Goal: Task Accomplishment & Management: Manage account settings

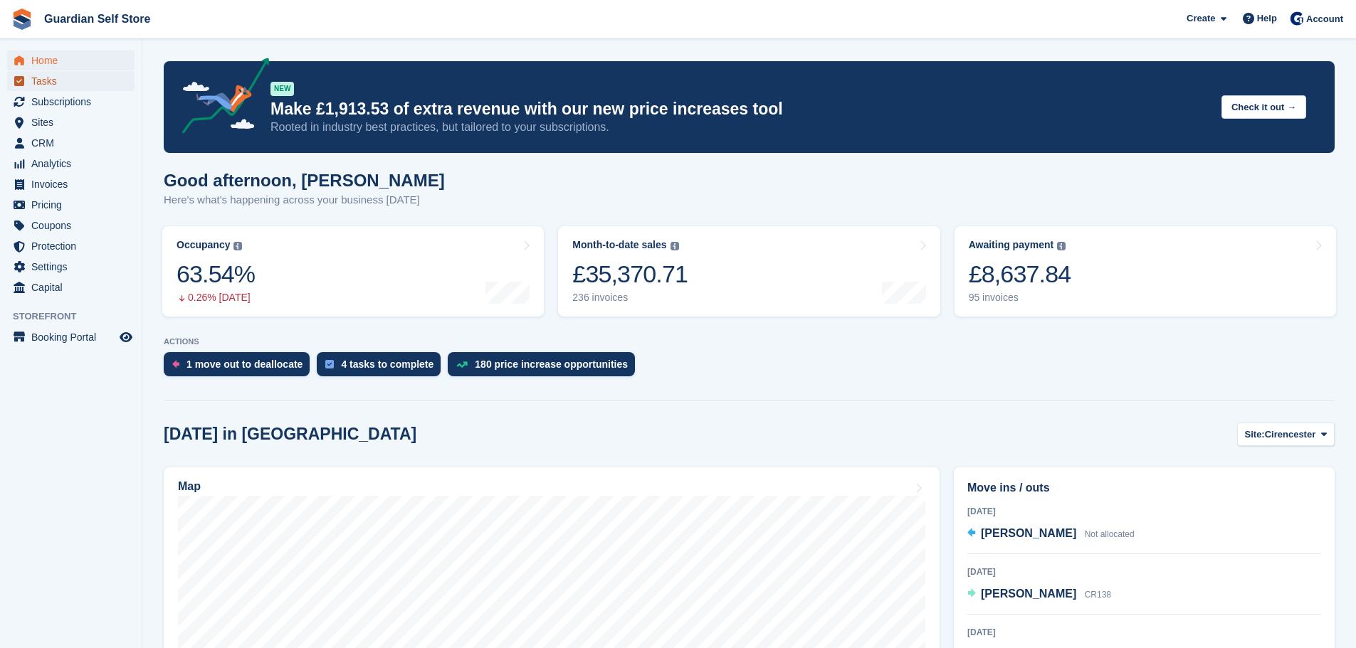
click at [95, 85] on span "Tasks" at bounding box center [73, 81] width 85 height 20
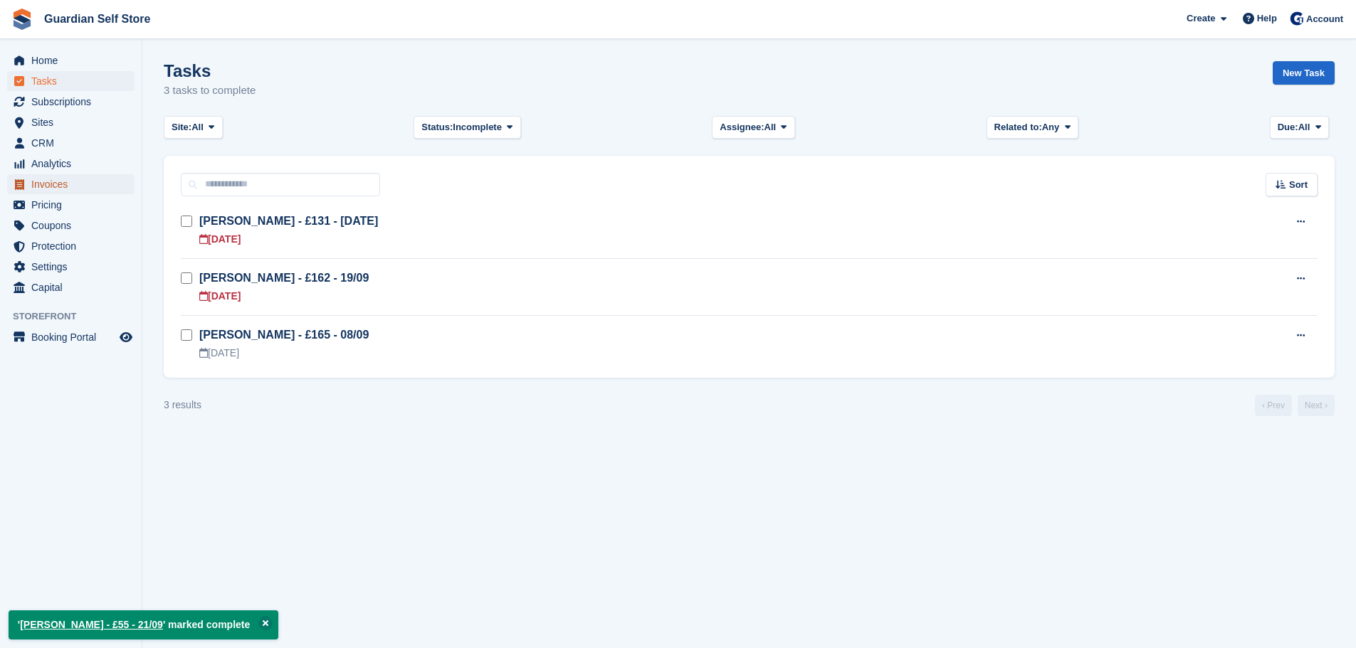
click at [66, 184] on span "Invoices" at bounding box center [73, 184] width 85 height 20
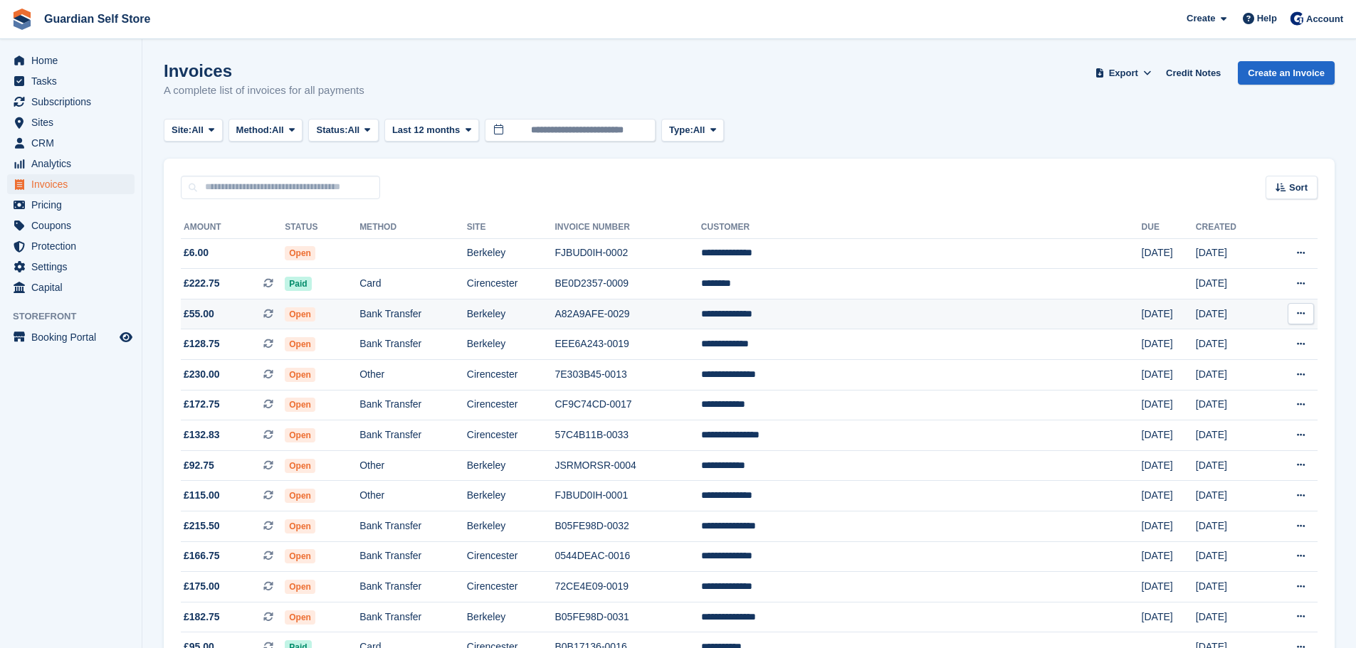
click at [359, 318] on td "Open" at bounding box center [322, 314] width 75 height 31
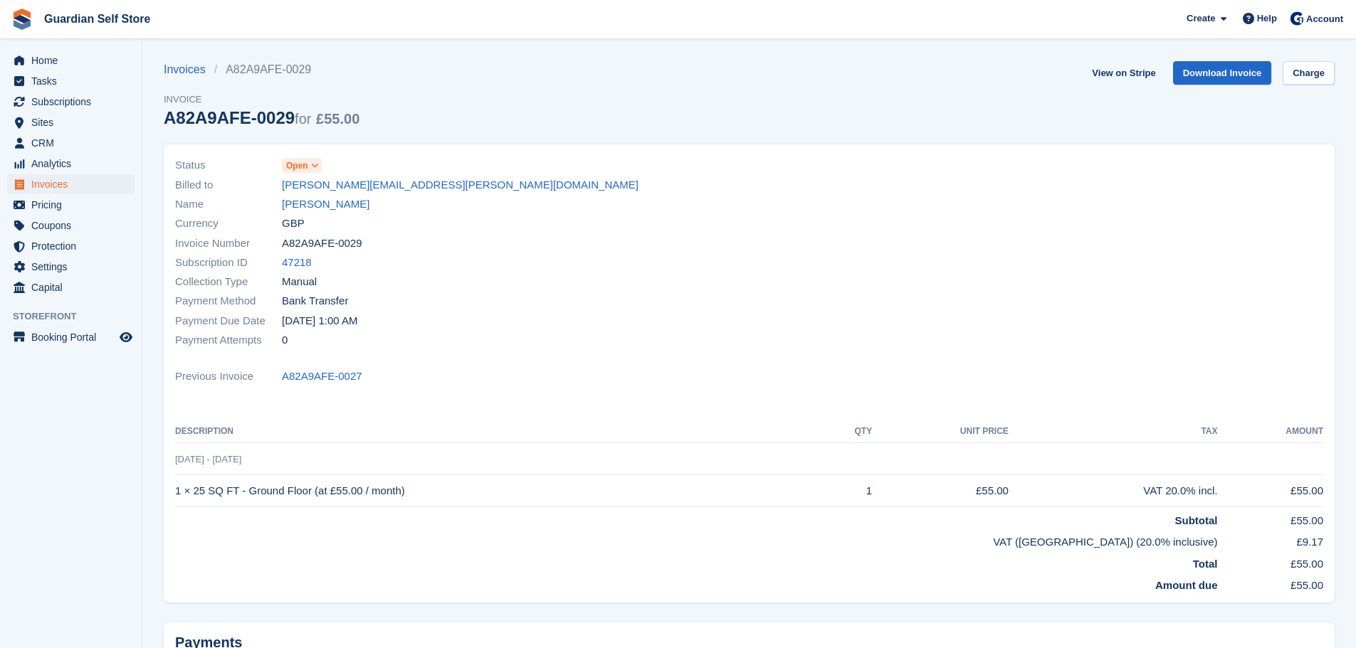
click at [305, 165] on span "Open" at bounding box center [297, 165] width 22 height 13
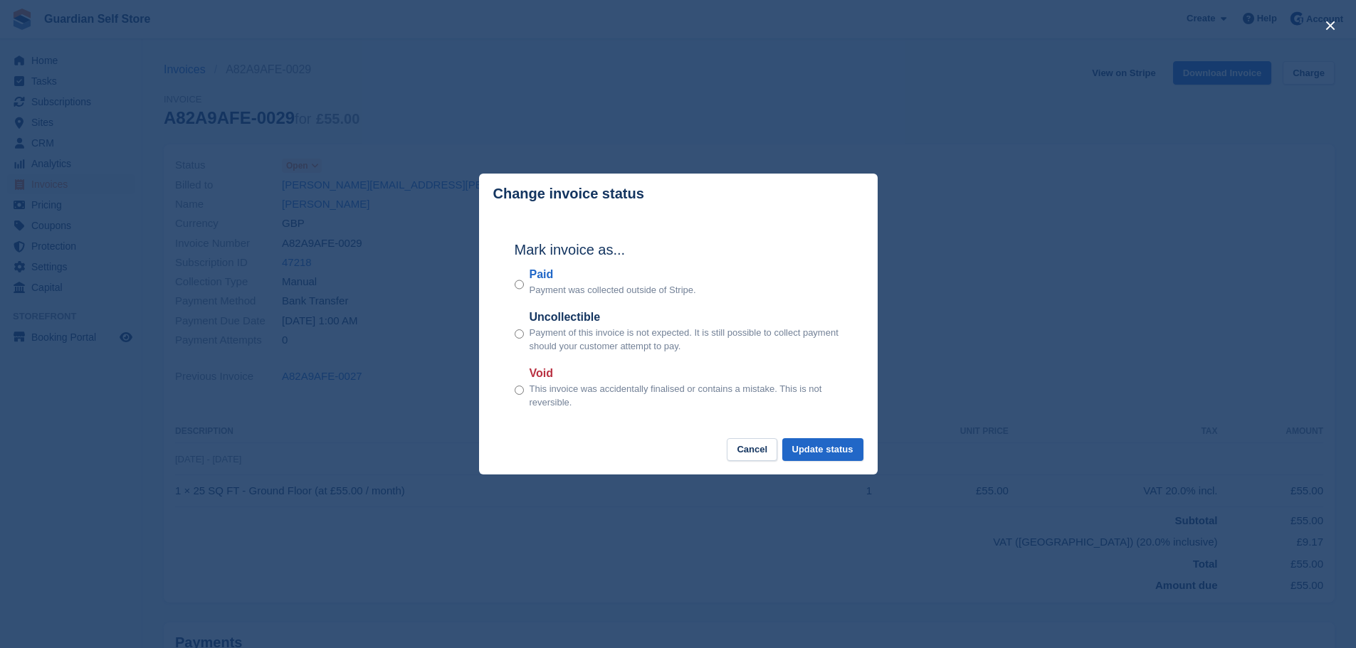
click at [533, 281] on label "Paid" at bounding box center [612, 274] width 167 height 17
click at [825, 457] on button "Update status" at bounding box center [822, 449] width 81 height 23
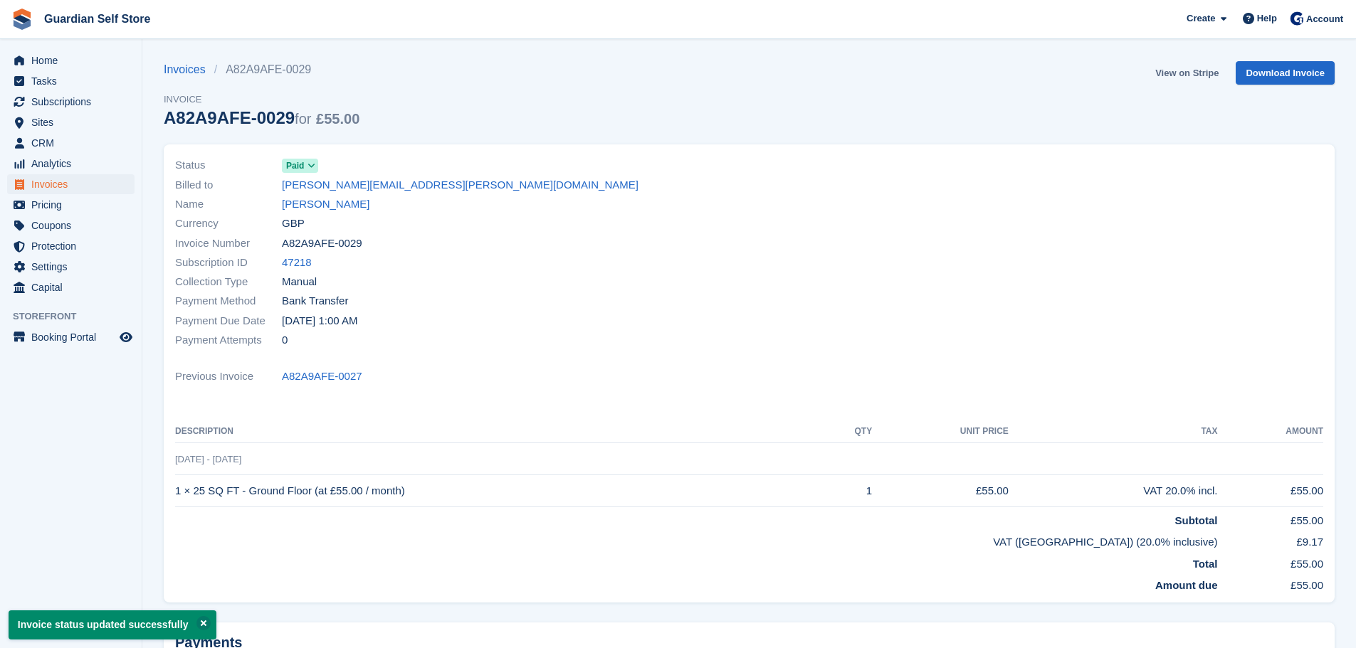
click at [1189, 70] on link "View on Stripe" at bounding box center [1186, 72] width 75 height 23
click at [70, 191] on span "Invoices" at bounding box center [73, 184] width 85 height 20
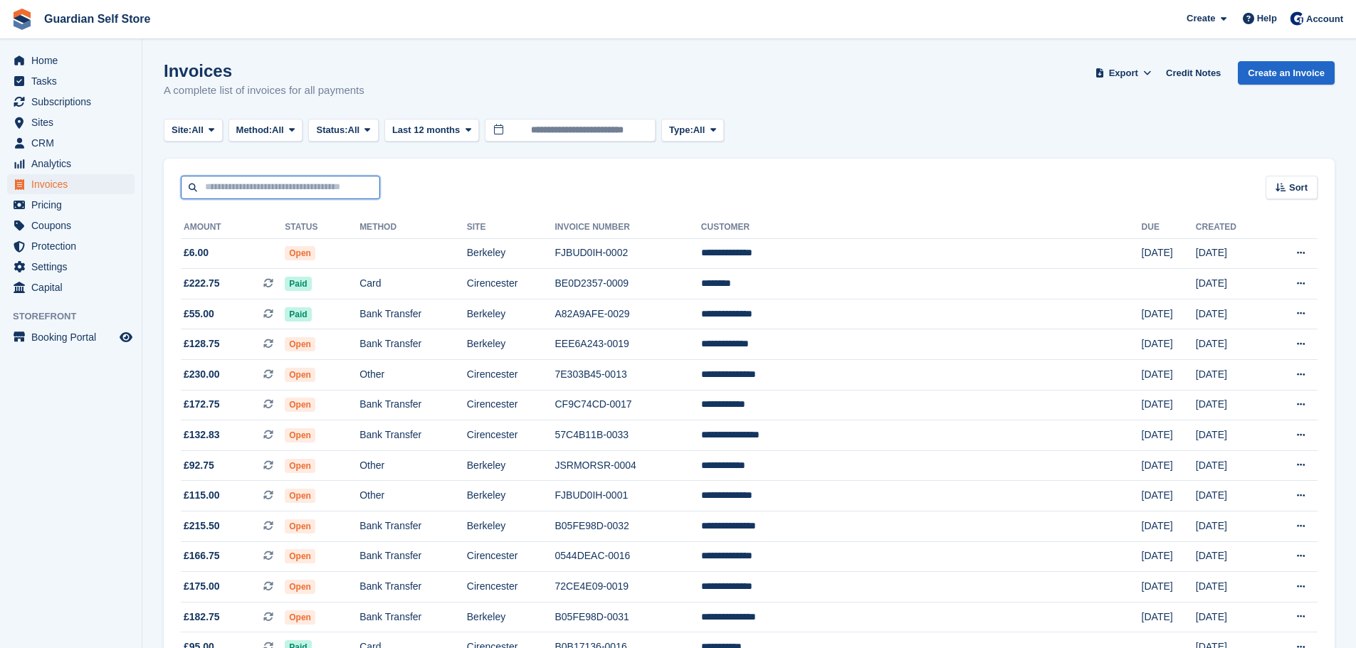
click at [241, 191] on input "text" at bounding box center [280, 187] width 199 height 23
type input "****"
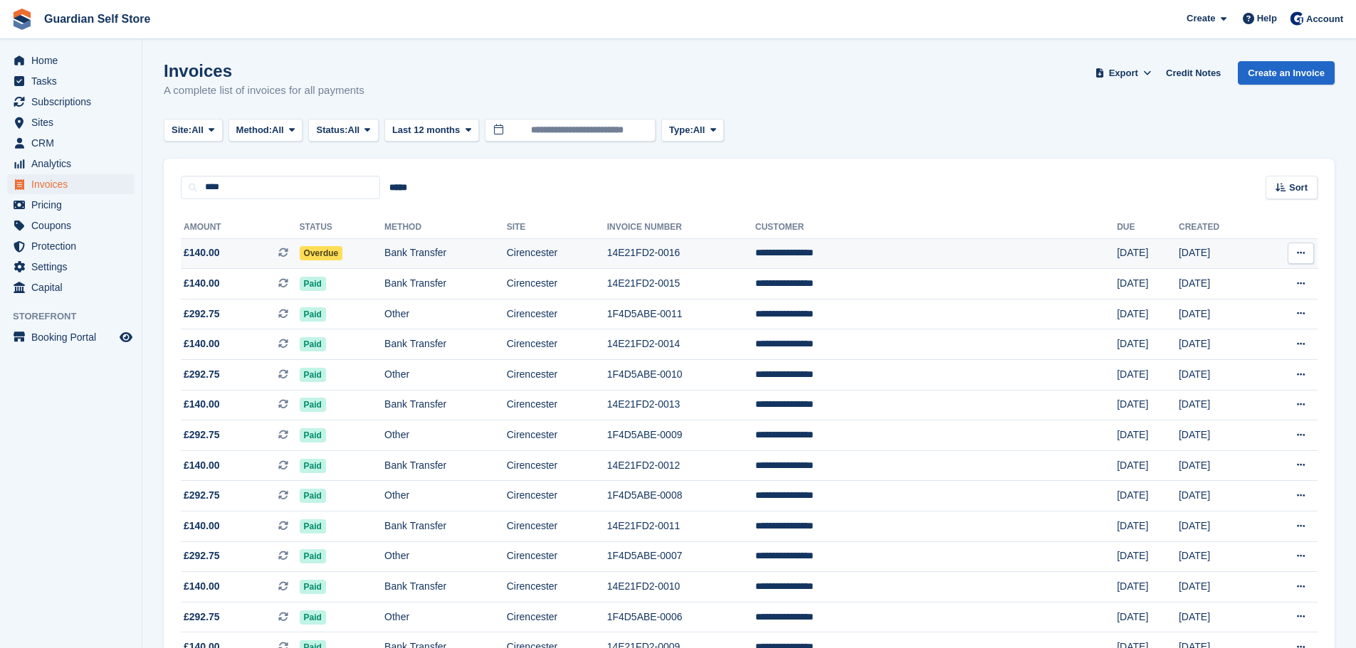
click at [221, 252] on span "£140.00 This is a recurring subscription invoice." at bounding box center [240, 252] width 119 height 15
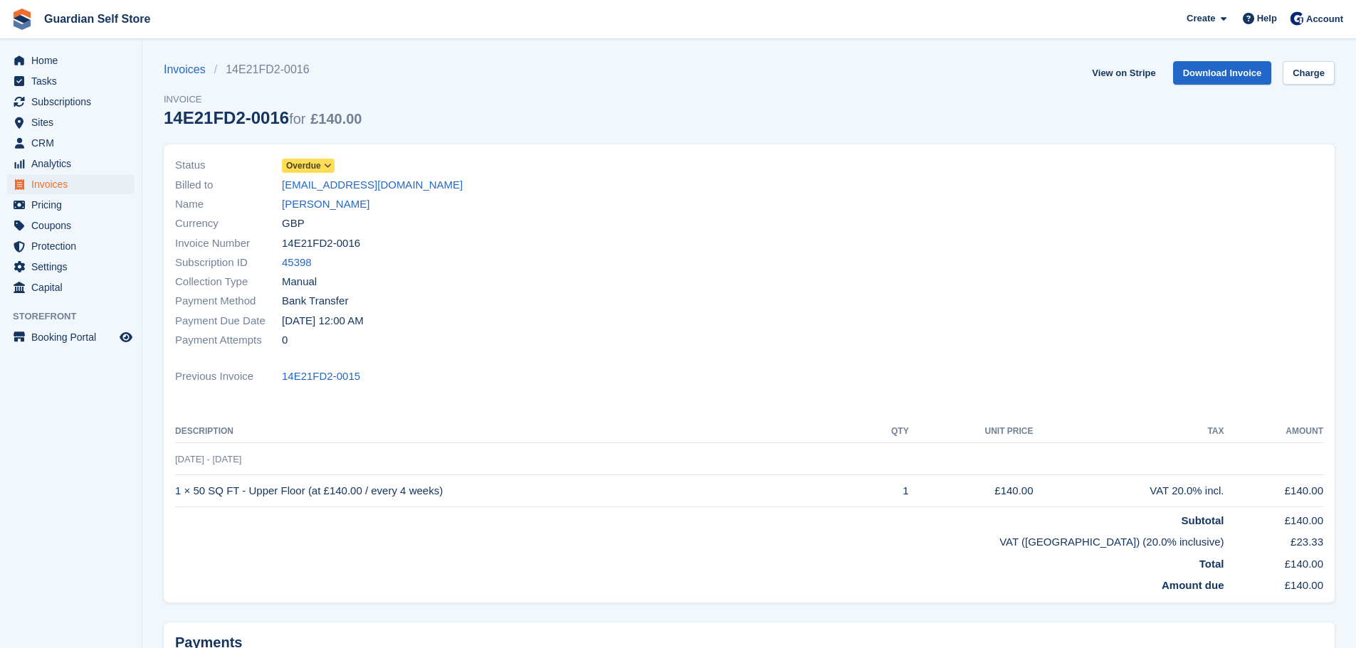
click at [302, 169] on span "Overdue" at bounding box center [303, 165] width 35 height 13
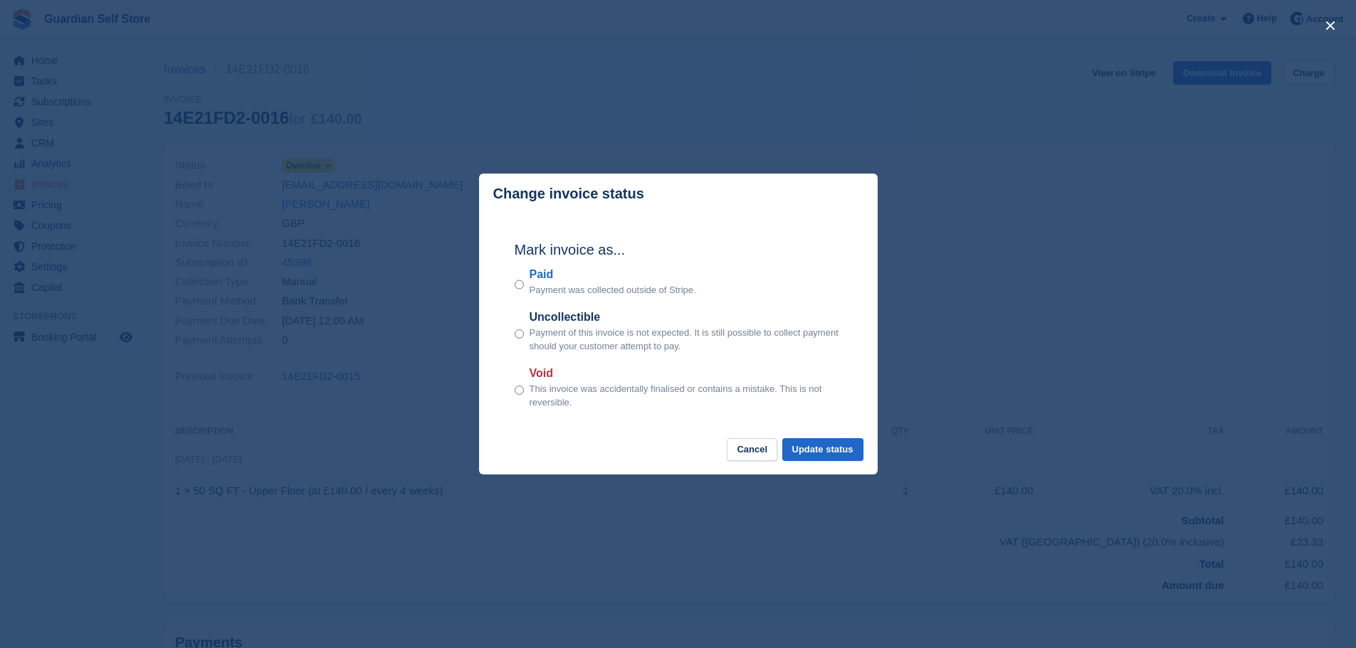
click at [546, 273] on label "Paid" at bounding box center [612, 274] width 167 height 17
click at [841, 456] on button "Update status" at bounding box center [822, 449] width 81 height 23
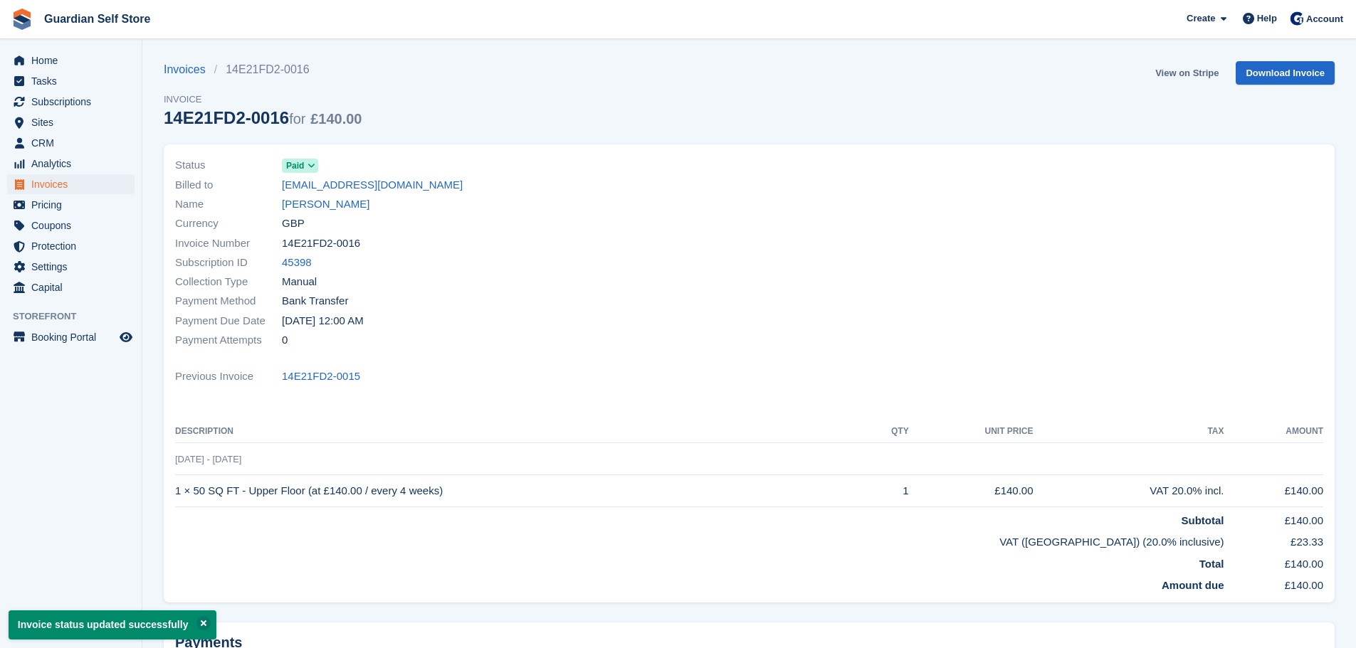
click at [1178, 70] on link "View on Stripe" at bounding box center [1186, 72] width 75 height 23
click at [89, 189] on span "Invoices" at bounding box center [73, 184] width 85 height 20
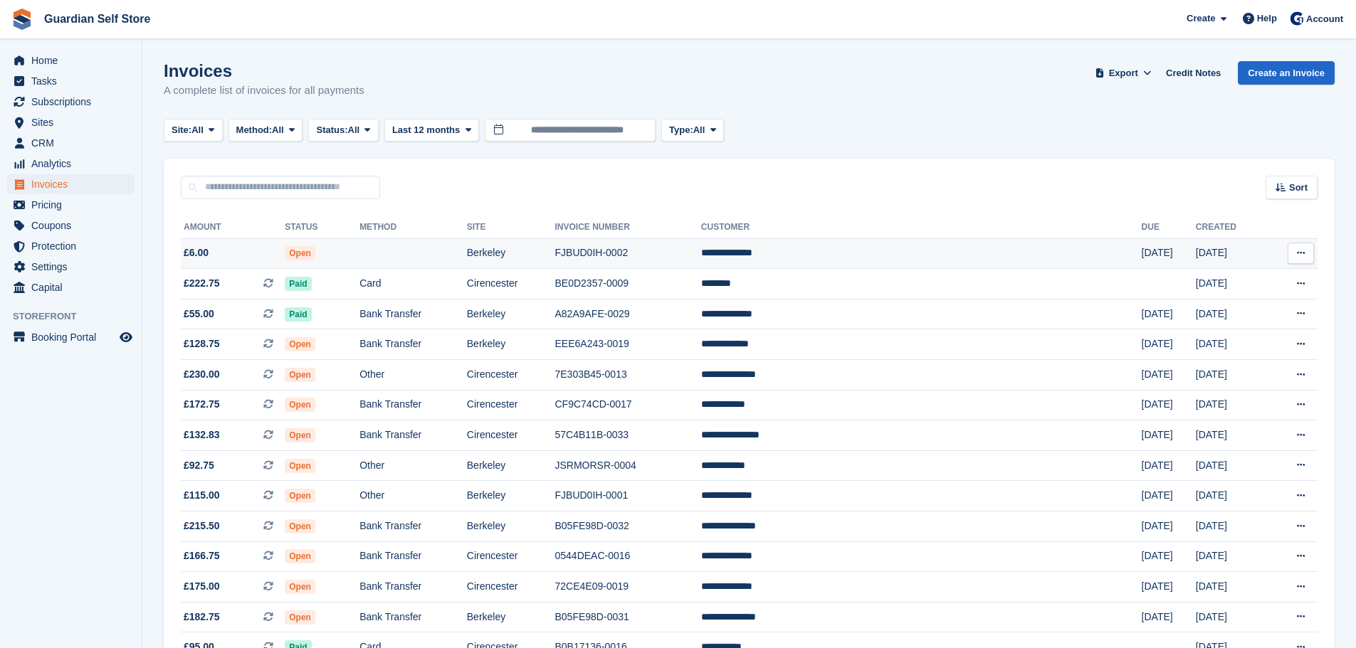
click at [359, 255] on td "Open" at bounding box center [322, 253] width 75 height 31
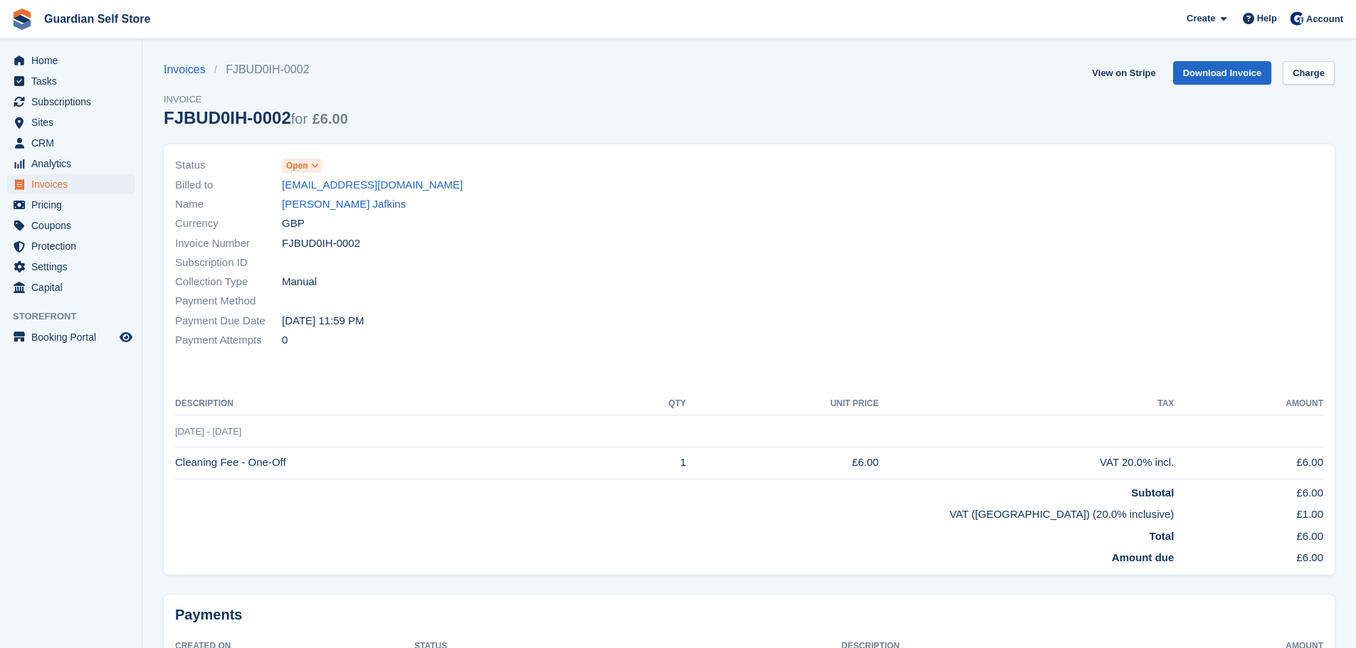
click at [315, 166] on icon at bounding box center [315, 166] width 8 height 9
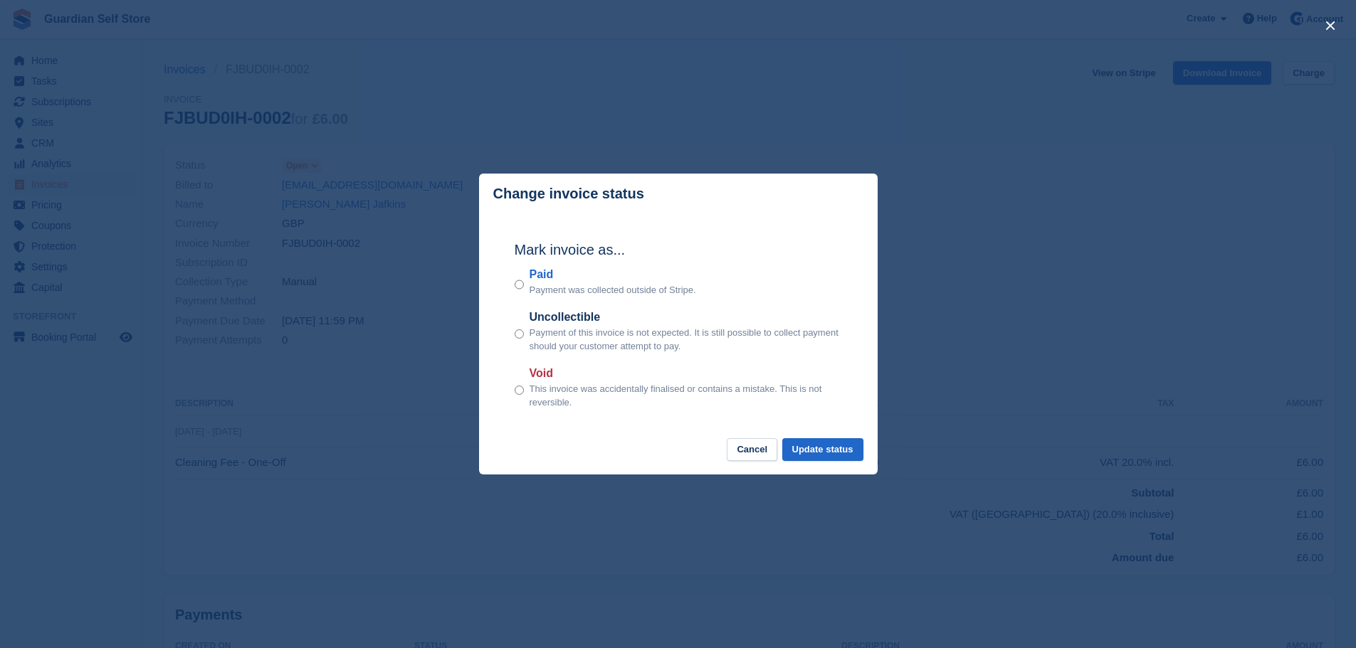
click at [531, 278] on label "Paid" at bounding box center [612, 274] width 167 height 17
click at [816, 443] on button "Update status" at bounding box center [822, 449] width 81 height 23
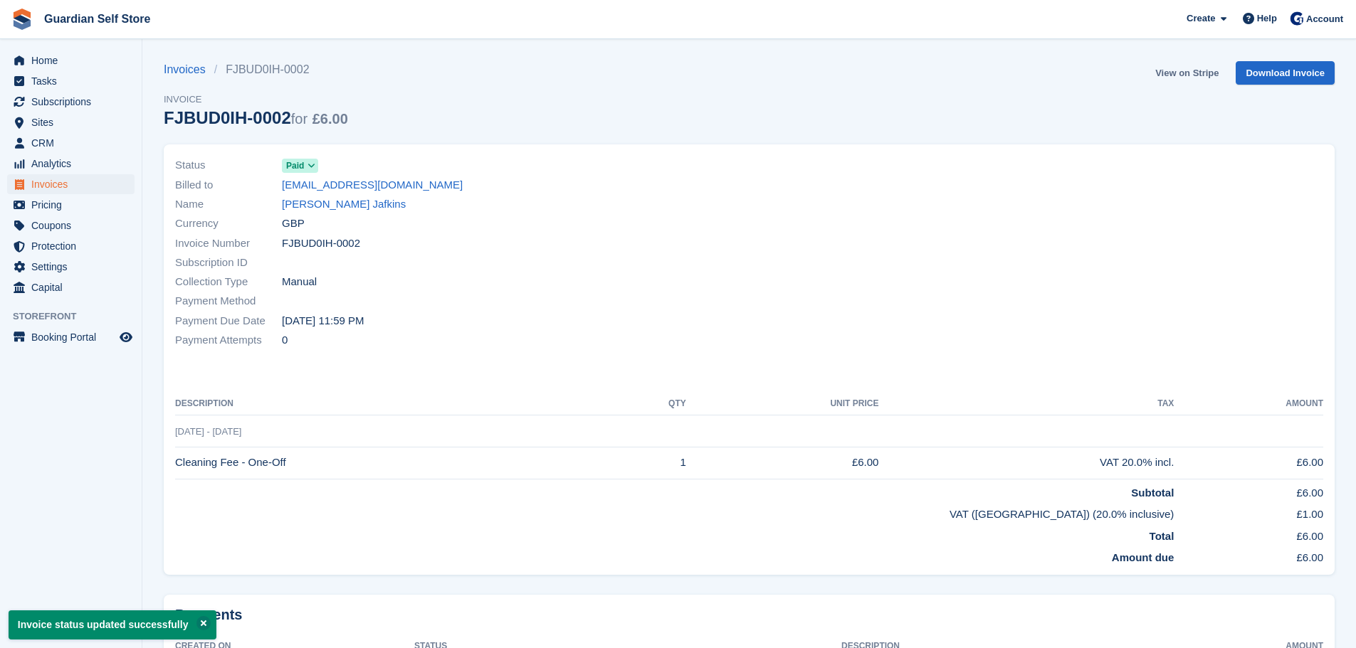
click at [1195, 80] on link "View on Stripe" at bounding box center [1186, 72] width 75 height 23
click at [88, 184] on span "Invoices" at bounding box center [73, 184] width 85 height 20
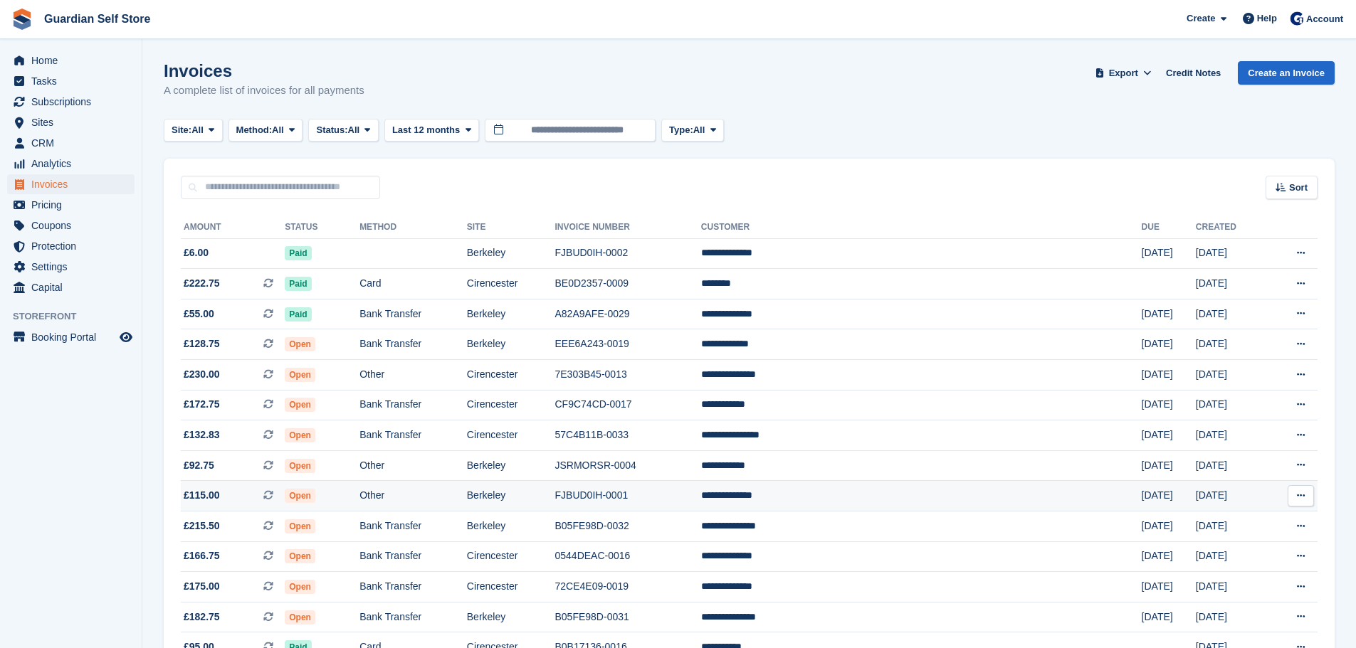
click at [359, 497] on td "Open" at bounding box center [322, 496] width 75 height 31
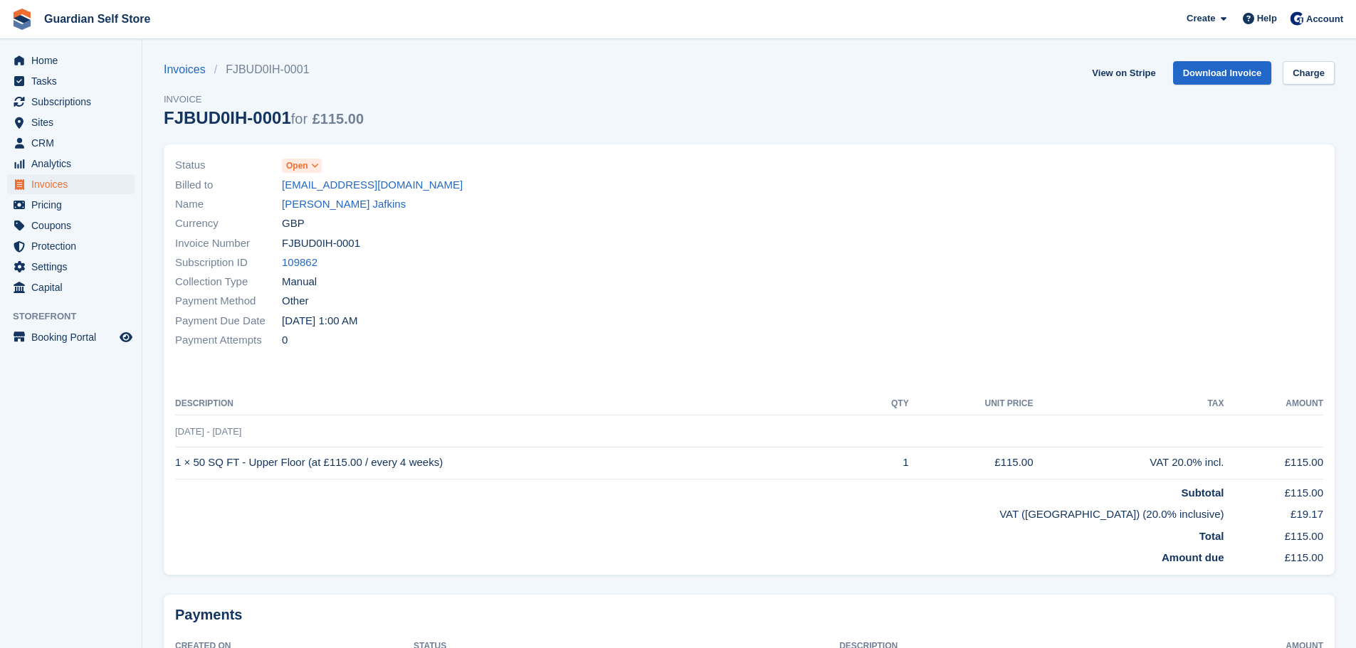
click at [304, 165] on span "Open" at bounding box center [297, 165] width 22 height 13
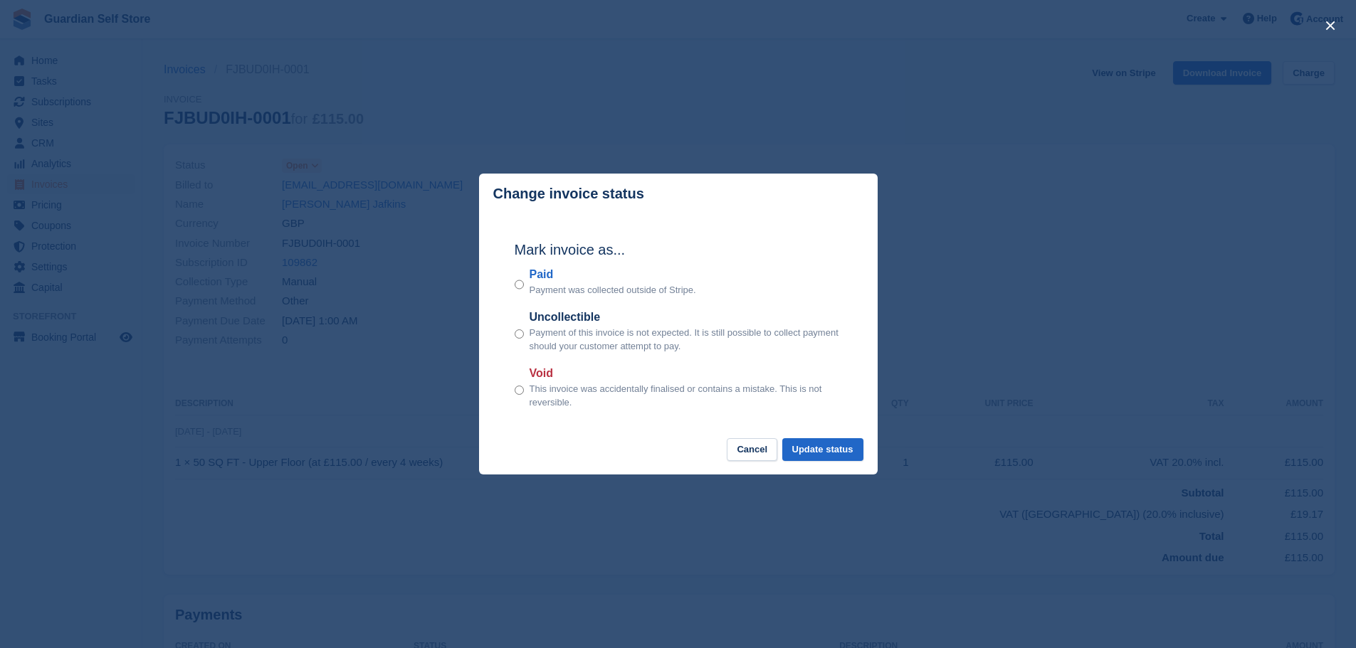
click at [537, 287] on p "Payment was collected outside of Stripe." at bounding box center [612, 290] width 167 height 14
click at [537, 278] on label "Paid" at bounding box center [612, 274] width 167 height 17
click at [820, 440] on button "Update status" at bounding box center [822, 449] width 81 height 23
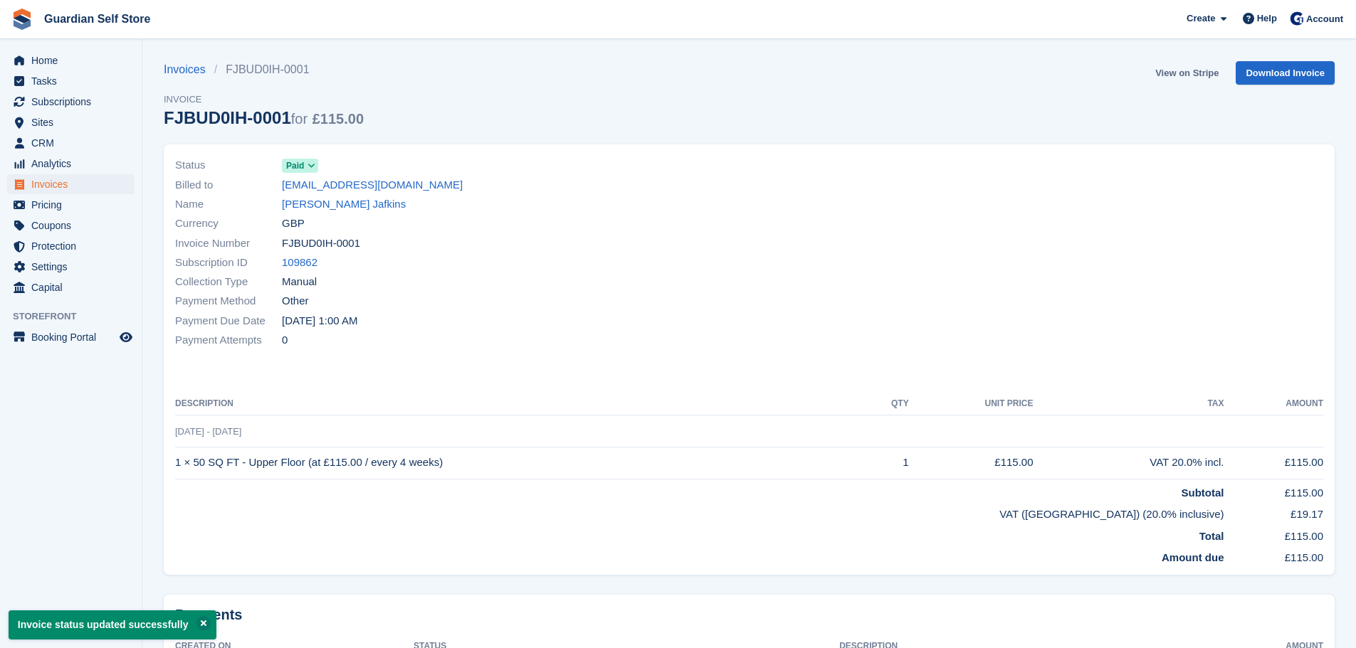
click at [1191, 68] on link "View on Stripe" at bounding box center [1186, 72] width 75 height 23
click at [71, 183] on span "Invoices" at bounding box center [73, 184] width 85 height 20
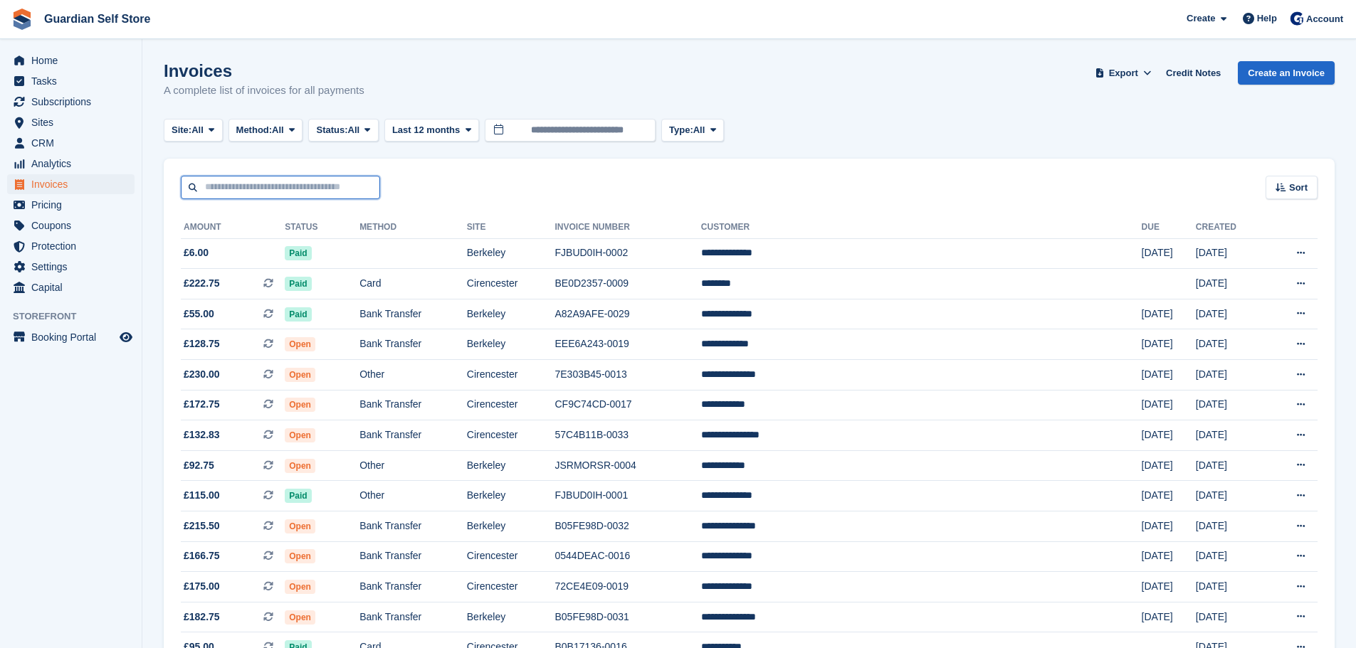
click at [275, 191] on input "text" at bounding box center [280, 187] width 199 height 23
type input "***"
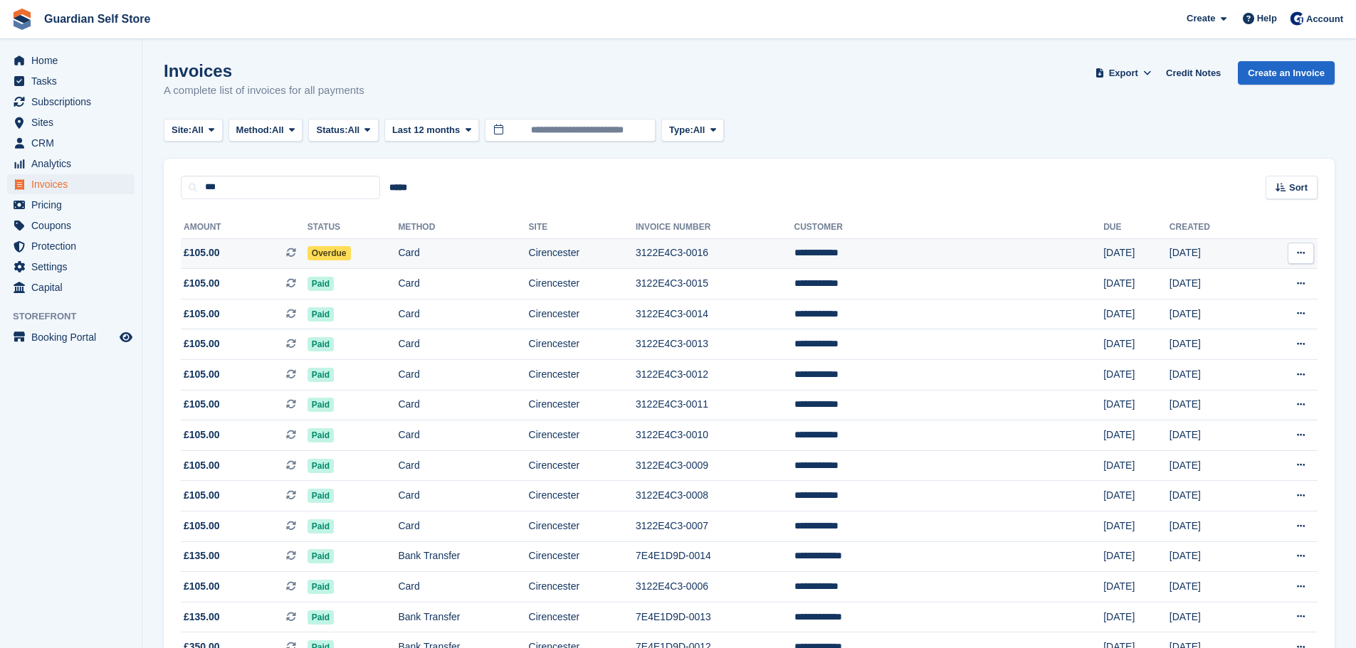
click at [268, 246] on span "£105.00 This is a recurring subscription invoice." at bounding box center [244, 252] width 127 height 15
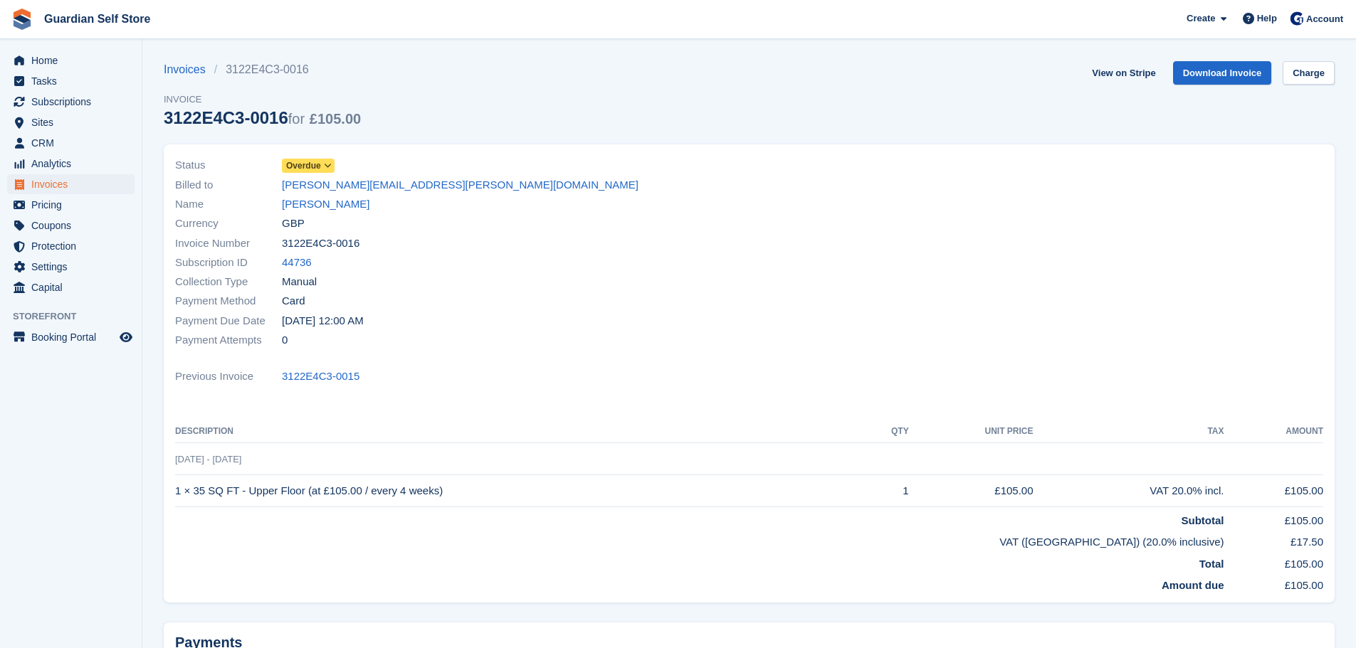
click at [308, 167] on span "Overdue" at bounding box center [303, 165] width 35 height 13
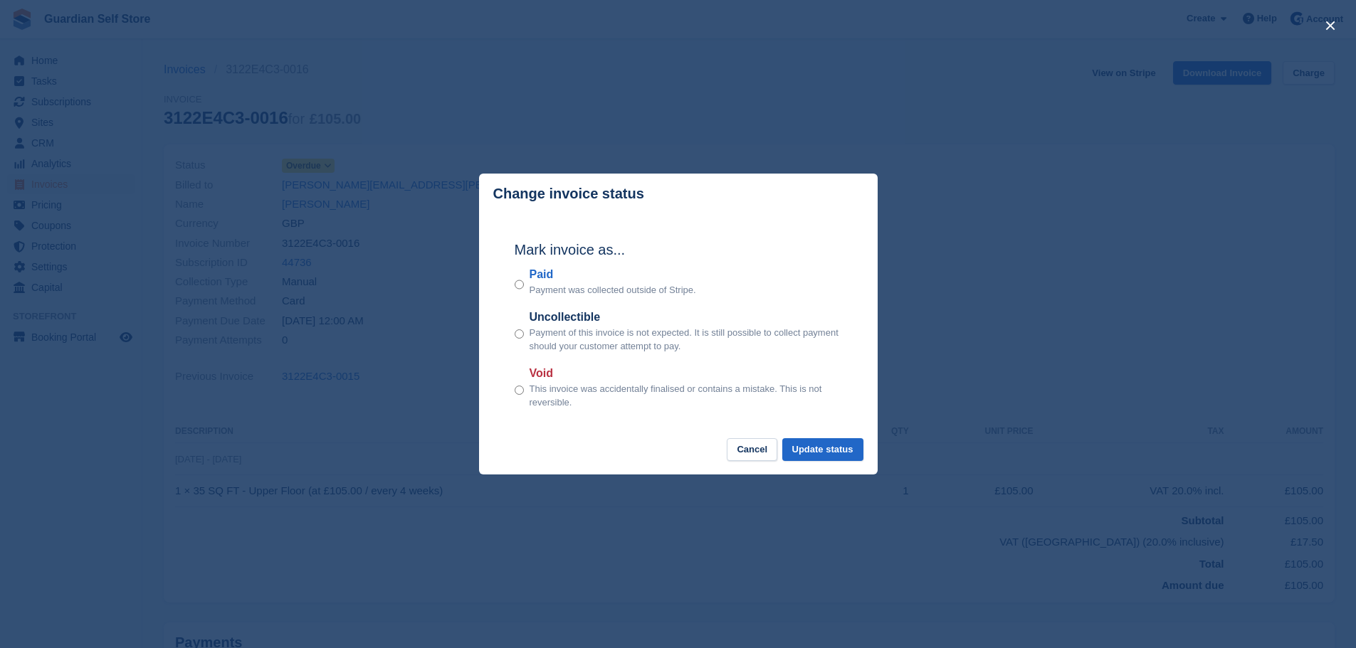
click at [542, 273] on label "Paid" at bounding box center [612, 274] width 167 height 17
click at [831, 448] on button "Update status" at bounding box center [822, 449] width 81 height 23
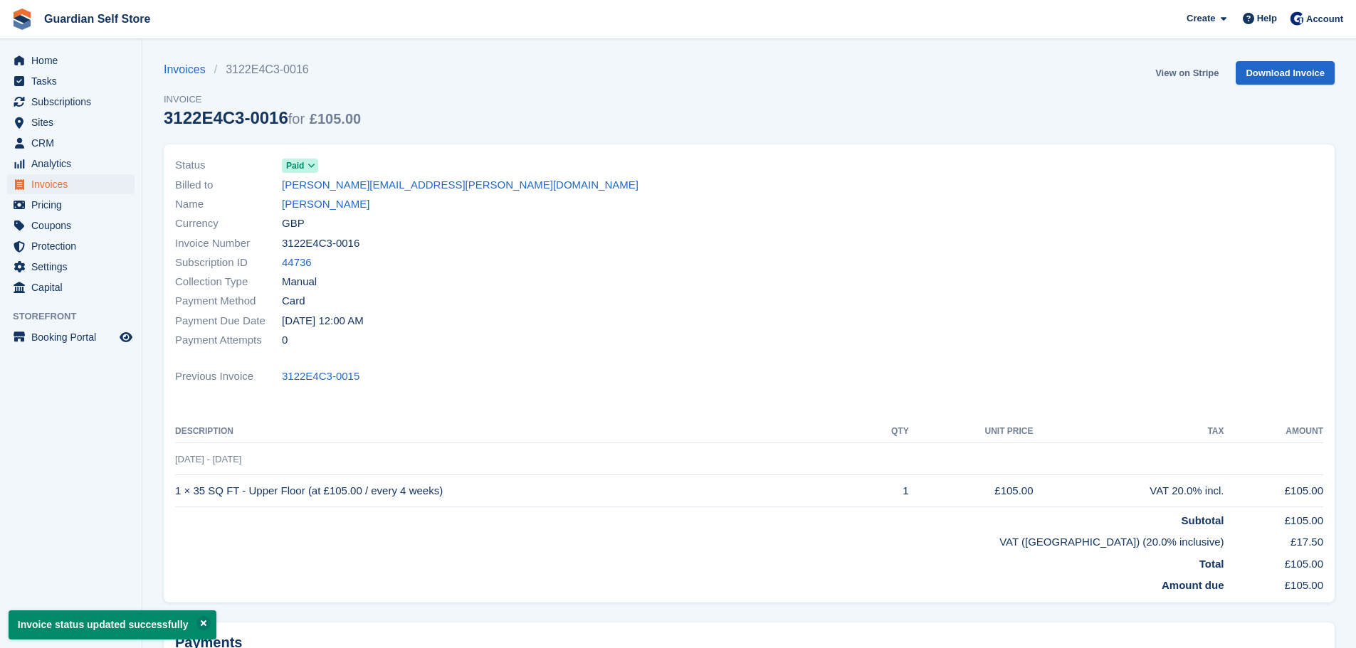
click at [1173, 73] on link "View on Stripe" at bounding box center [1186, 72] width 75 height 23
click at [61, 186] on span "Invoices" at bounding box center [73, 184] width 85 height 20
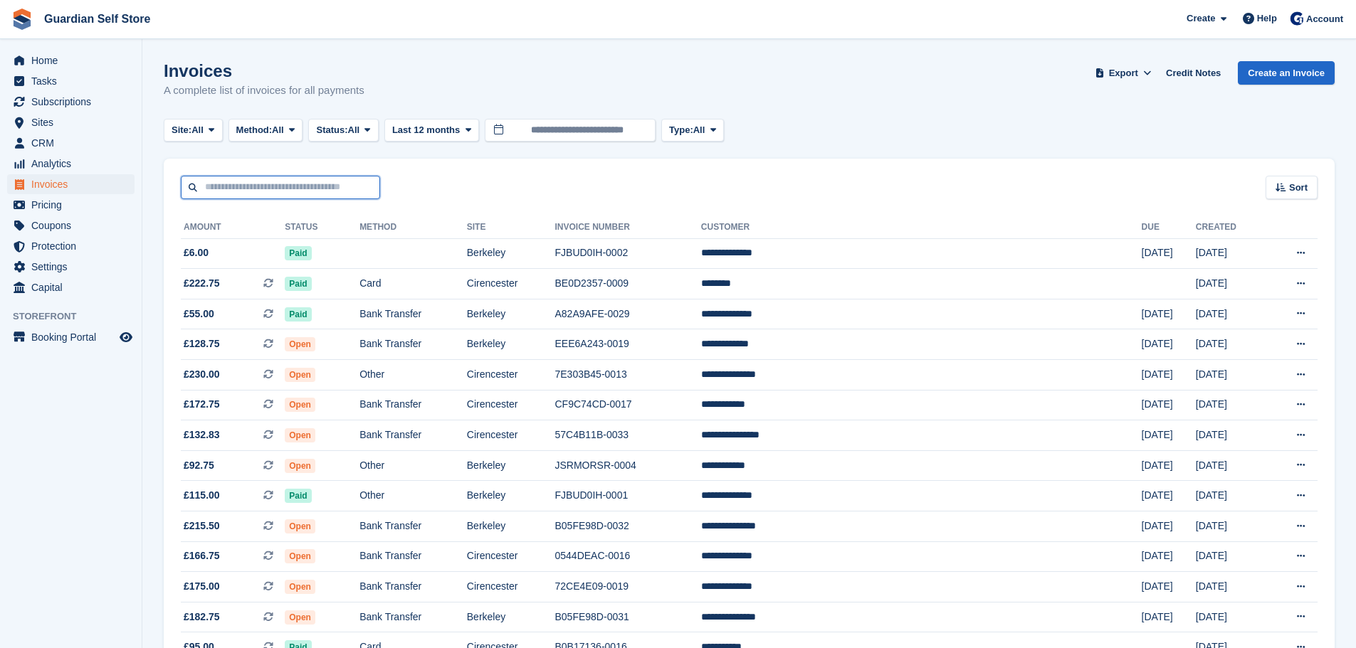
click at [281, 188] on input "text" at bounding box center [280, 187] width 199 height 23
drag, startPoint x: 281, startPoint y: 188, endPoint x: 78, endPoint y: 189, distance: 203.5
type input "***"
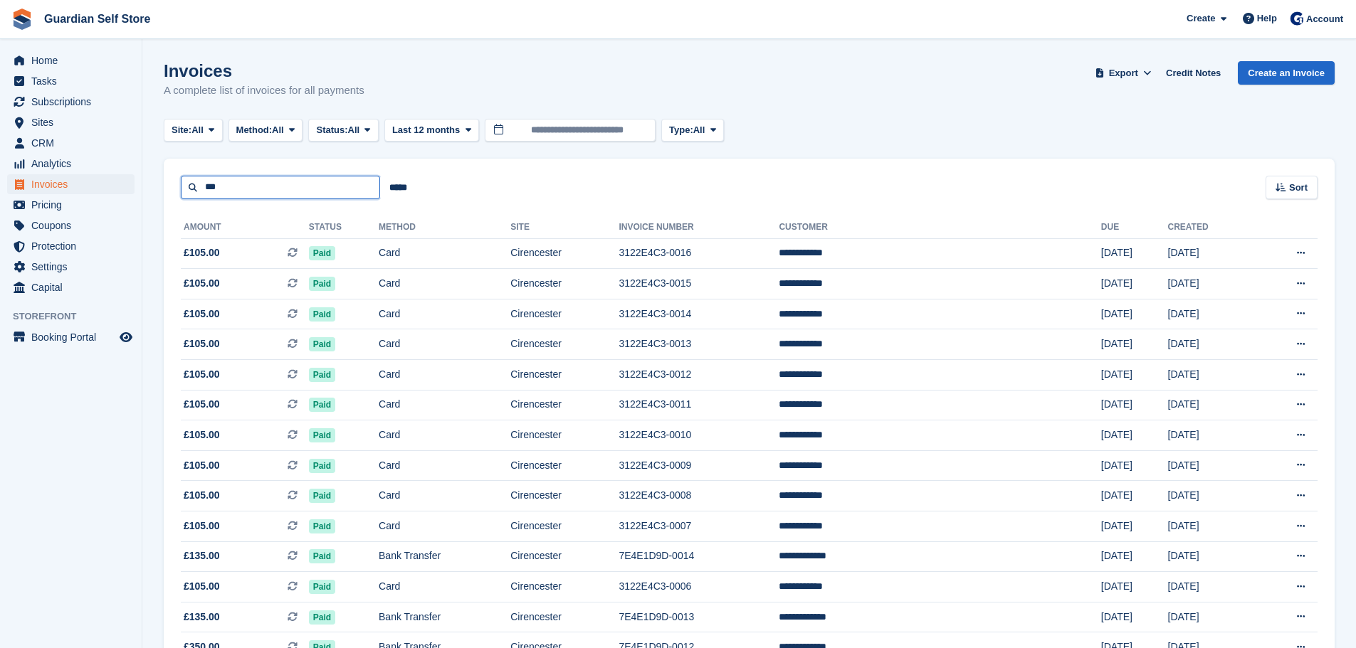
drag, startPoint x: 223, startPoint y: 188, endPoint x: 30, endPoint y: 184, distance: 193.6
click at [31, 184] on div "Home Tasks Subscriptions Subscriptions Subscriptions Price increases NEW Price …" at bounding box center [678, 427] width 1356 height 855
type input "*****"
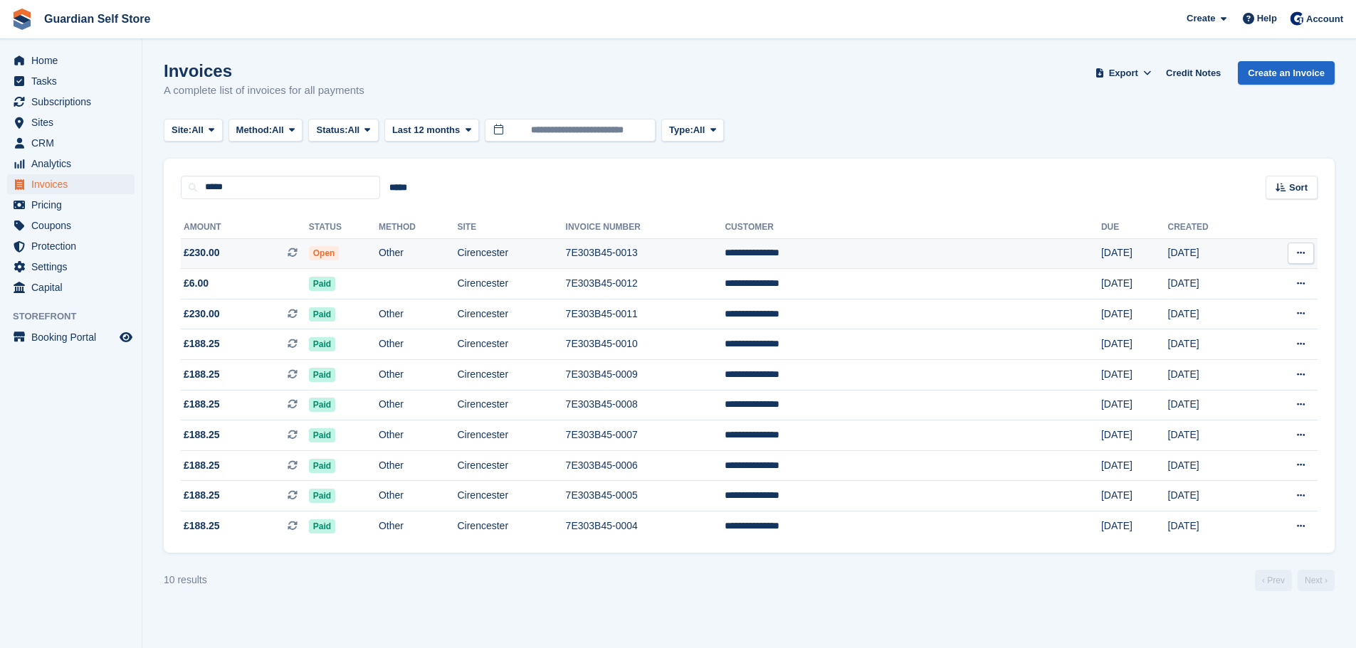
click at [269, 245] on span "£230.00 This is a recurring subscription invoice." at bounding box center [245, 252] width 128 height 15
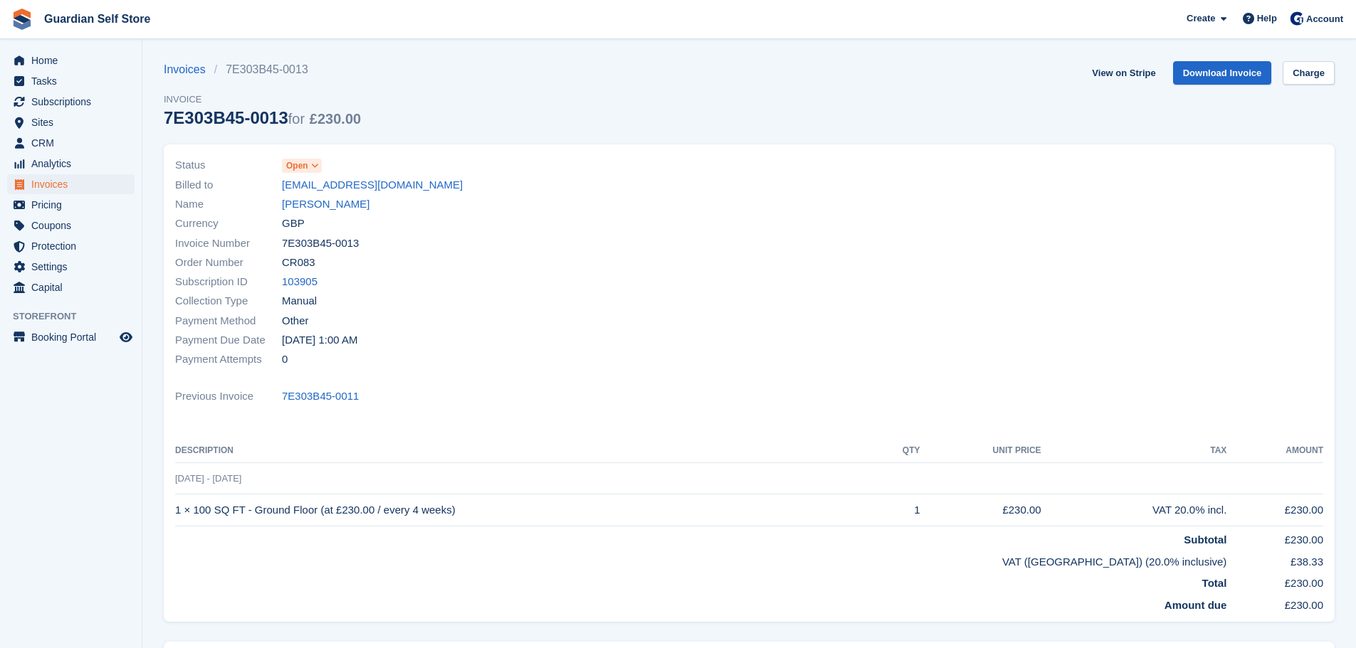
click at [311, 169] on icon at bounding box center [315, 166] width 8 height 9
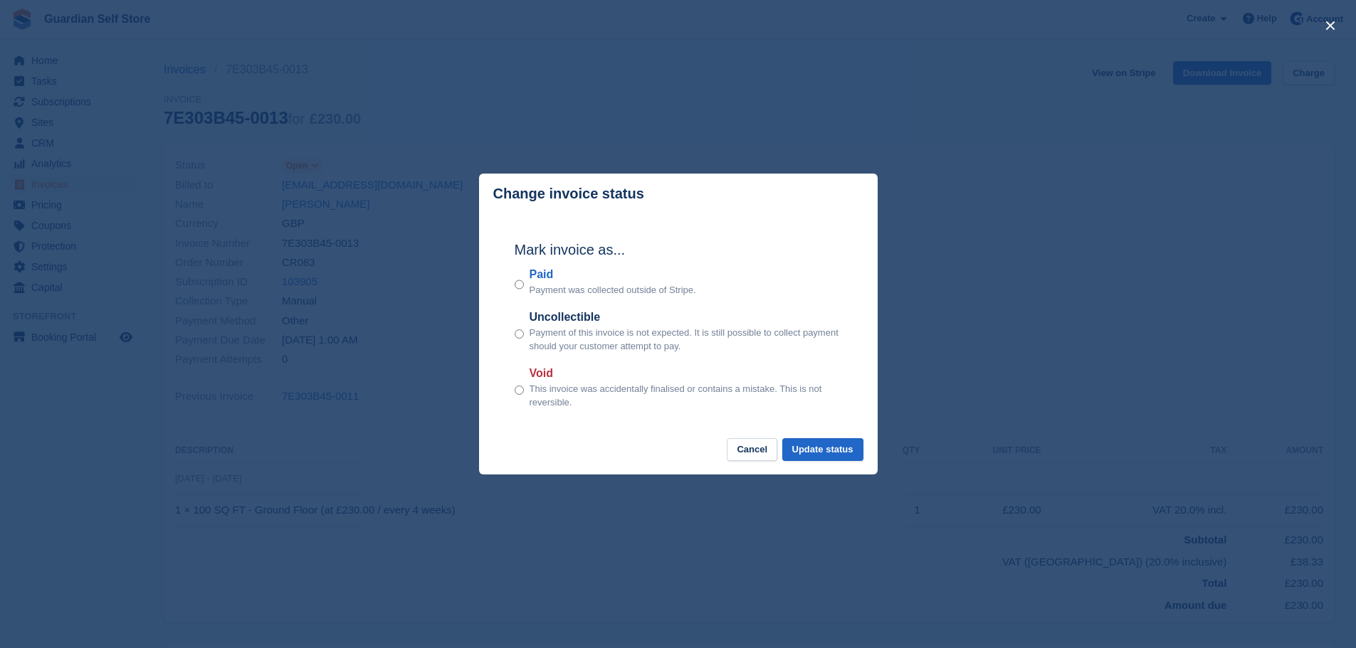
click at [541, 279] on label "Paid" at bounding box center [612, 274] width 167 height 17
click at [822, 448] on button "Update status" at bounding box center [822, 449] width 81 height 23
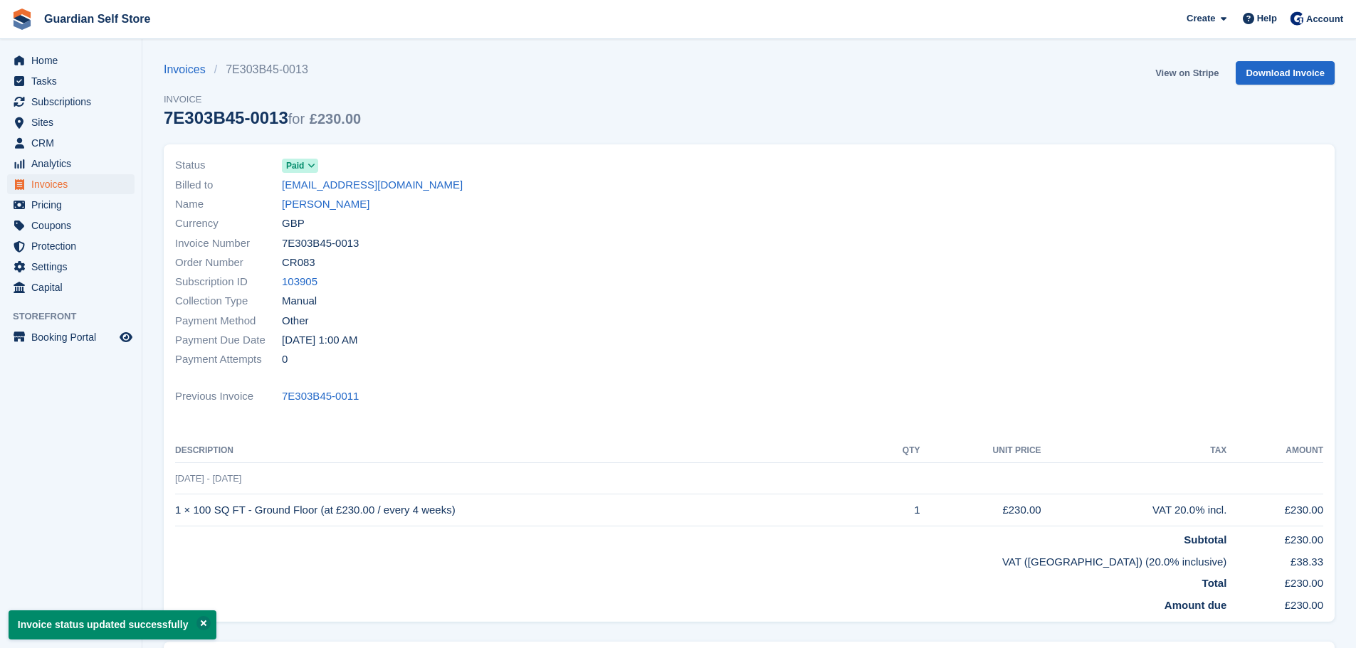
click at [1171, 74] on link "View on Stripe" at bounding box center [1186, 72] width 75 height 23
click at [57, 189] on span "Invoices" at bounding box center [73, 184] width 85 height 20
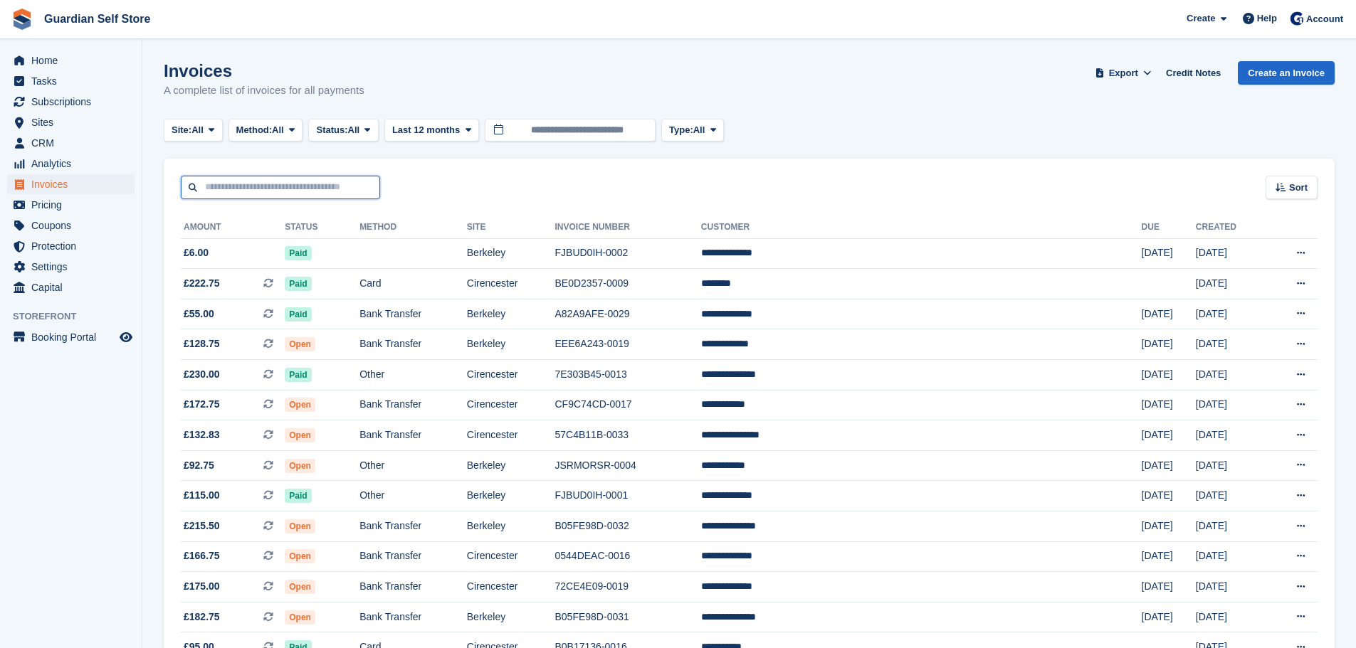
click at [223, 186] on input "text" at bounding box center [280, 187] width 199 height 23
type input "******"
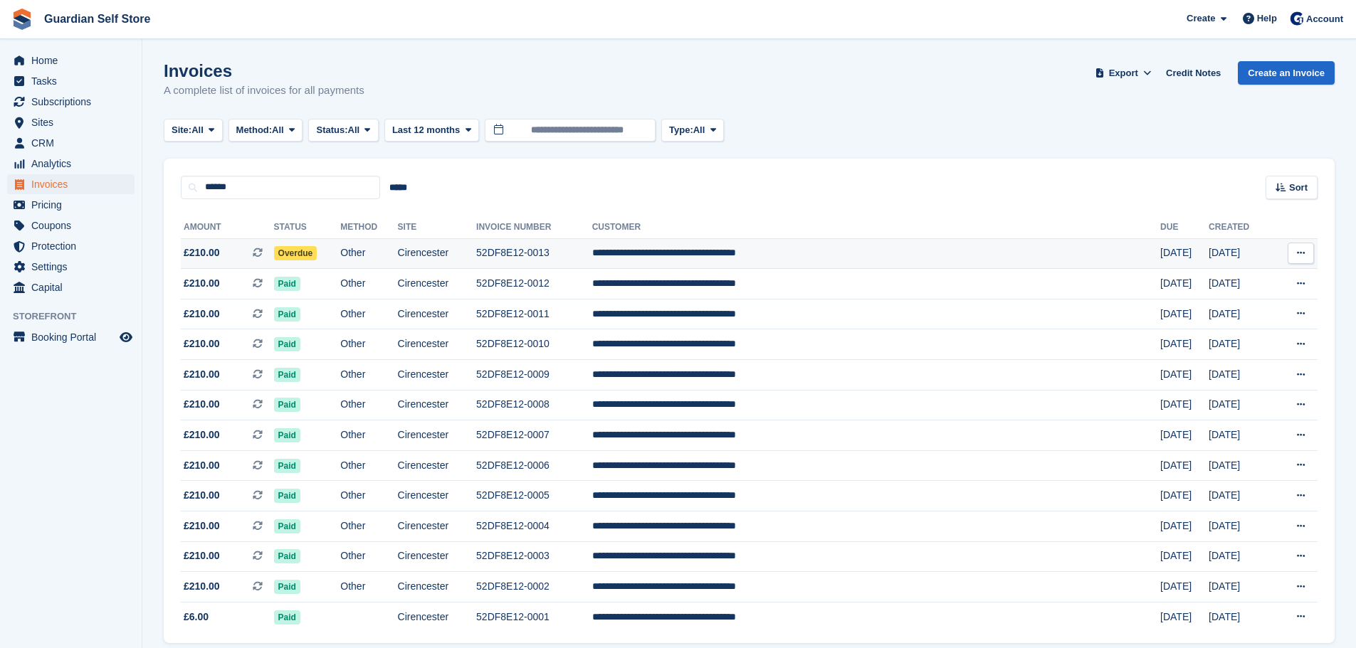
click at [235, 250] on span "£210.00 This is a recurring subscription invoice." at bounding box center [227, 252] width 93 height 15
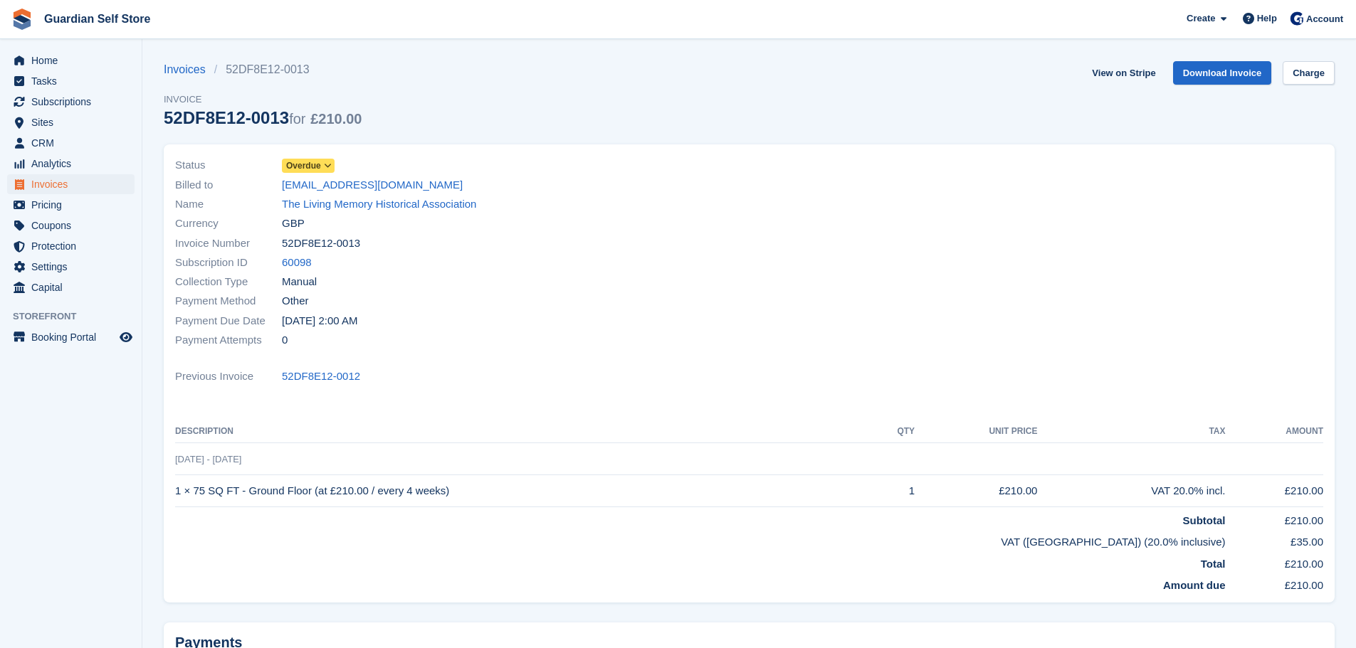
click at [298, 167] on span "Overdue" at bounding box center [303, 165] width 35 height 13
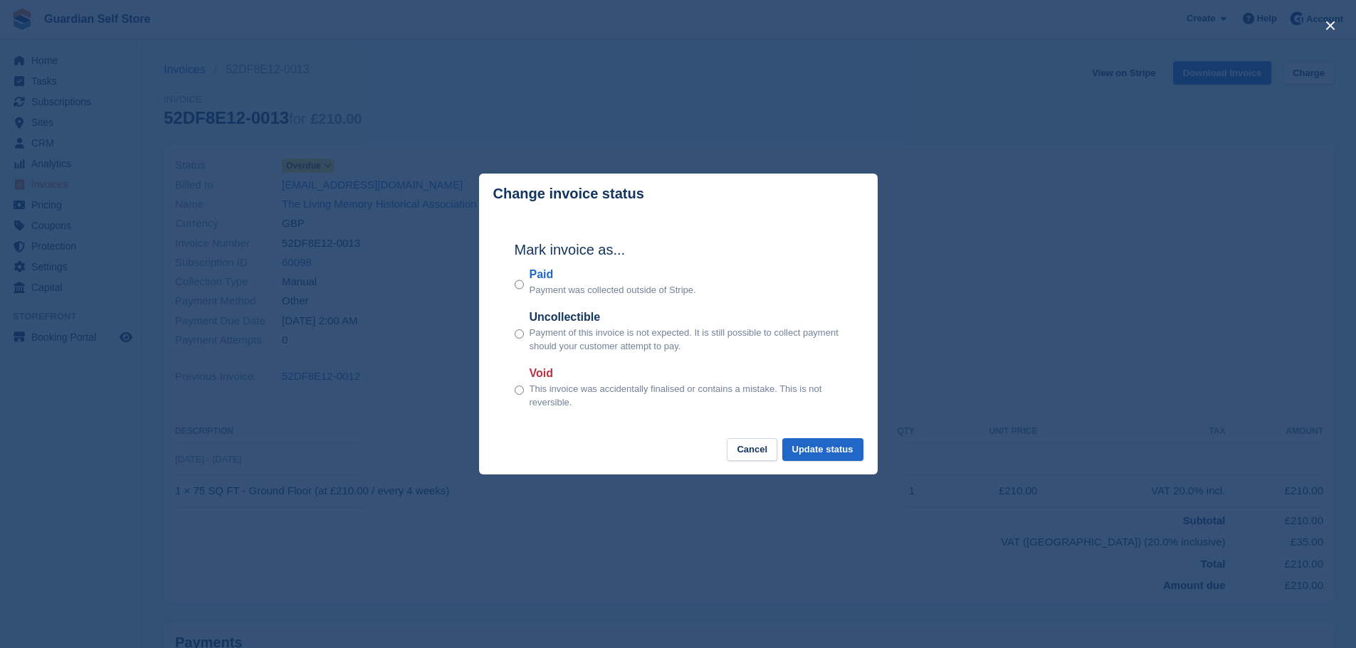
click at [541, 273] on label "Paid" at bounding box center [612, 274] width 167 height 17
click at [830, 450] on button "Update status" at bounding box center [822, 449] width 81 height 23
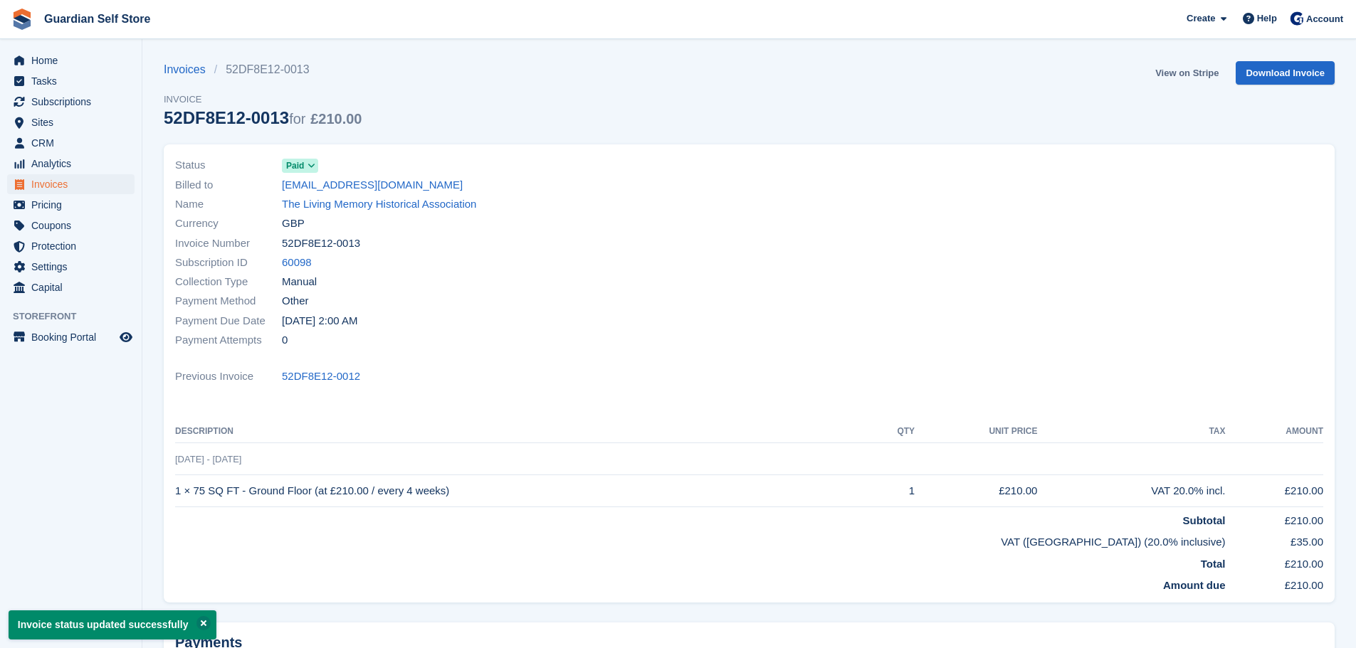
click at [1185, 70] on link "View on Stripe" at bounding box center [1186, 72] width 75 height 23
click at [62, 181] on span "Invoices" at bounding box center [73, 184] width 85 height 20
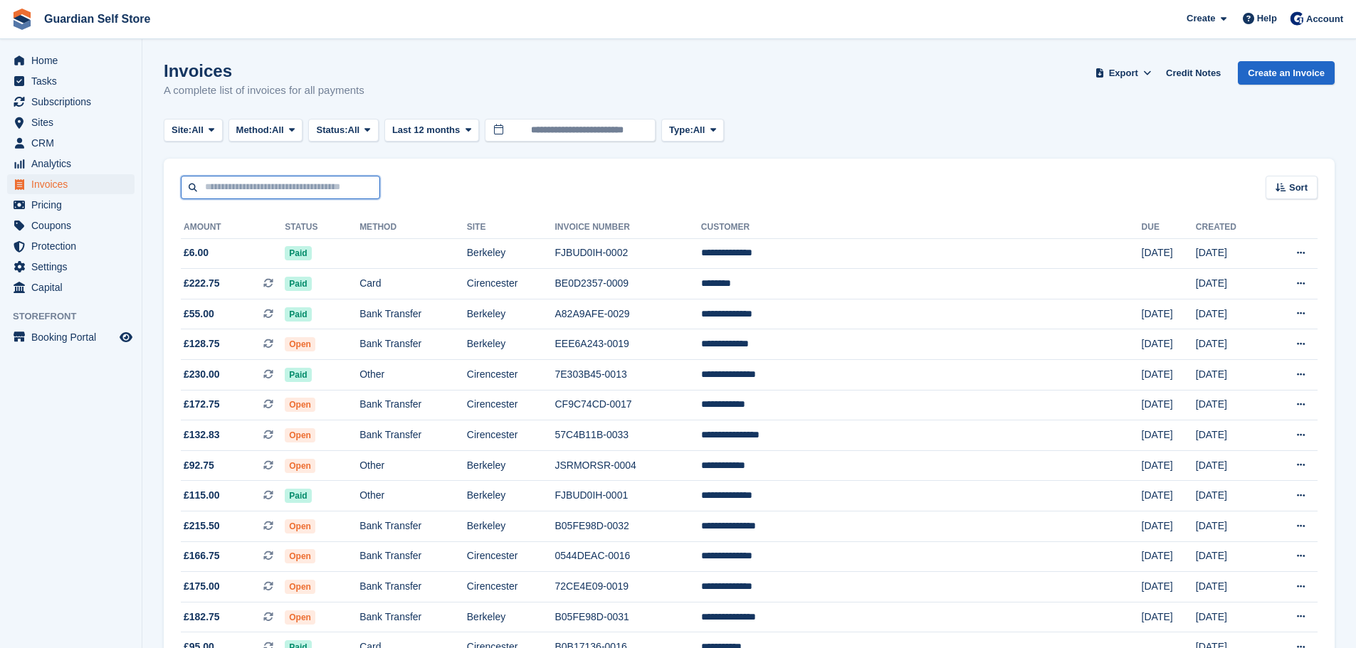
click at [322, 191] on input "text" at bounding box center [280, 187] width 199 height 23
type input "*"
type input "****"
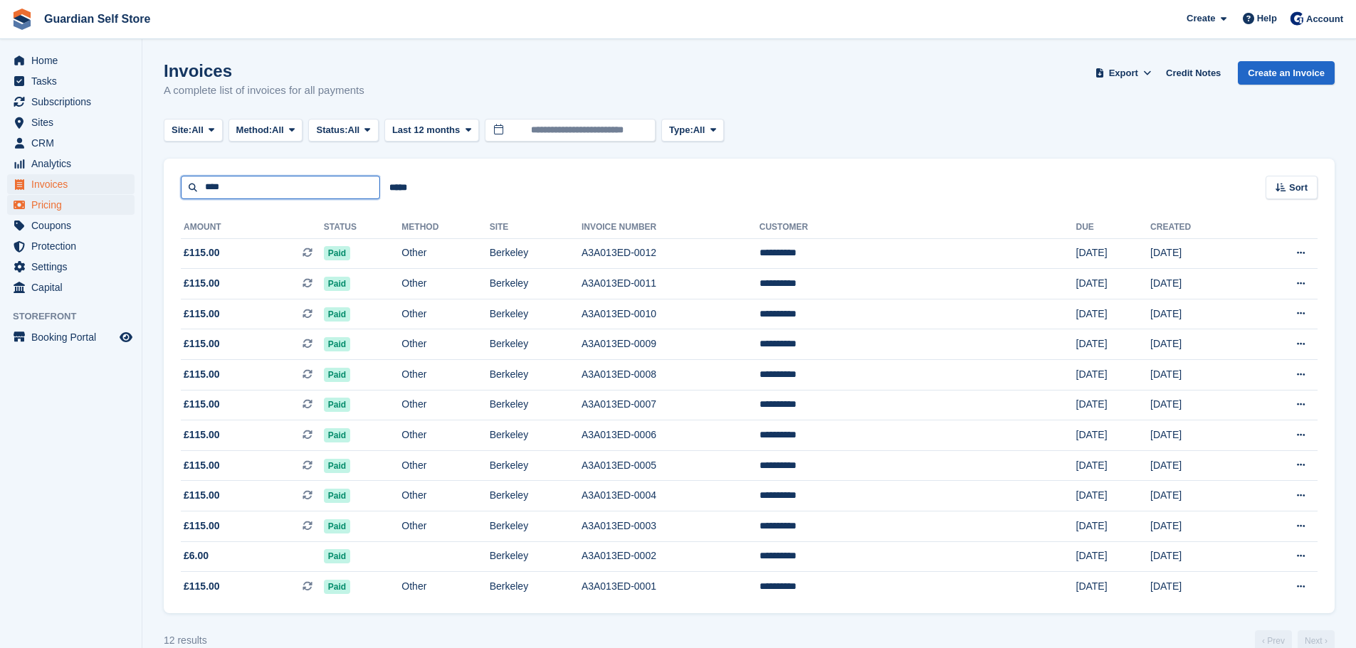
drag, startPoint x: 217, startPoint y: 186, endPoint x: 132, endPoint y: 196, distance: 85.9
click at [132, 196] on div "Home Tasks Subscriptions Subscriptions Subscriptions Price increases NEW Price …" at bounding box center [678, 336] width 1356 height 673
type input "*****"
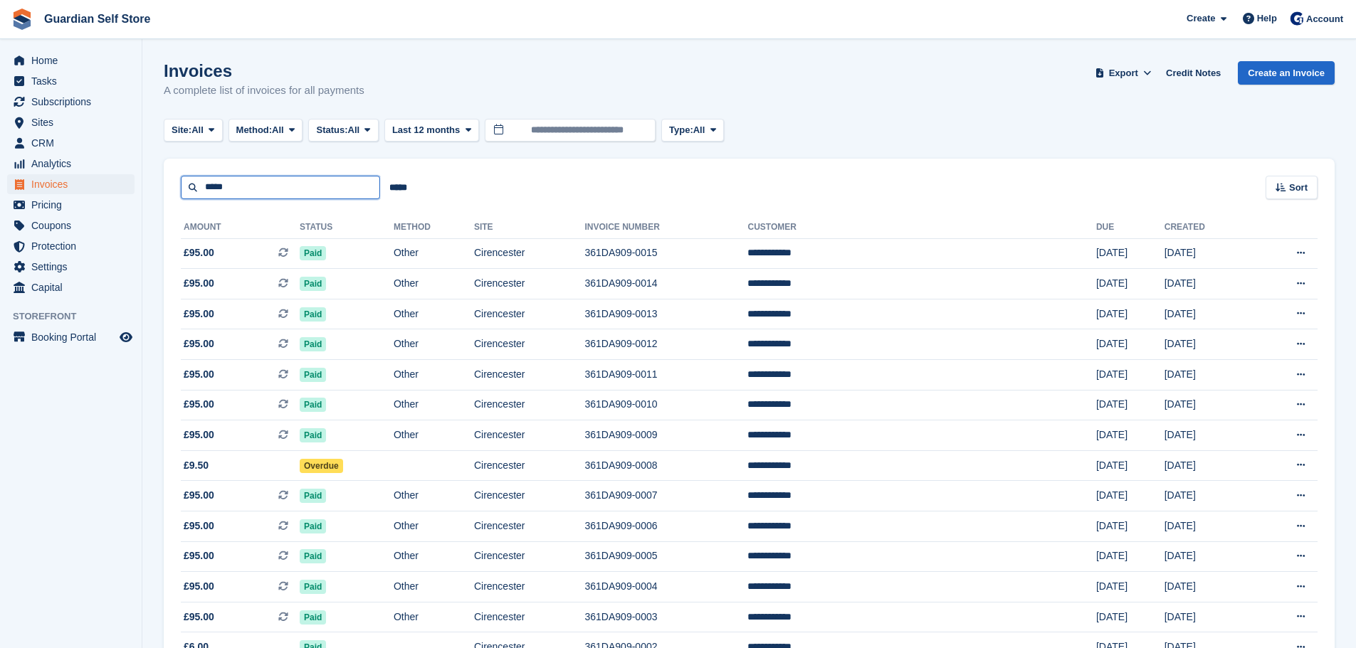
drag, startPoint x: 242, startPoint y: 189, endPoint x: 95, endPoint y: 189, distance: 146.6
click at [95, 189] on div "Home Tasks Subscriptions Subscriptions Subscriptions Price increases NEW Price …" at bounding box center [678, 382] width 1356 height 764
type input "****"
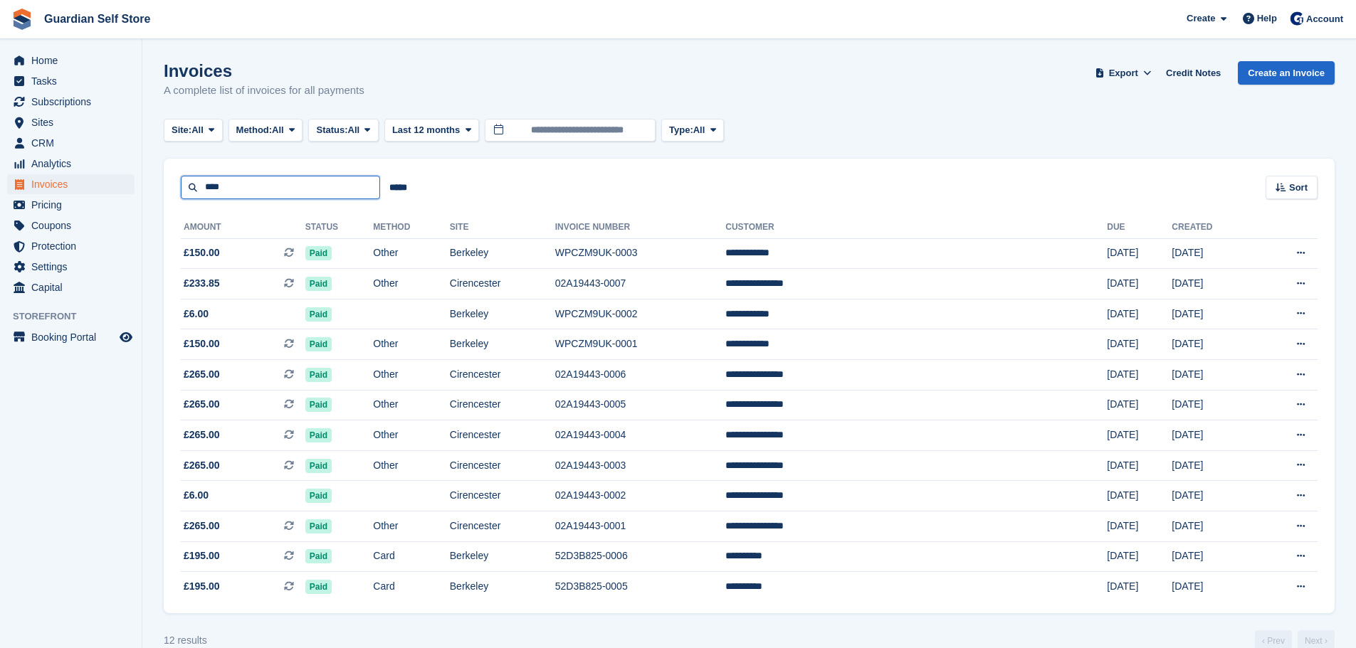
drag, startPoint x: 270, startPoint y: 184, endPoint x: 75, endPoint y: 176, distance: 195.1
click at [75, 176] on div "Home Tasks Subscriptions Subscriptions Subscriptions Price increases NEW Price …" at bounding box center [678, 336] width 1356 height 673
type input "*****"
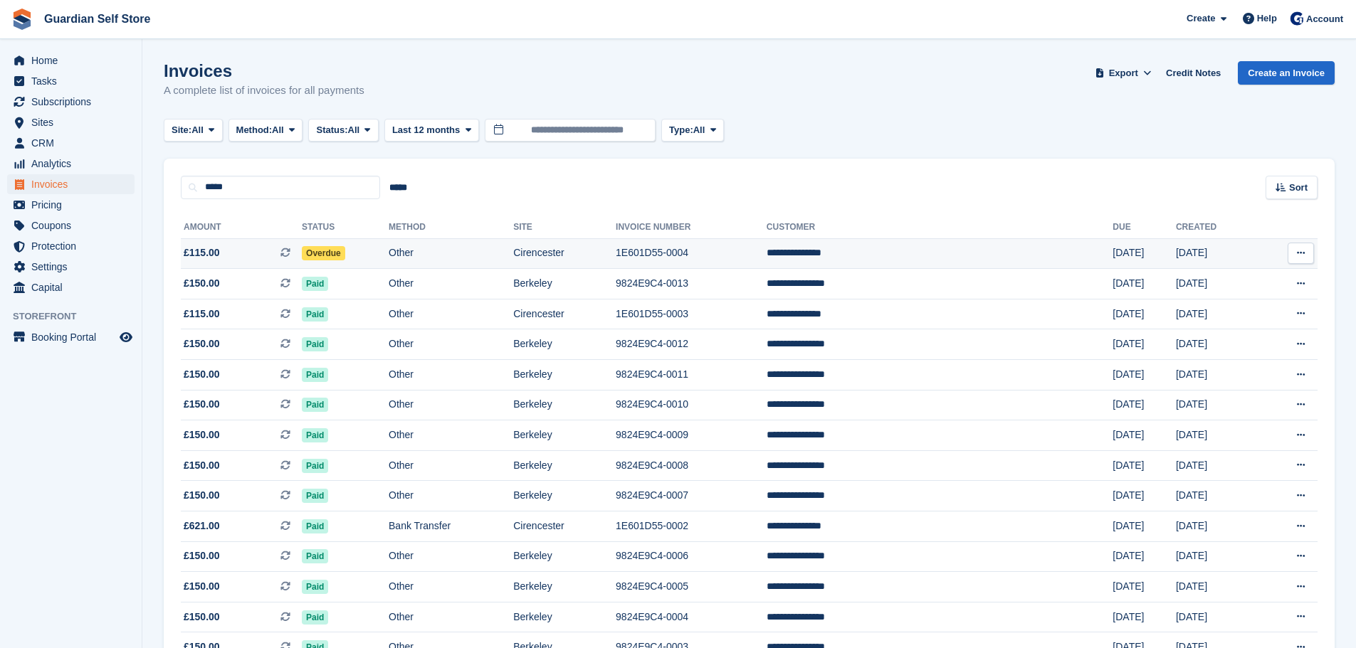
click at [258, 256] on span "£115.00 This is a recurring subscription invoice." at bounding box center [241, 252] width 121 height 15
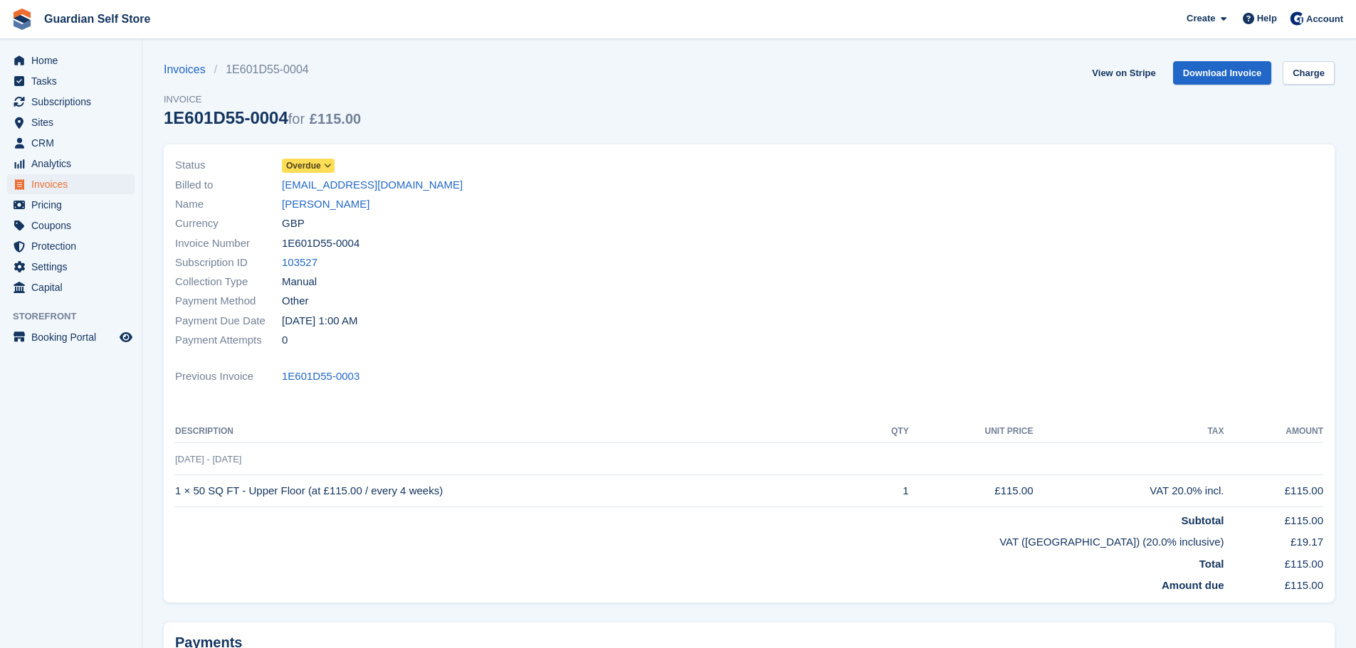
click at [299, 164] on span "Overdue" at bounding box center [303, 165] width 35 height 13
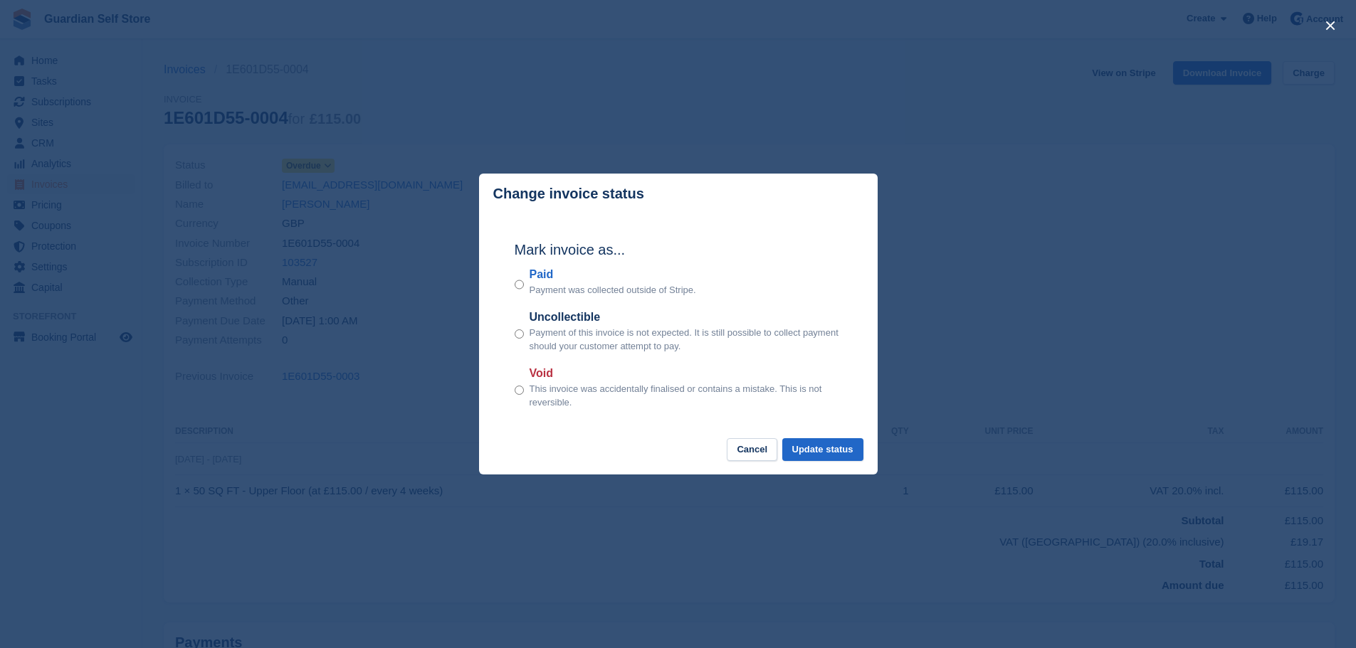
click at [539, 274] on label "Paid" at bounding box center [612, 274] width 167 height 17
click at [848, 449] on button "Update status" at bounding box center [822, 449] width 81 height 23
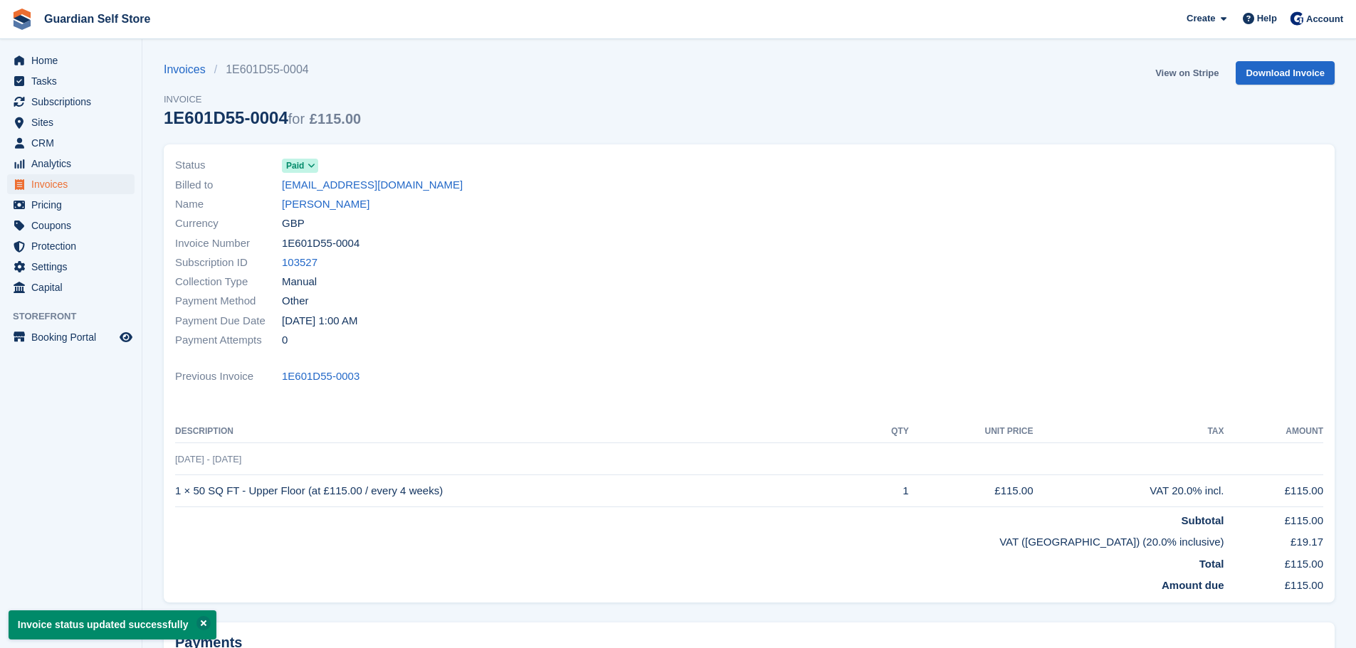
click at [1191, 70] on link "View on Stripe" at bounding box center [1186, 72] width 75 height 23
click at [91, 186] on span "Invoices" at bounding box center [73, 184] width 85 height 20
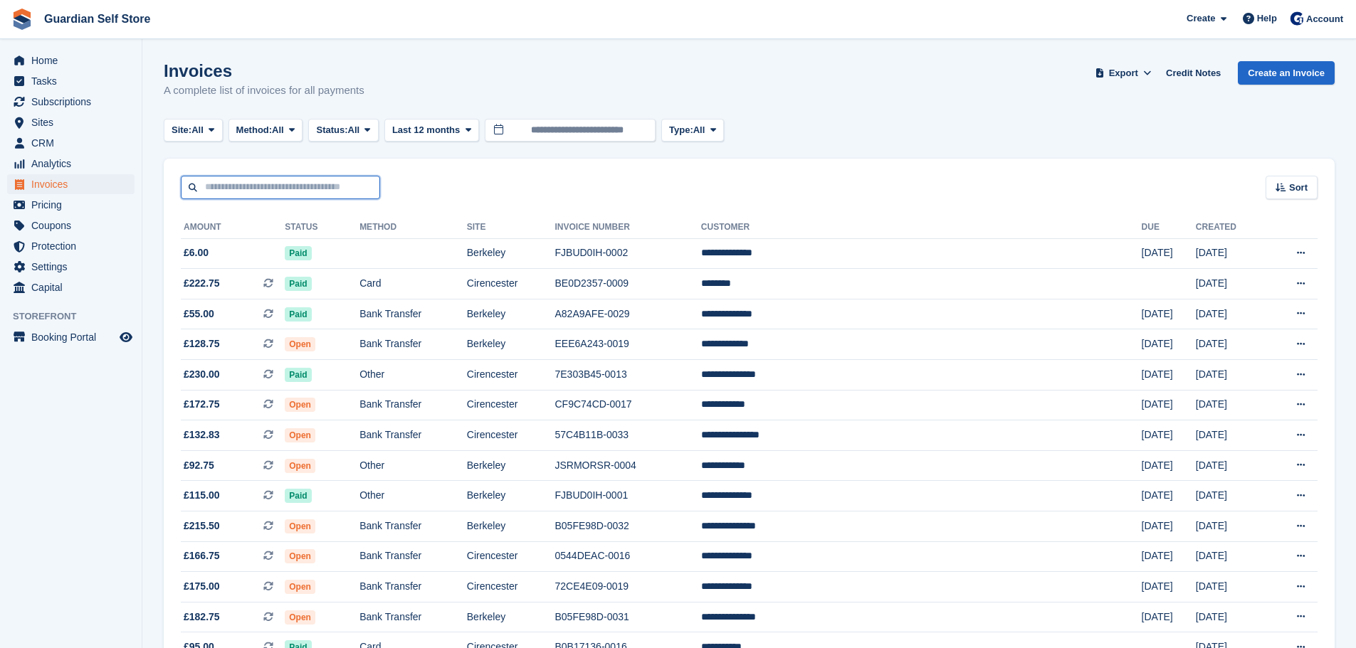
click at [268, 188] on input "text" at bounding box center [280, 187] width 199 height 23
type input "****"
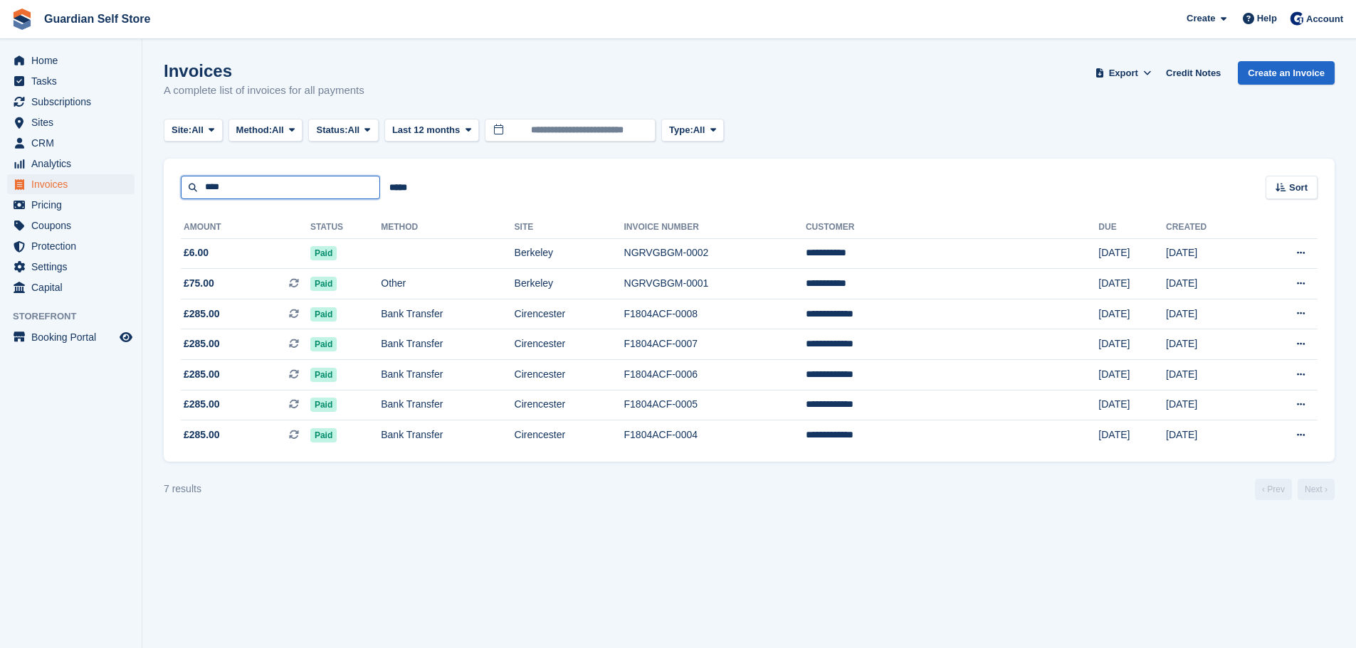
drag, startPoint x: 287, startPoint y: 191, endPoint x: 53, endPoint y: 179, distance: 233.7
click at [53, 179] on div "Home Tasks Subscriptions Subscriptions Subscriptions Price increases NEW Price …" at bounding box center [678, 324] width 1356 height 648
type input "*****"
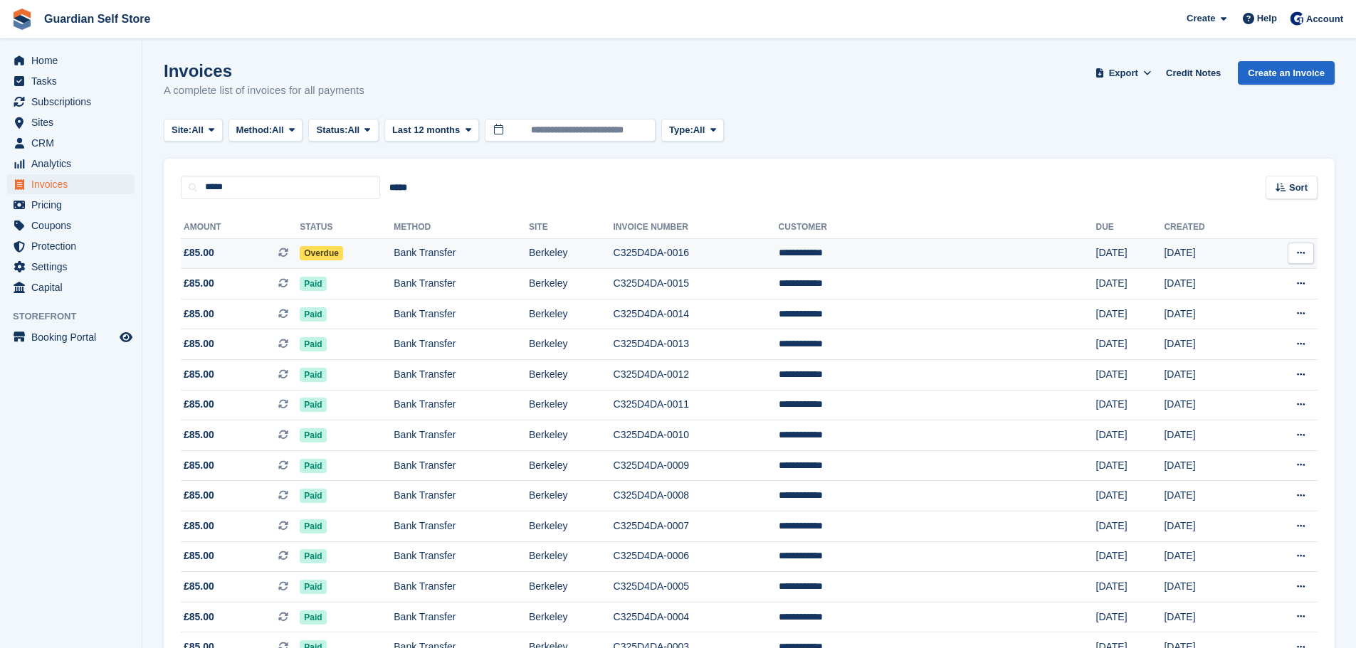
click at [289, 260] on span "£85.00 This is a recurring subscription invoice." at bounding box center [240, 252] width 119 height 15
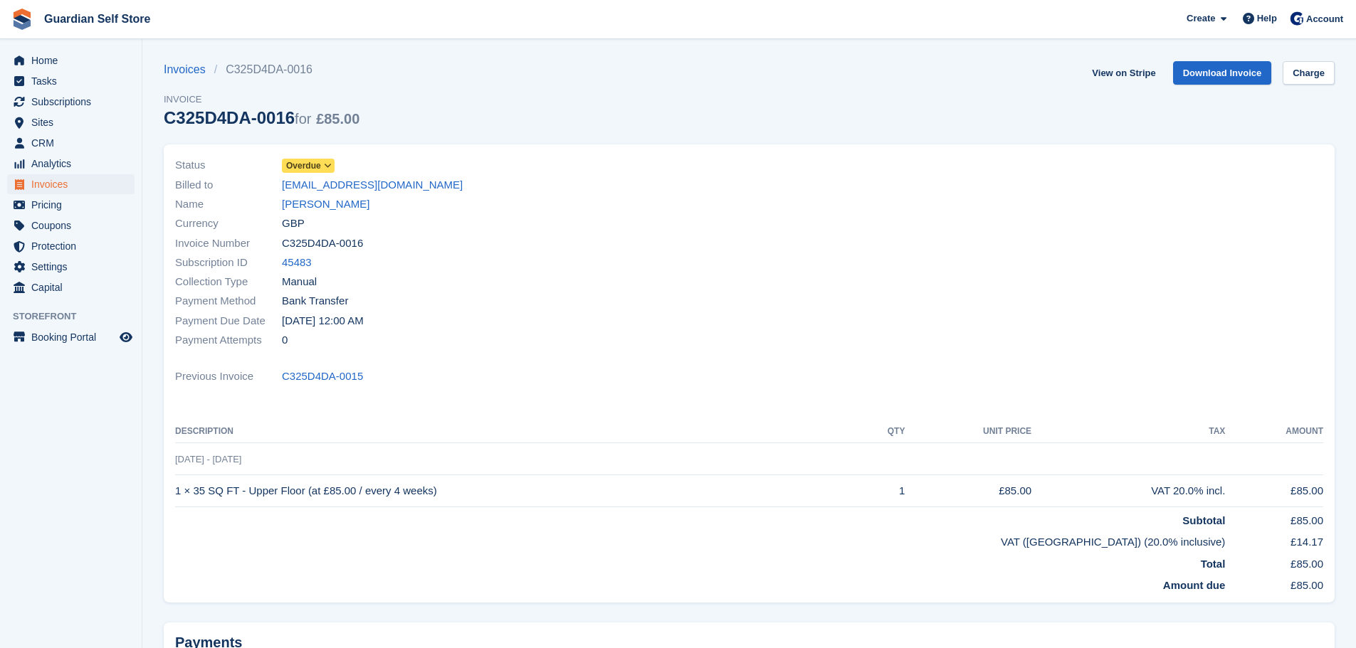
click at [322, 164] on span at bounding box center [327, 165] width 11 height 11
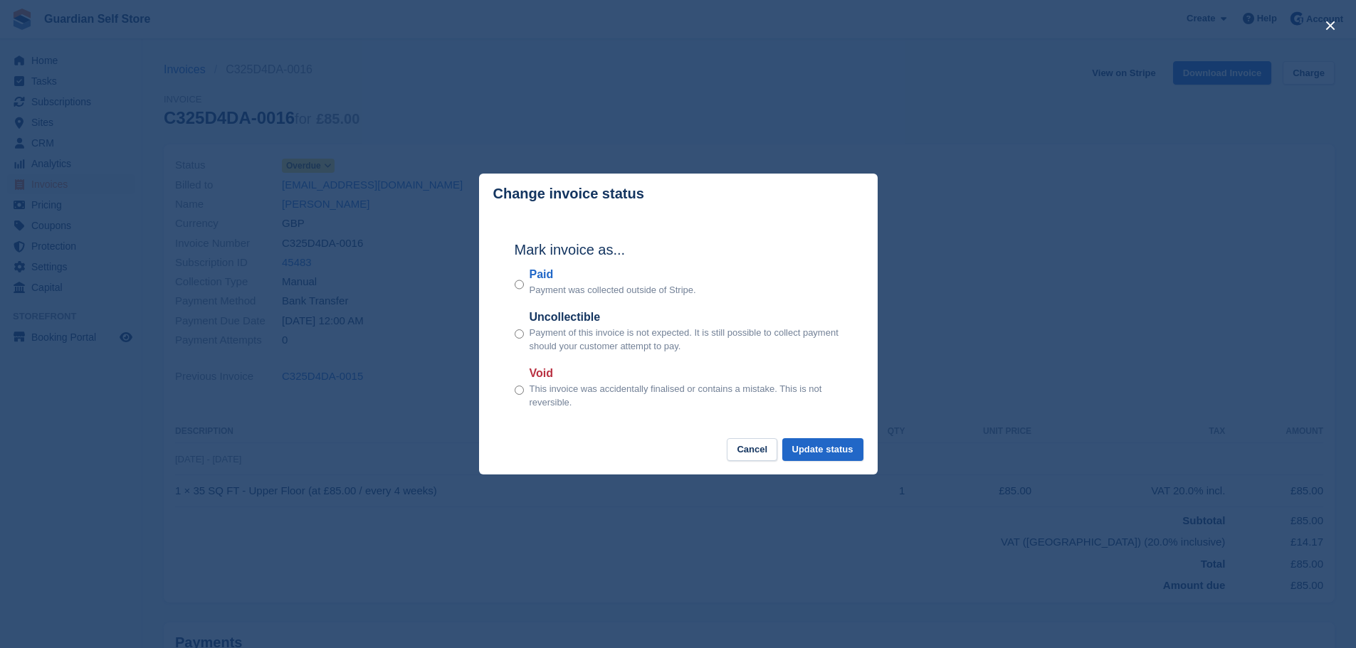
click at [543, 272] on label "Paid" at bounding box center [612, 274] width 167 height 17
click at [842, 444] on button "Update status" at bounding box center [822, 449] width 81 height 23
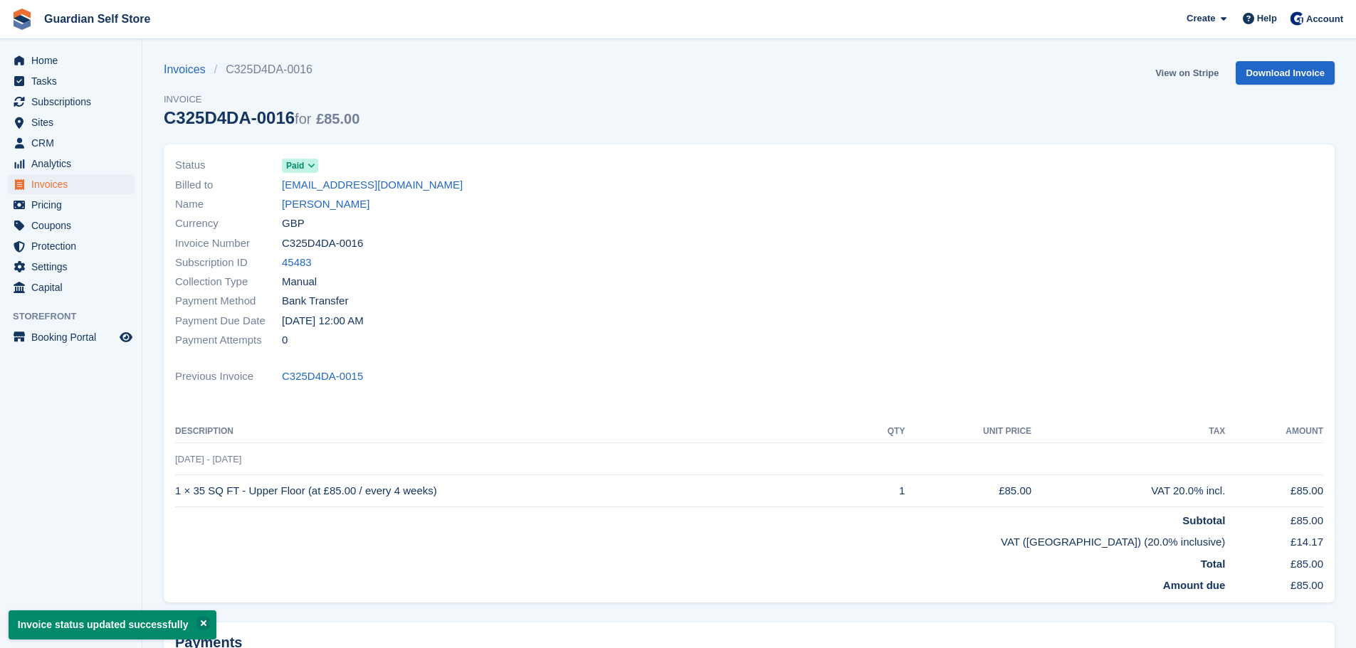
click at [1169, 70] on link "View on Stripe" at bounding box center [1186, 72] width 75 height 23
click at [95, 181] on span "Invoices" at bounding box center [73, 184] width 85 height 20
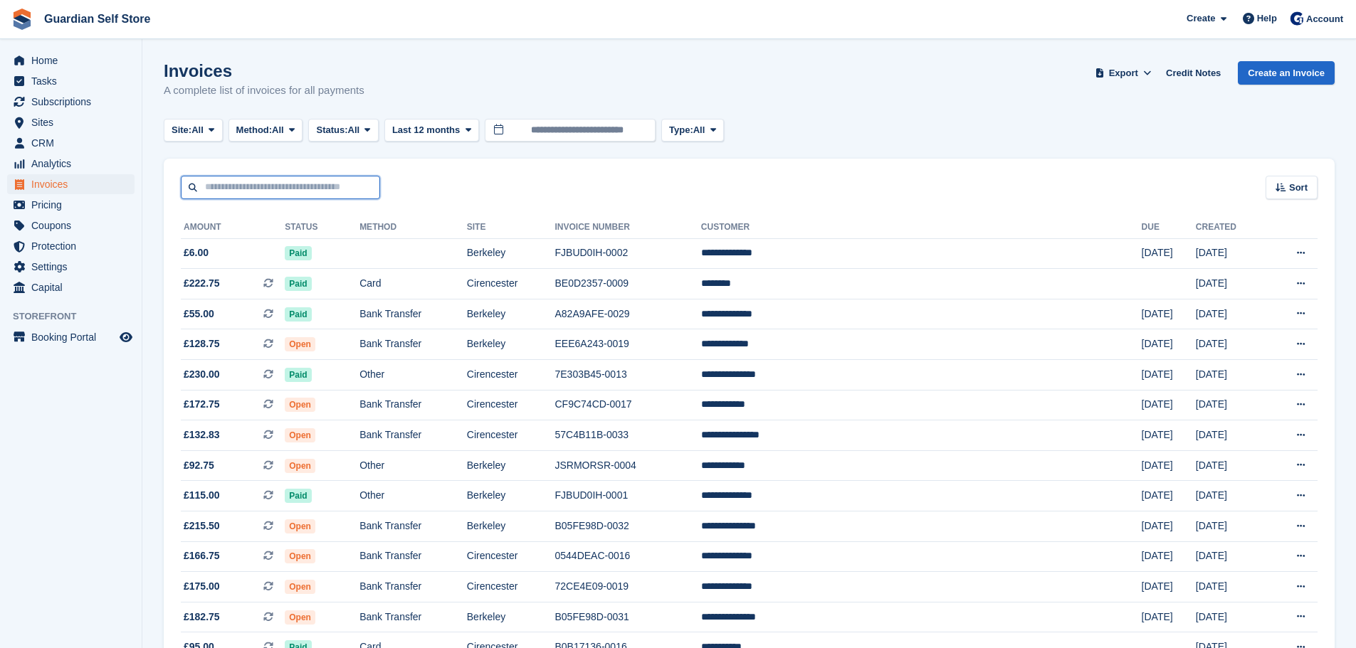
click at [287, 184] on input "text" at bounding box center [280, 187] width 199 height 23
type input "*****"
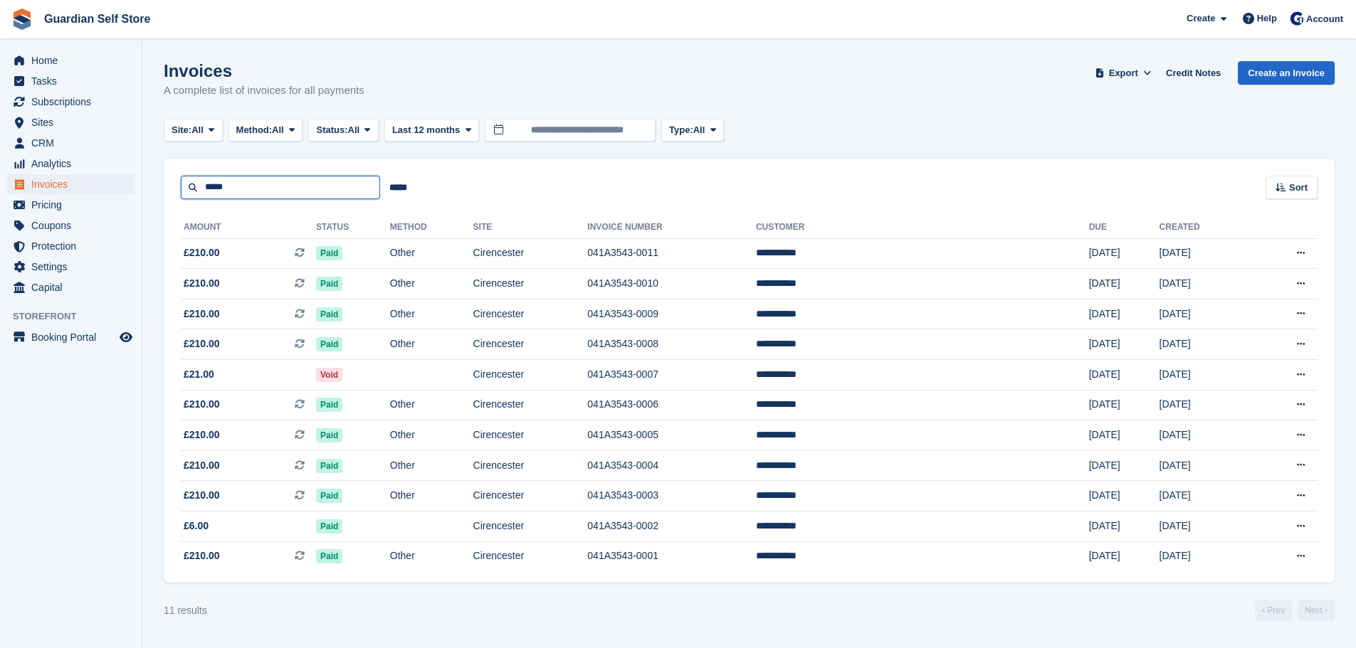
drag, startPoint x: 233, startPoint y: 185, endPoint x: 55, endPoint y: 191, distance: 178.7
click at [55, 191] on div "Home Tasks Subscriptions Subscriptions Subscriptions Price increases NEW Price …" at bounding box center [678, 324] width 1356 height 648
type input "****"
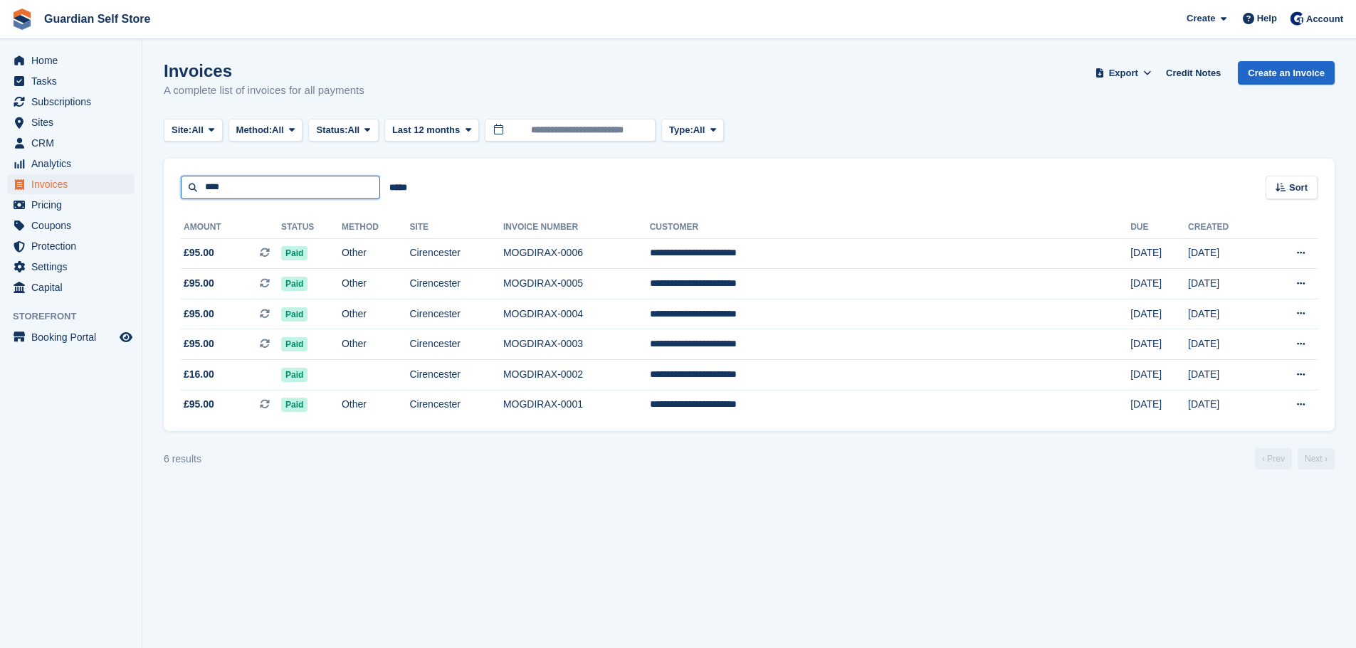
drag, startPoint x: 253, startPoint y: 189, endPoint x: 135, endPoint y: 189, distance: 117.4
click at [146, 189] on section "Invoices A complete list of invoices for all payments Export Export Invoices Ex…" at bounding box center [748, 324] width 1213 height 648
type input "***"
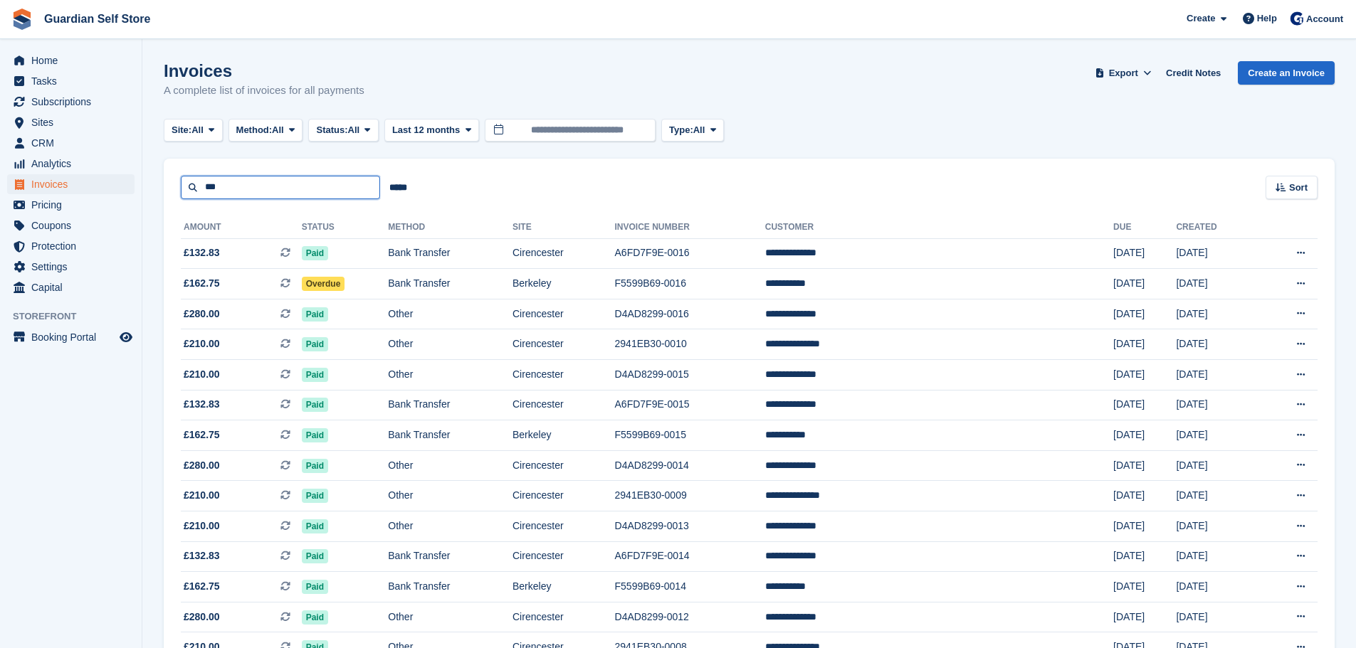
drag, startPoint x: 261, startPoint y: 189, endPoint x: 140, endPoint y: 184, distance: 121.1
type input "****"
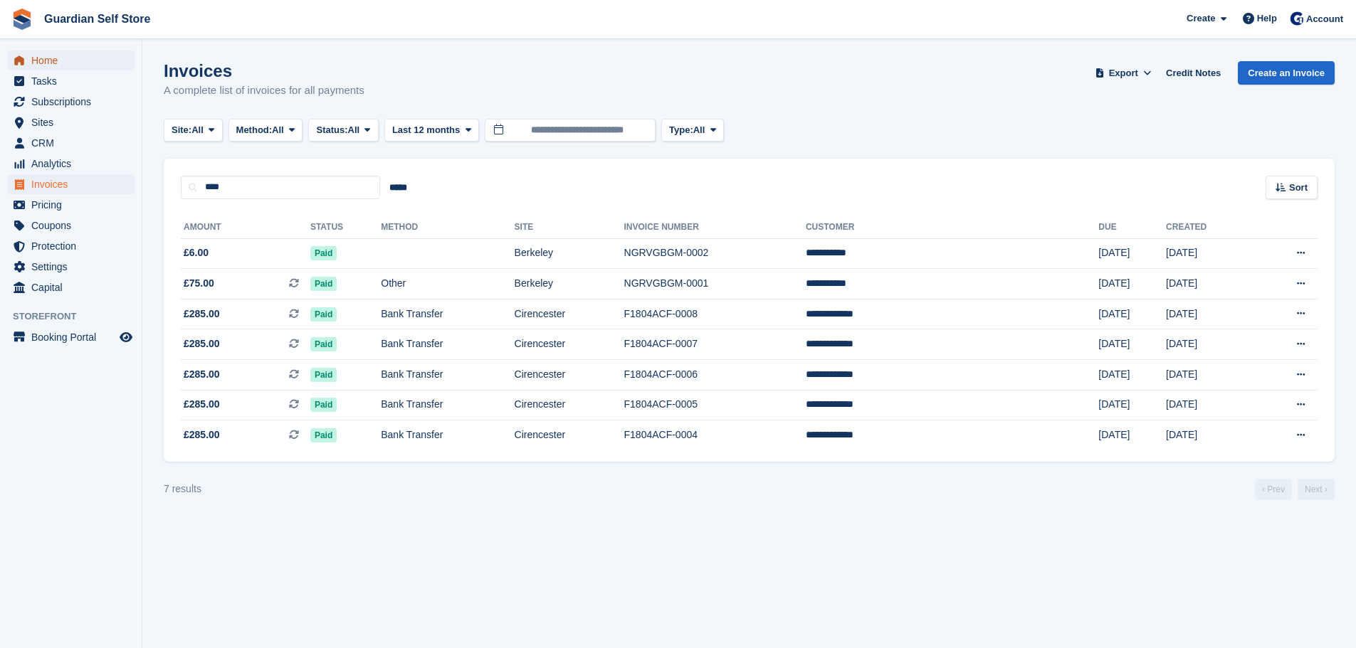
click at [93, 58] on span "Home" at bounding box center [73, 61] width 85 height 20
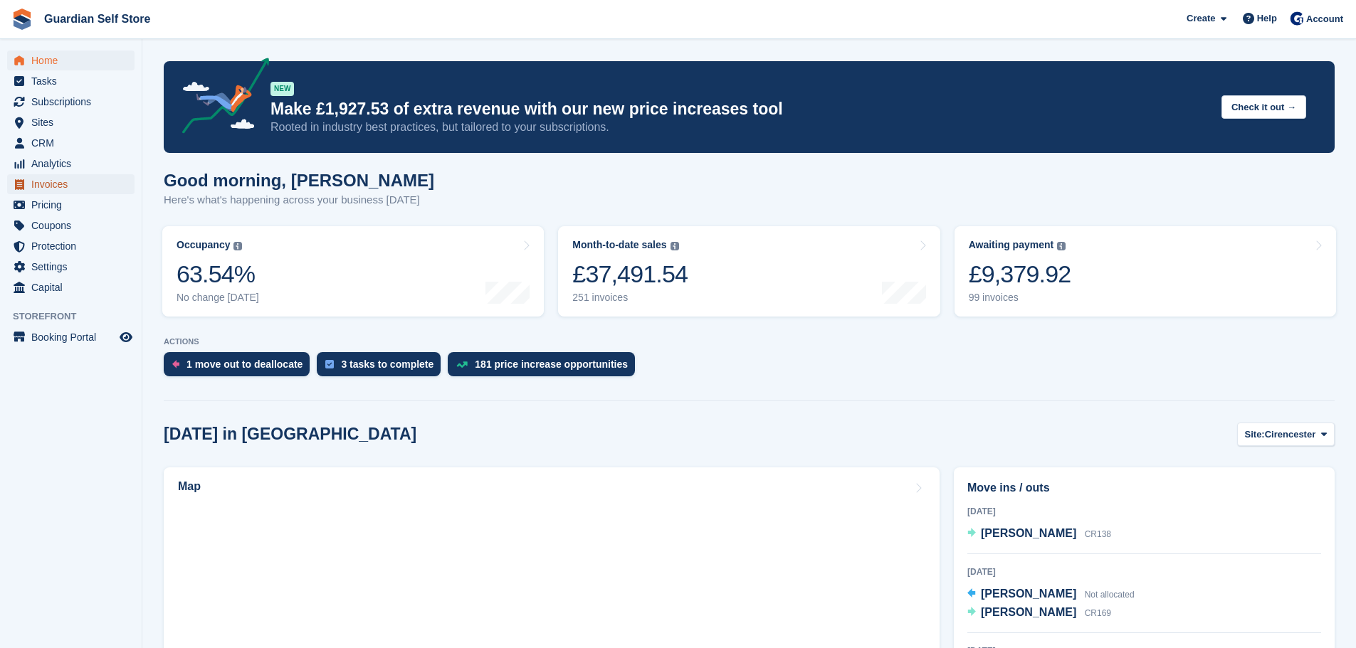
drag, startPoint x: 0, startPoint y: 0, endPoint x: 81, endPoint y: 181, distance: 198.1
click at [81, 181] on span "Invoices" at bounding box center [73, 184] width 85 height 20
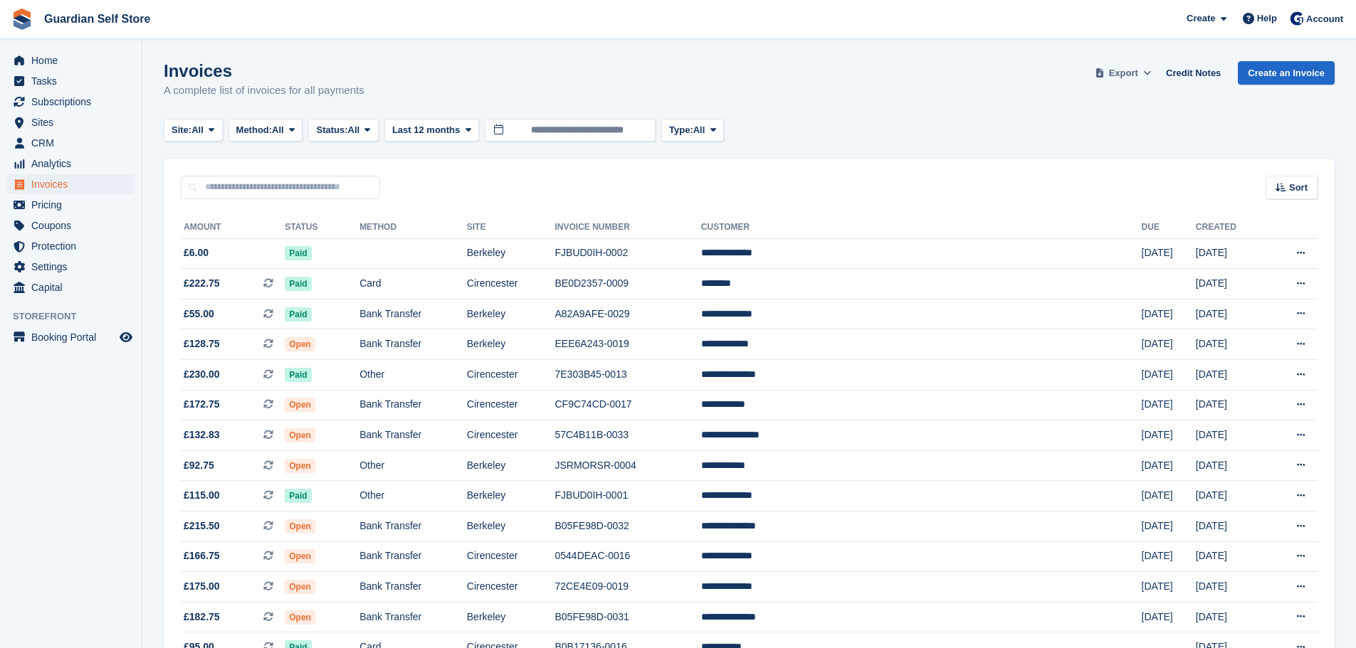
click at [1151, 70] on icon at bounding box center [1147, 72] width 8 height 9
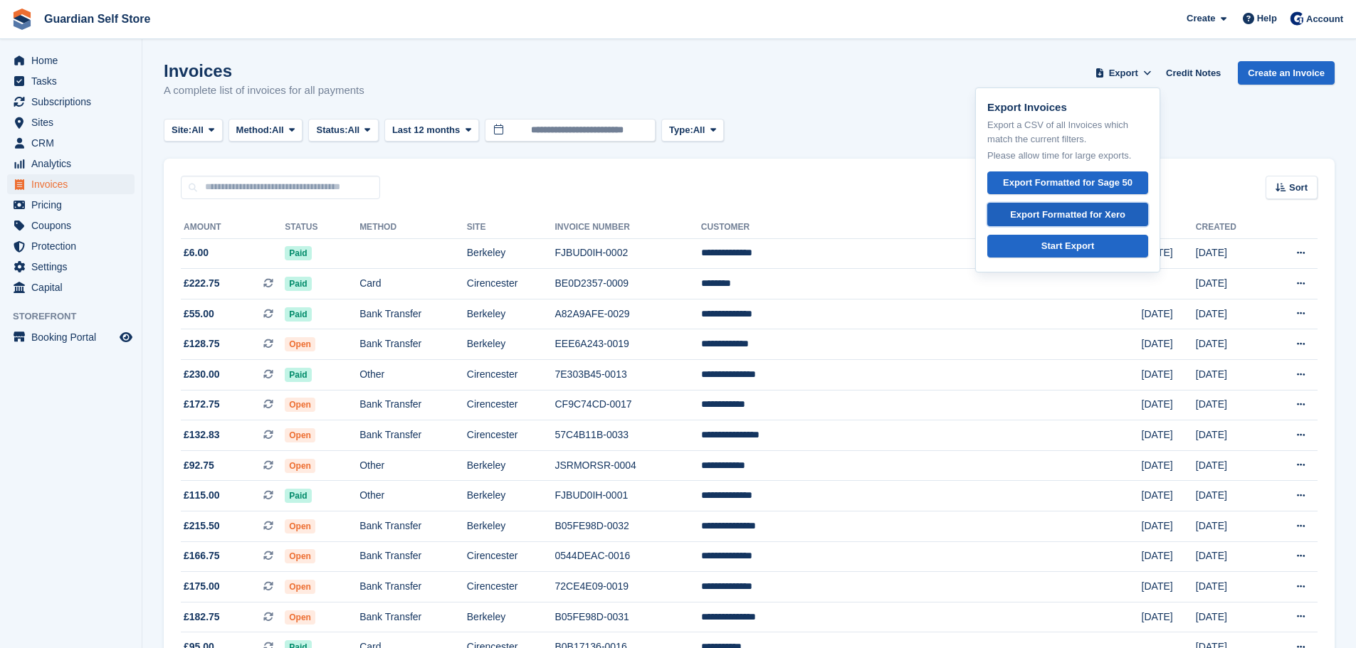
click at [1111, 211] on div "Export Formatted for Xero" at bounding box center [1067, 215] width 115 height 14
click at [283, 263] on td "£6.00" at bounding box center [233, 253] width 104 height 31
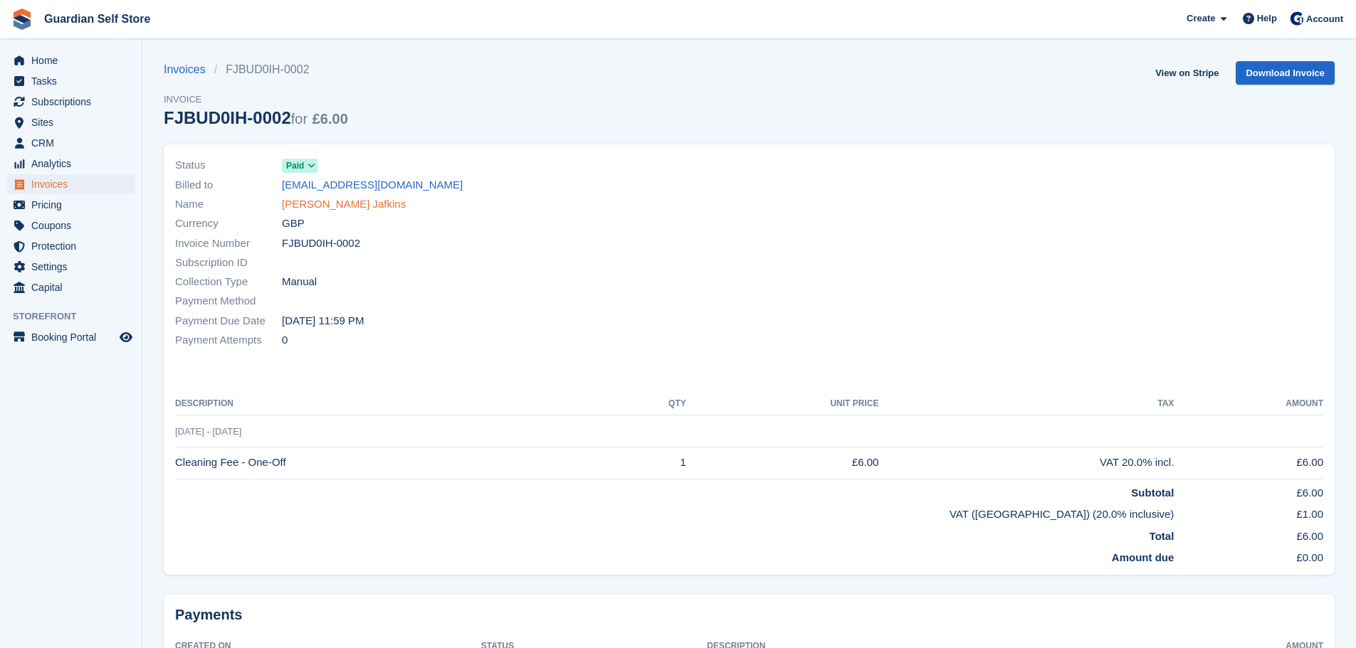
click at [307, 204] on link "Hollie Jafkins" at bounding box center [344, 204] width 124 height 16
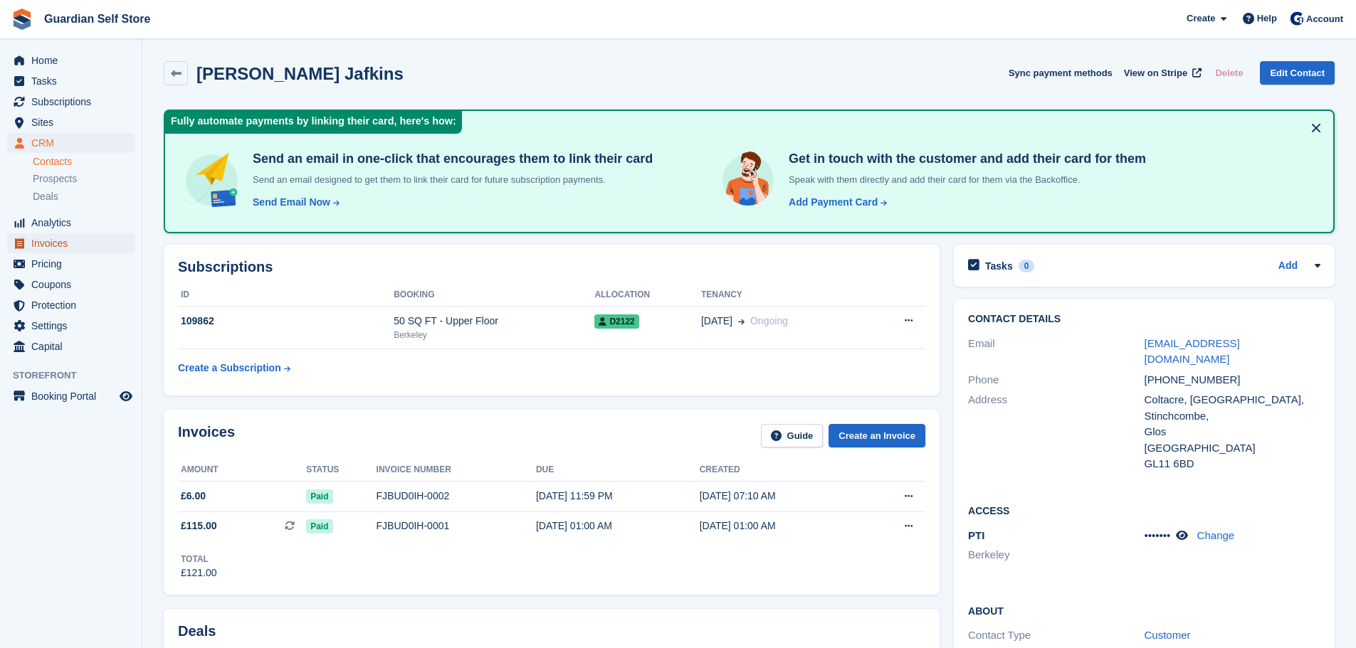
drag, startPoint x: 102, startPoint y: 245, endPoint x: 64, endPoint y: 246, distance: 38.4
click at [64, 246] on span "Invoices" at bounding box center [73, 243] width 85 height 20
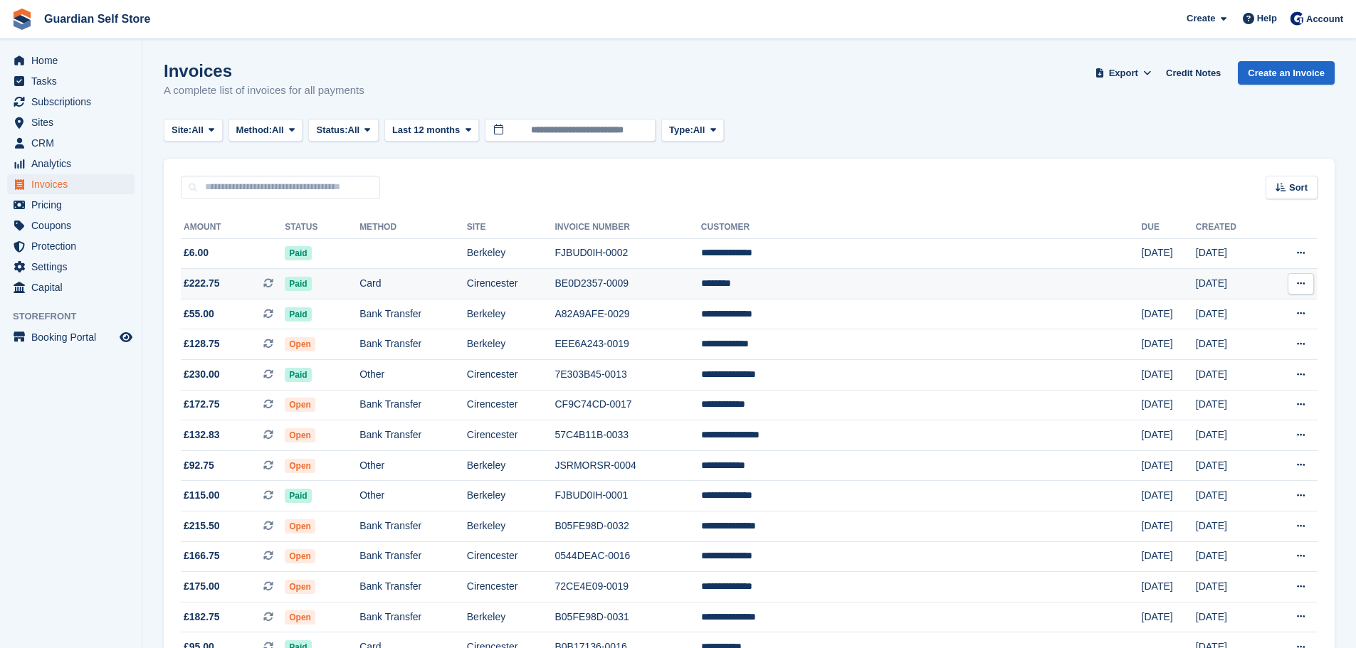
click at [212, 284] on span "£222.75" at bounding box center [202, 283] width 36 height 15
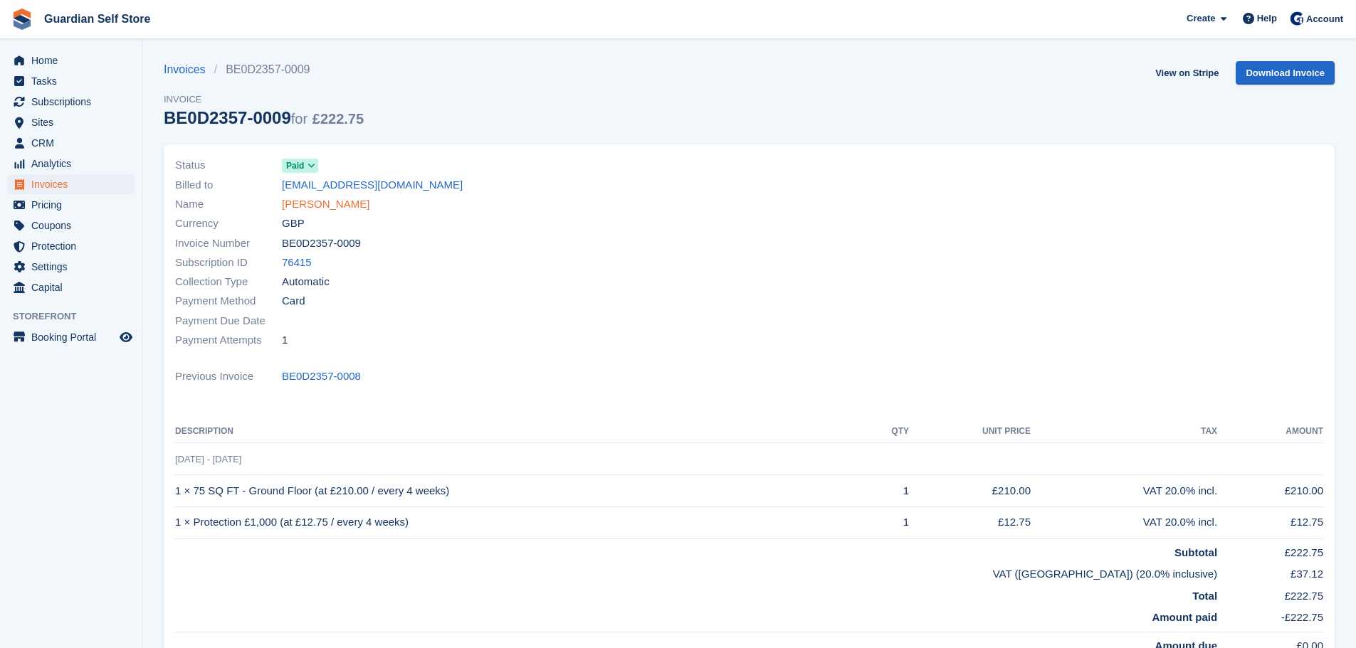
click at [291, 201] on link "[PERSON_NAME]" at bounding box center [326, 204] width 88 height 16
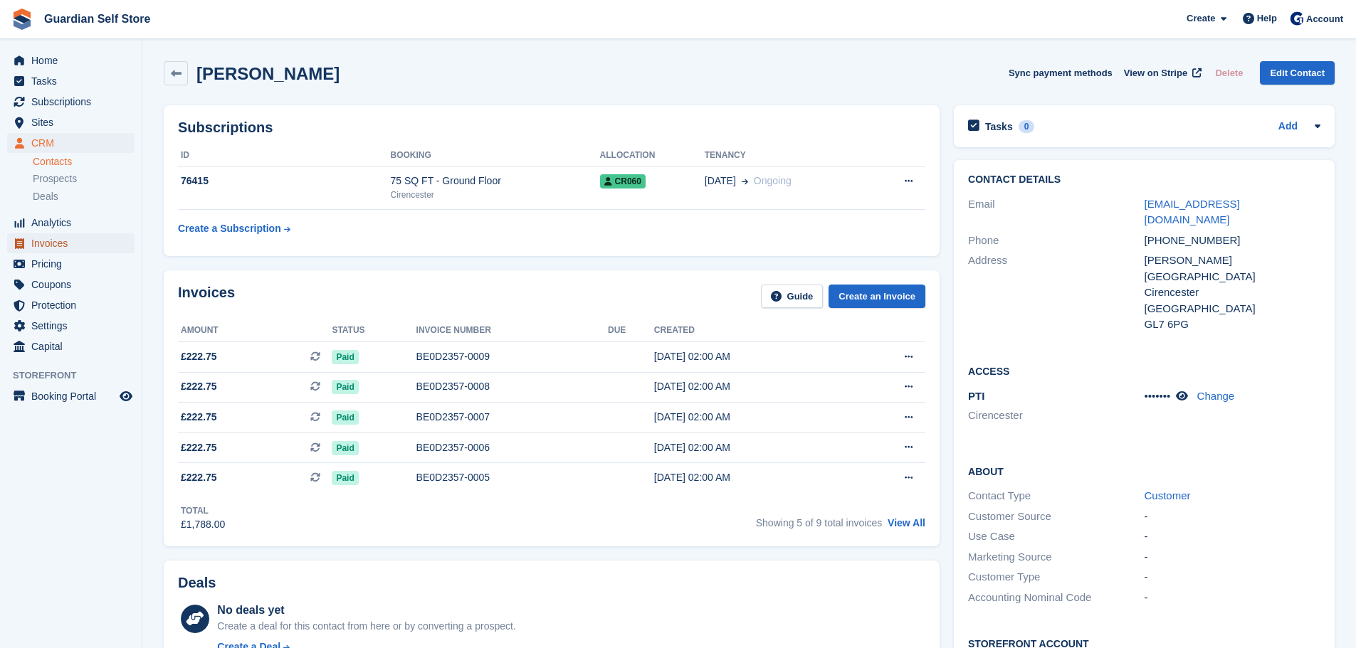
click at [68, 238] on span "Invoices" at bounding box center [73, 243] width 85 height 20
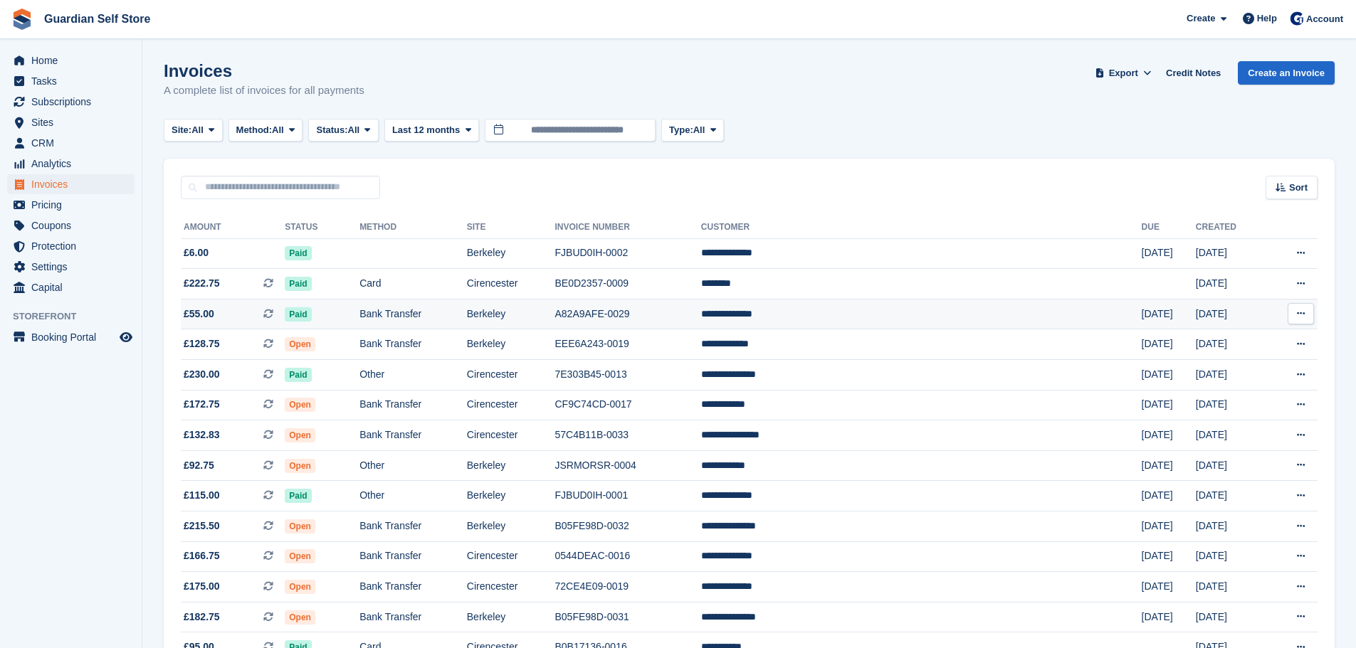
click at [467, 307] on td "Bank Transfer" at bounding box center [412, 314] width 107 height 31
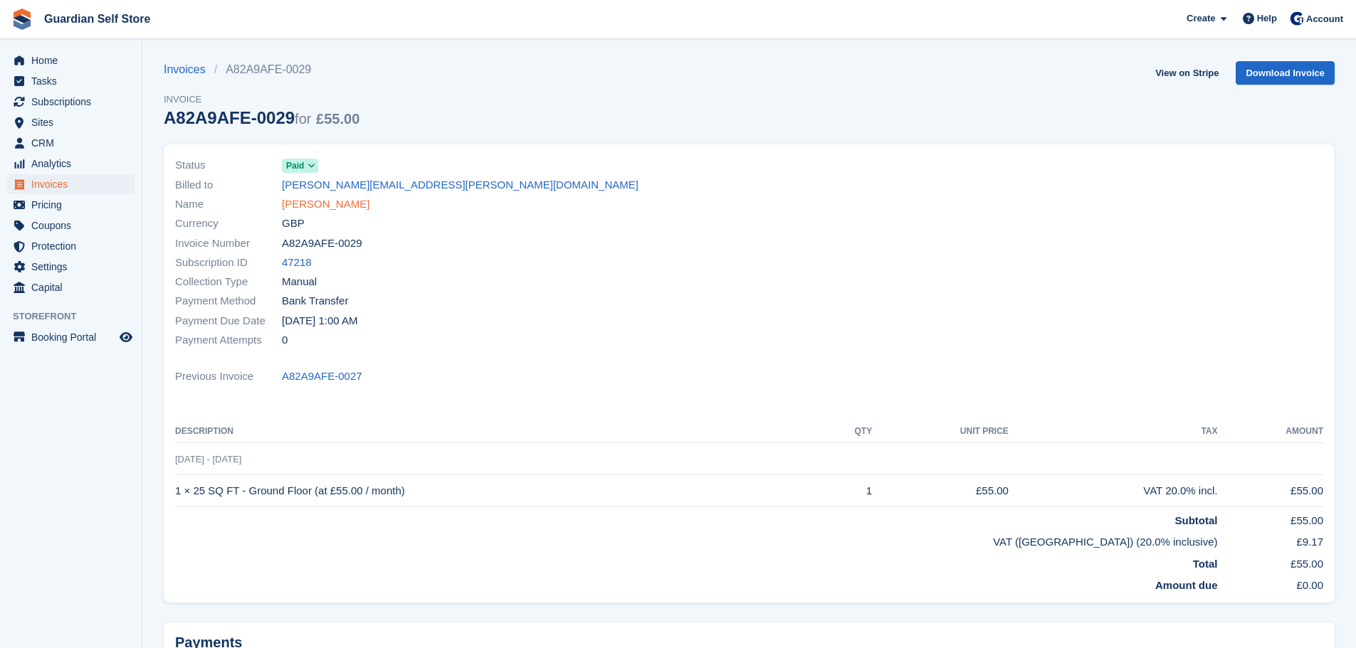
click at [336, 207] on link "Rachel Royston" at bounding box center [326, 204] width 88 height 16
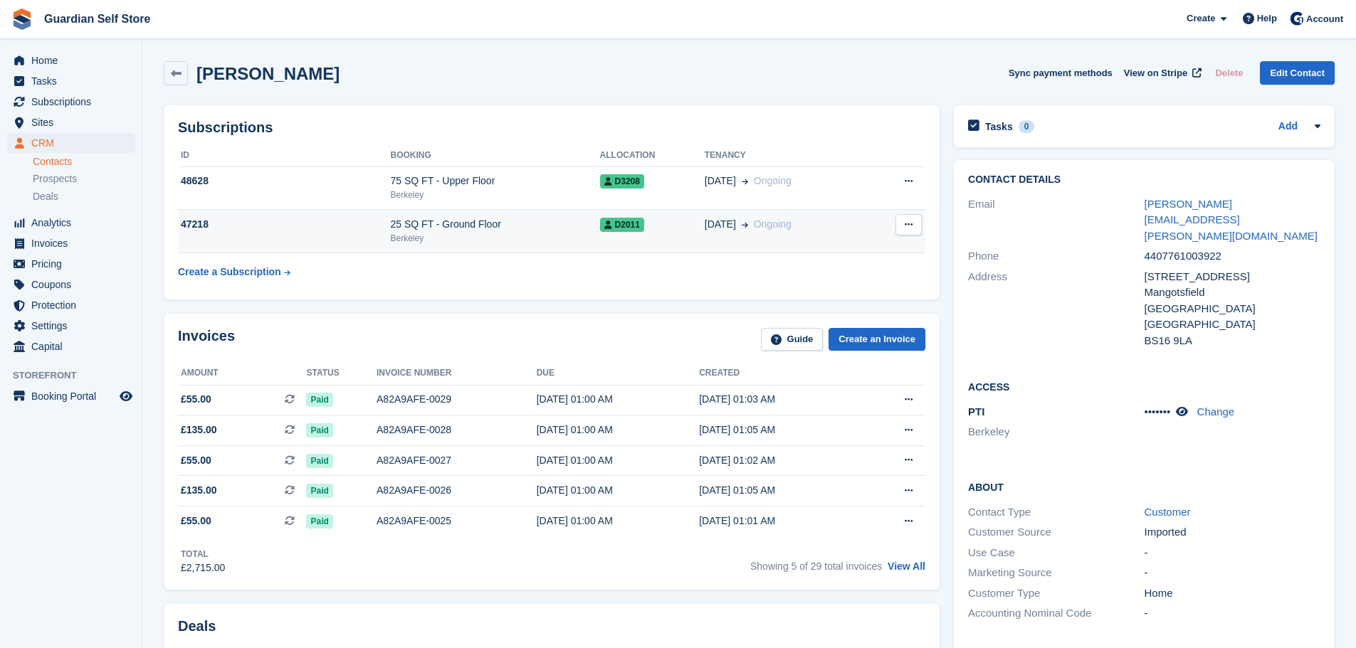
click at [482, 223] on div "25 SQ FT - Ground Floor" at bounding box center [495, 224] width 209 height 15
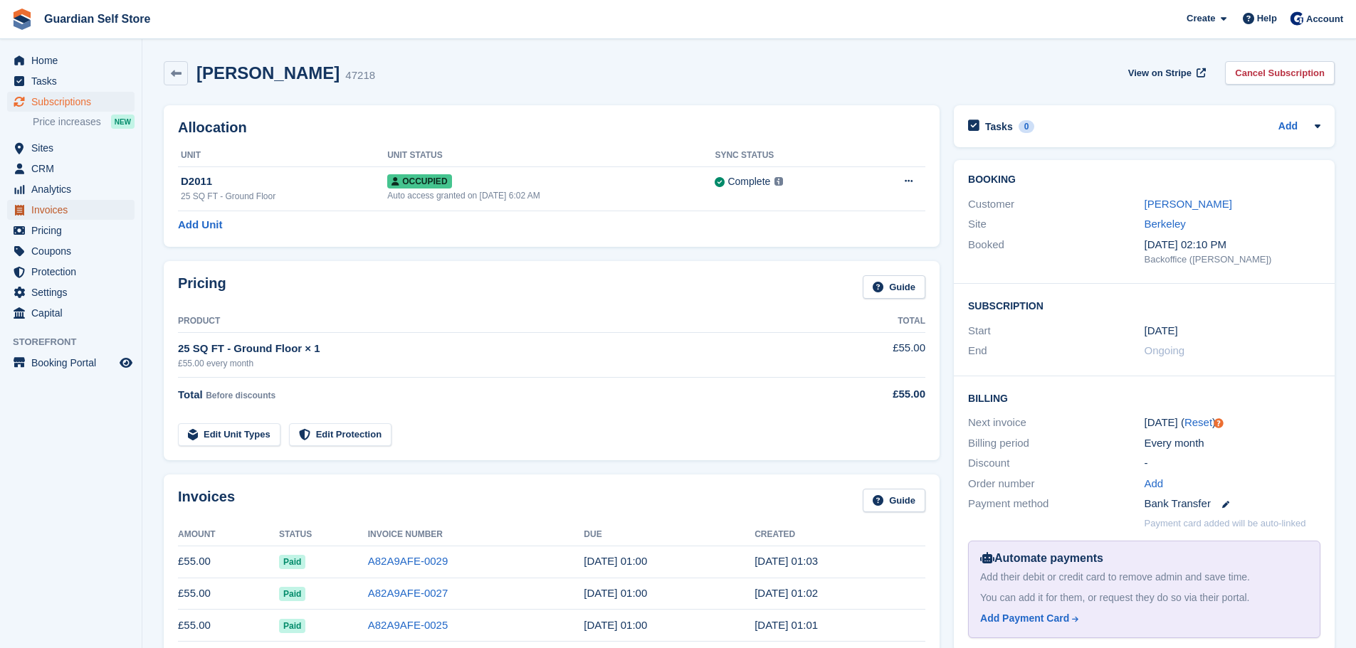
click at [100, 207] on span "Invoices" at bounding box center [73, 210] width 85 height 20
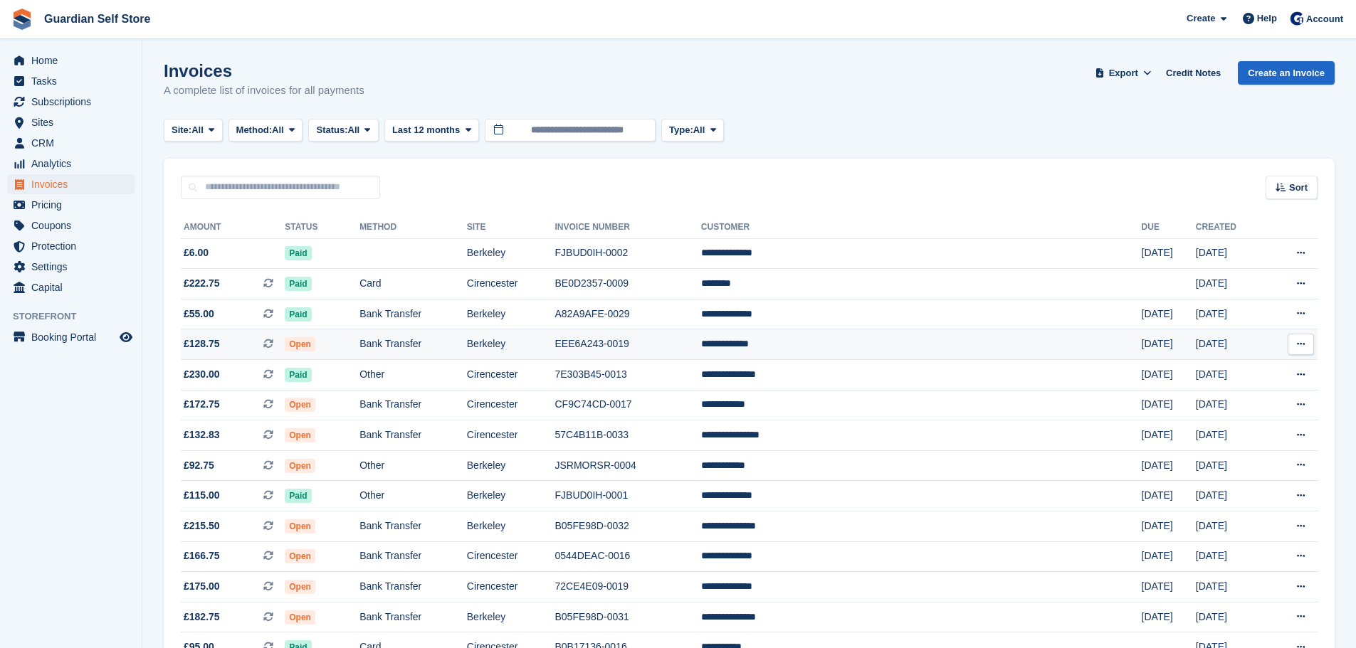
click at [359, 339] on td "Open" at bounding box center [322, 344] width 75 height 31
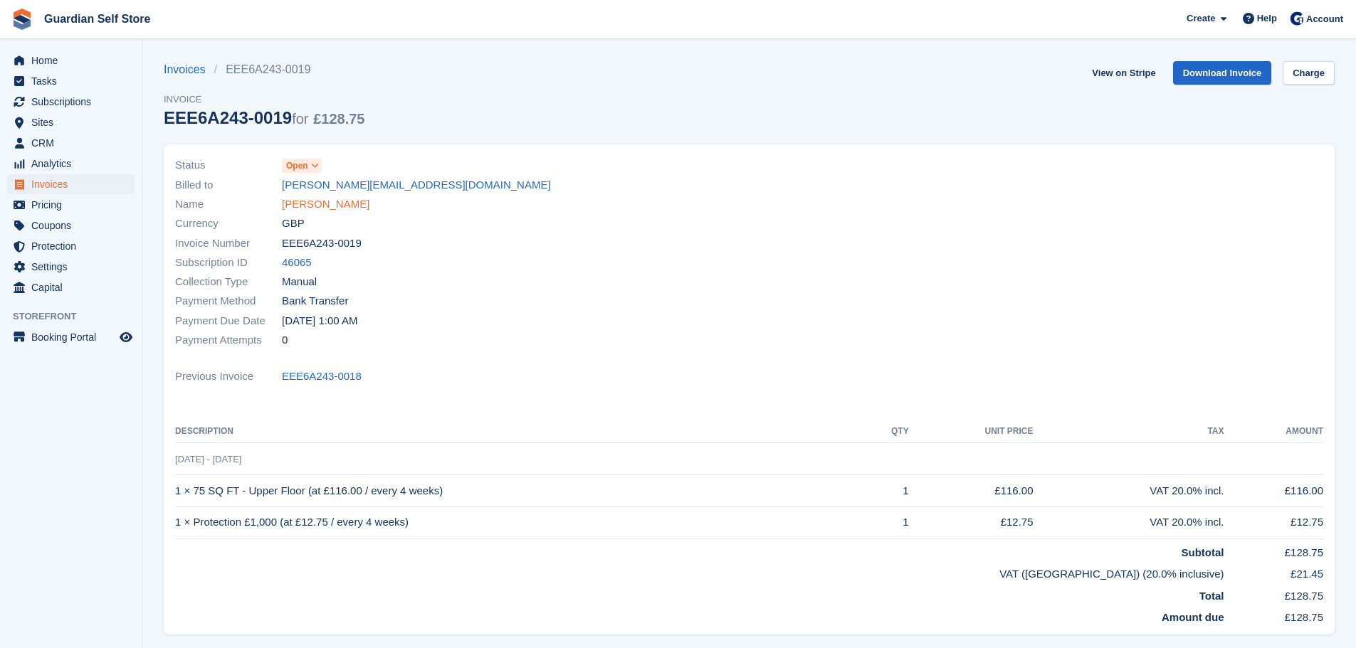
click at [323, 208] on link "[PERSON_NAME]" at bounding box center [326, 204] width 88 height 16
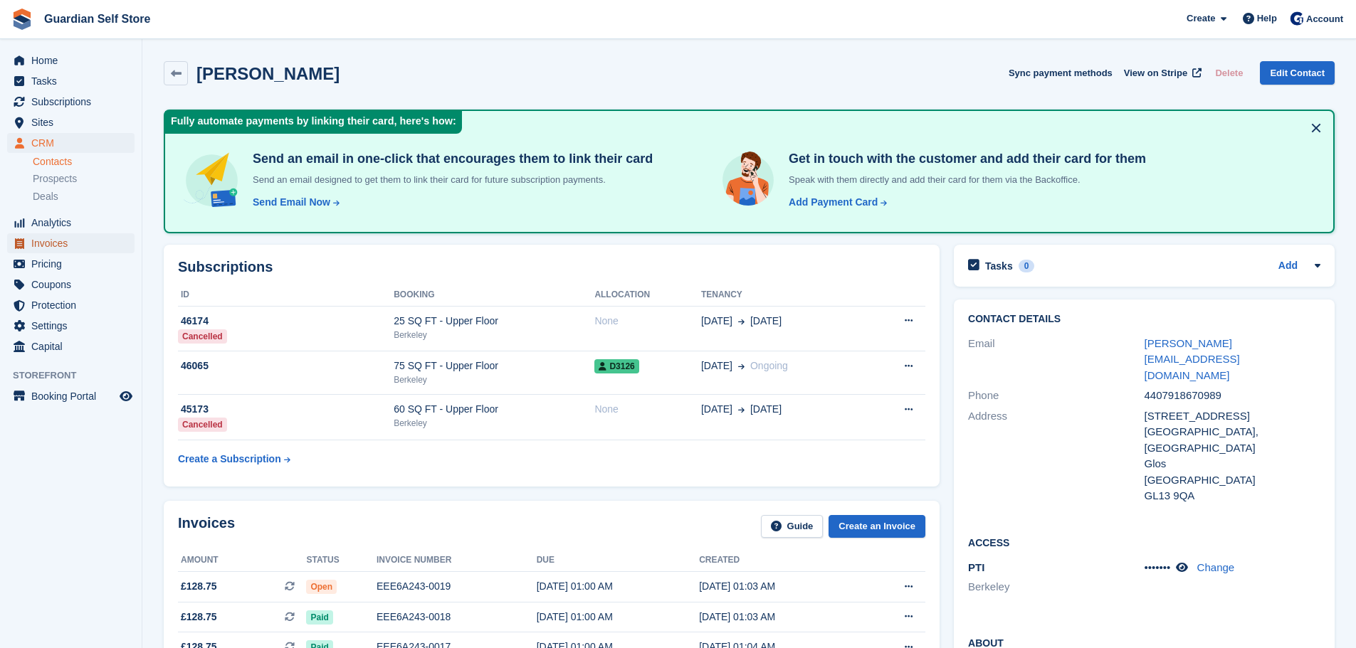
click at [57, 245] on span "Invoices" at bounding box center [73, 243] width 85 height 20
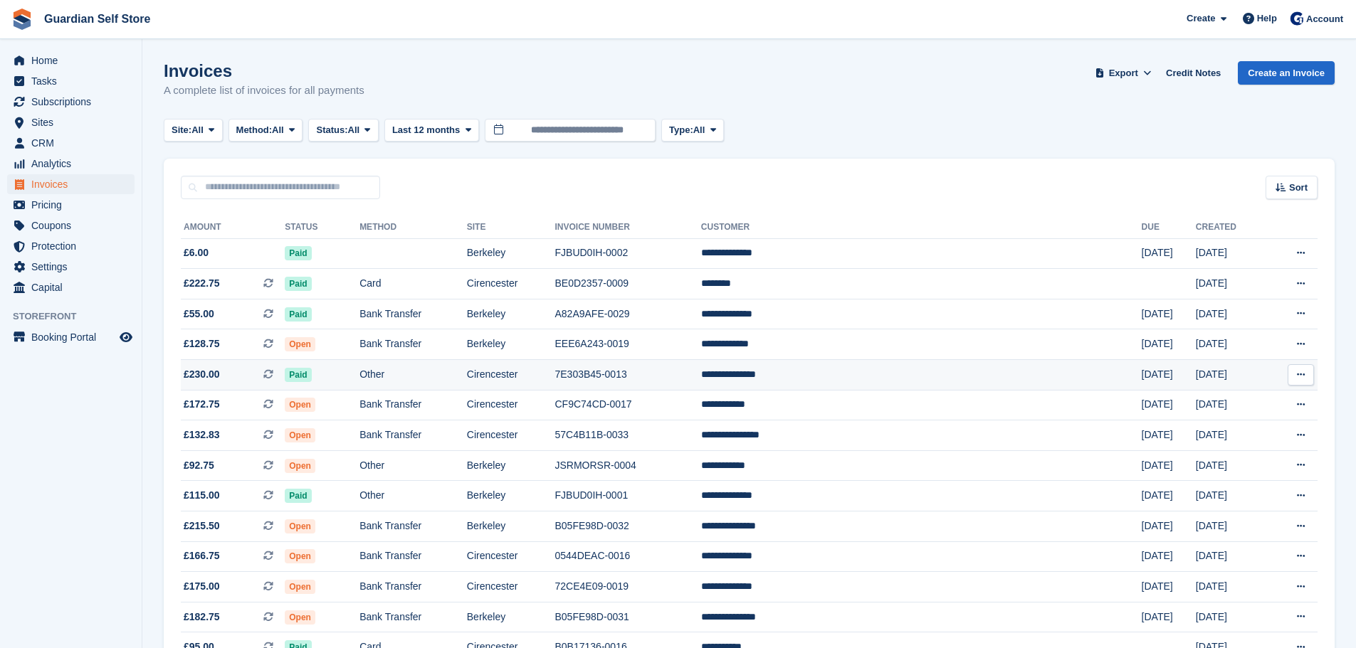
click at [348, 375] on td "Paid" at bounding box center [322, 375] width 75 height 31
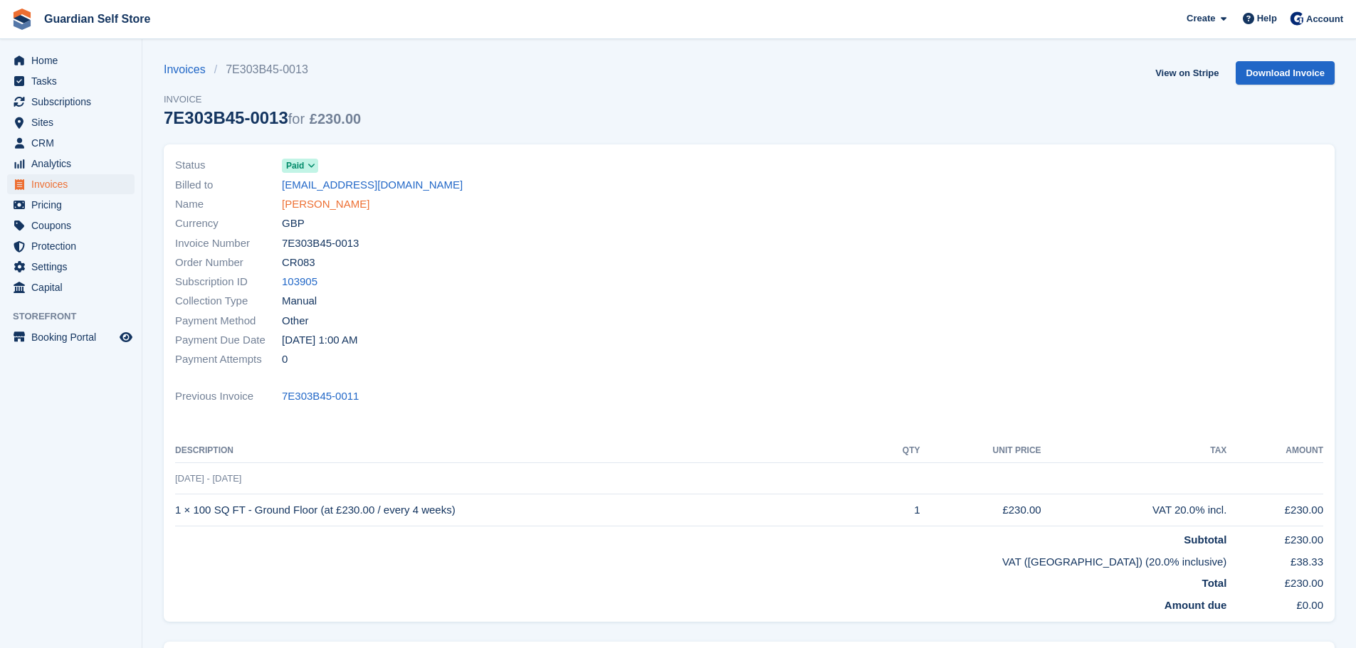
click at [310, 205] on link "[PERSON_NAME]" at bounding box center [326, 204] width 88 height 16
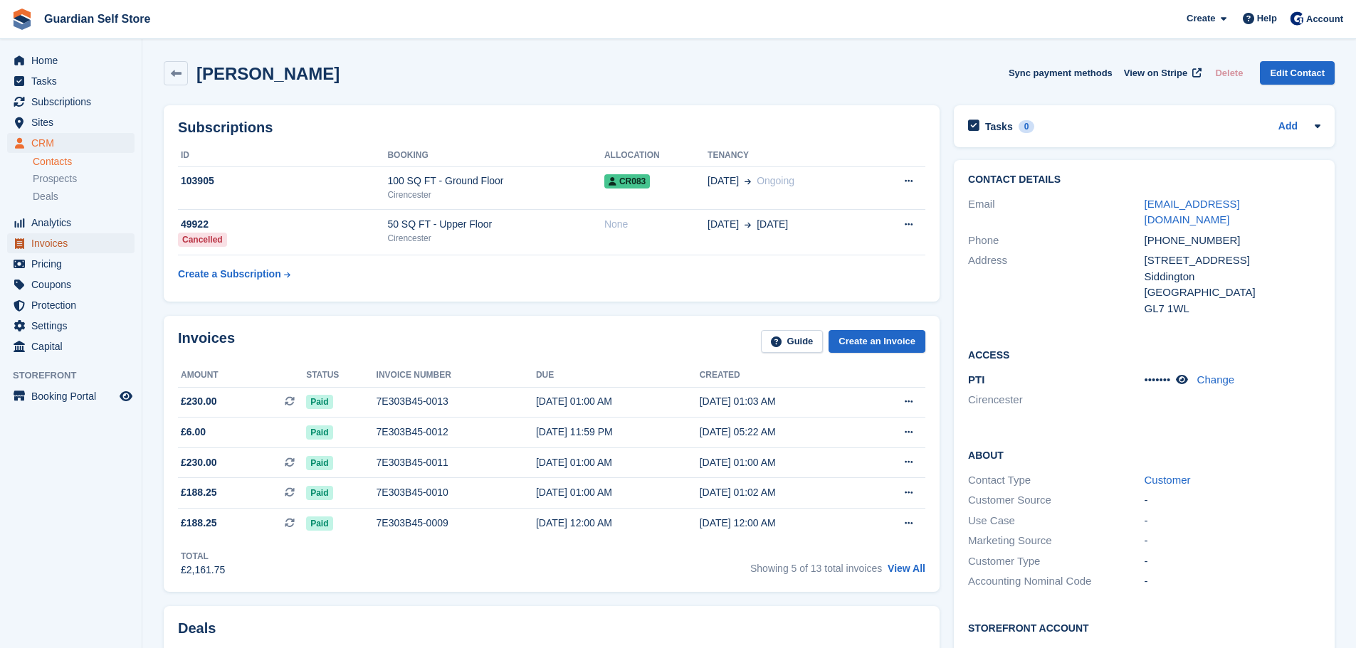
click at [85, 248] on span "Invoices" at bounding box center [73, 243] width 85 height 20
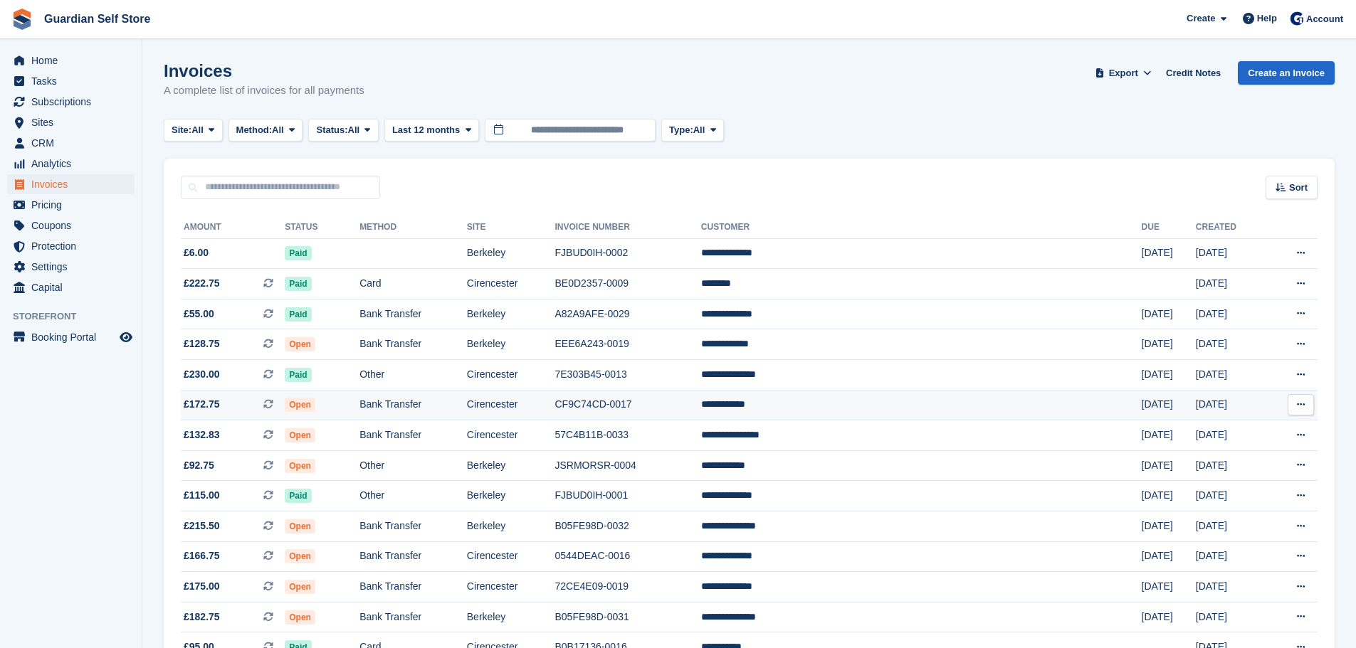
click at [467, 394] on td "Bank Transfer" at bounding box center [412, 405] width 107 height 31
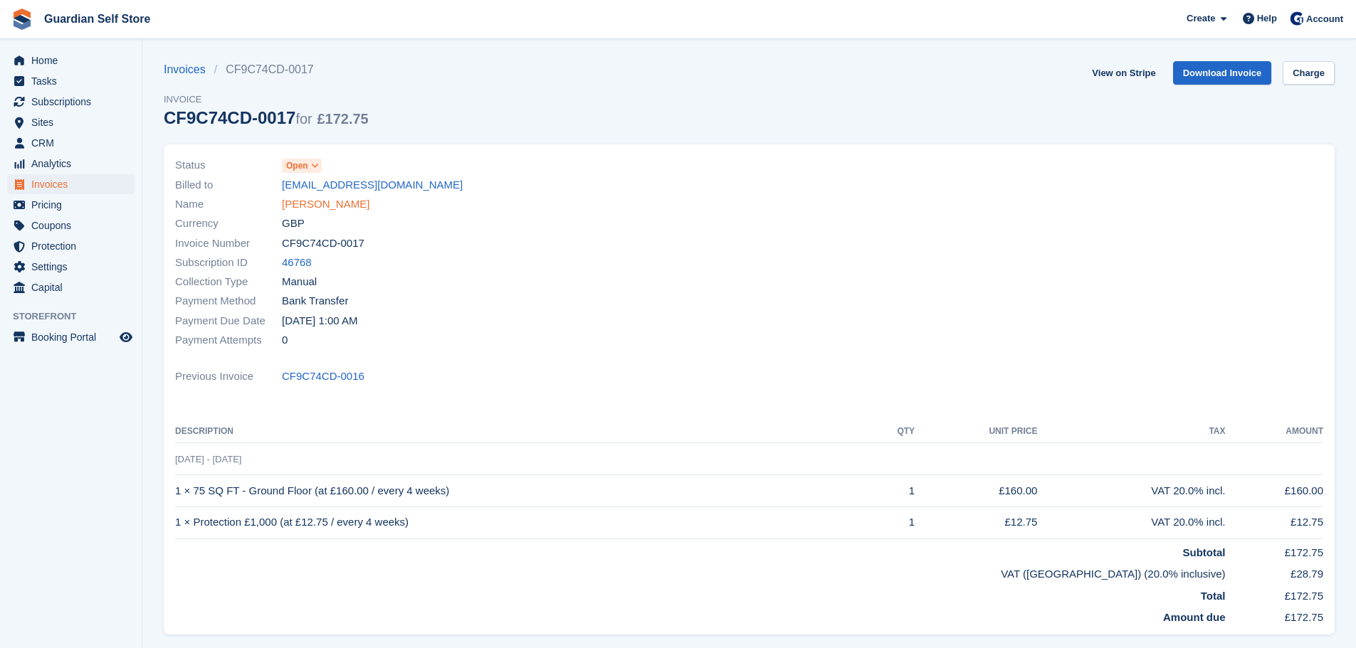
click at [329, 203] on link "[PERSON_NAME]" at bounding box center [326, 204] width 88 height 16
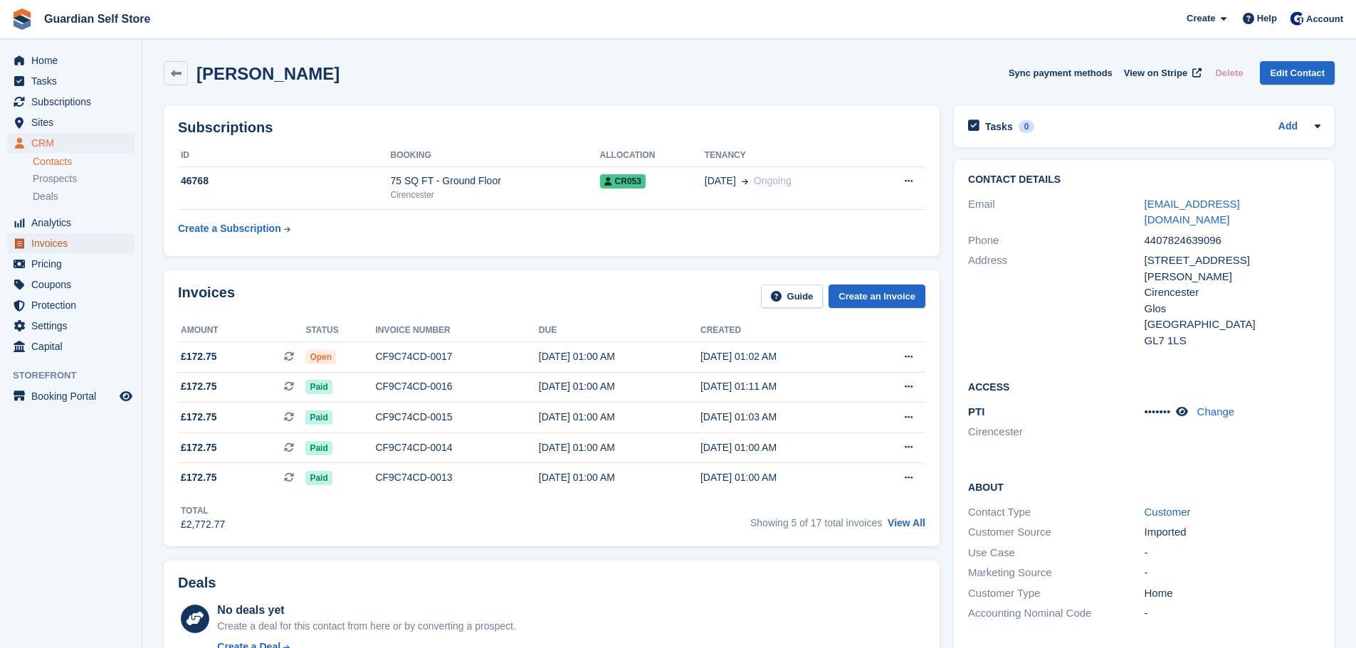
click at [64, 236] on span "Invoices" at bounding box center [73, 243] width 85 height 20
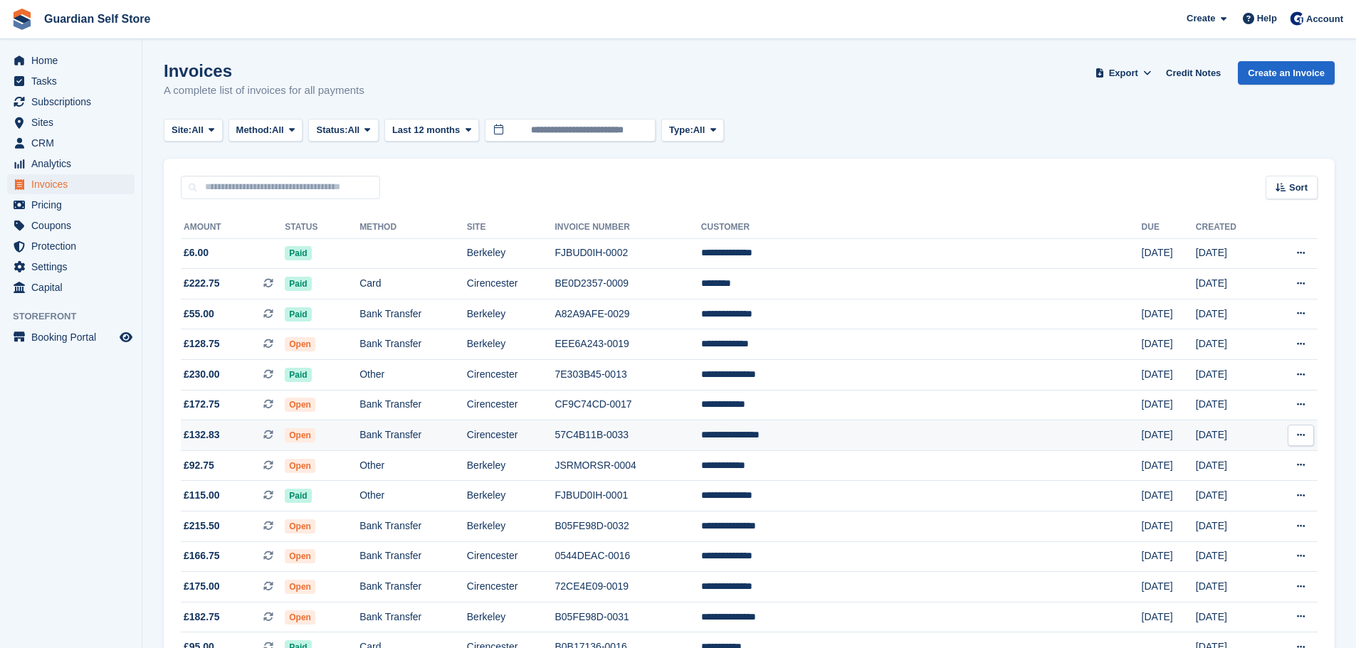
click at [467, 443] on td "Bank Transfer" at bounding box center [412, 436] width 107 height 31
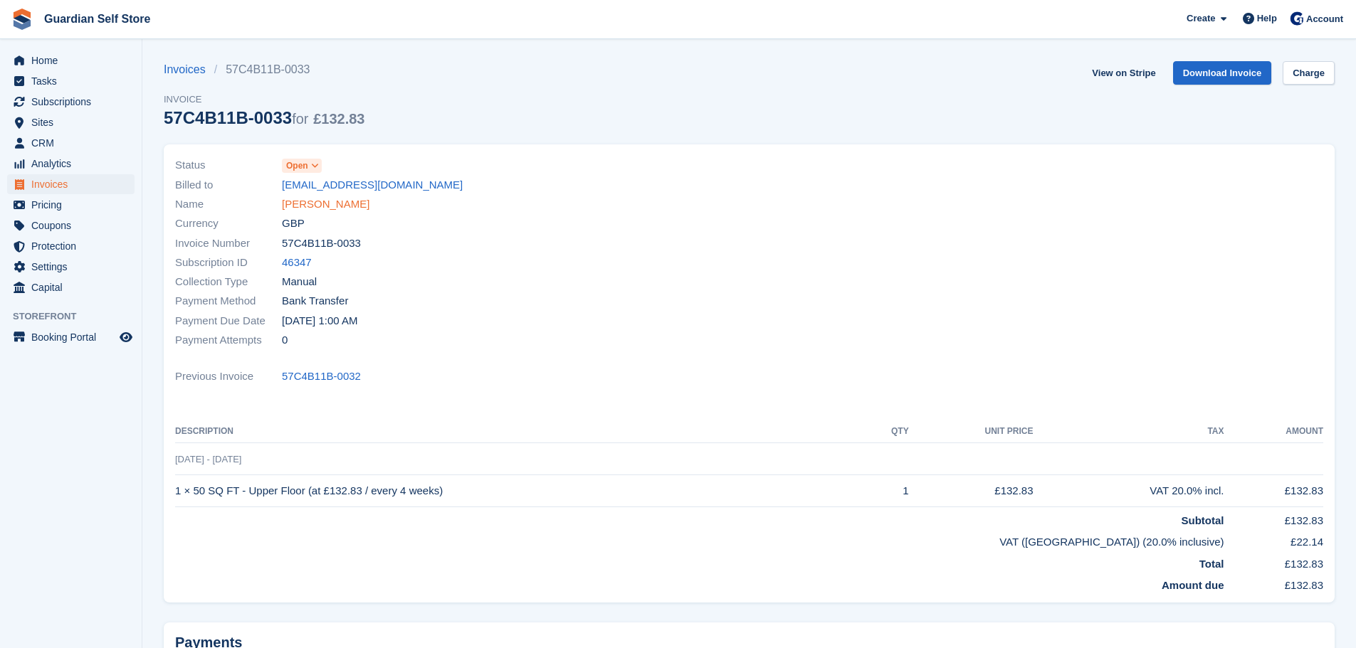
click at [320, 206] on link "[PERSON_NAME]" at bounding box center [326, 204] width 88 height 16
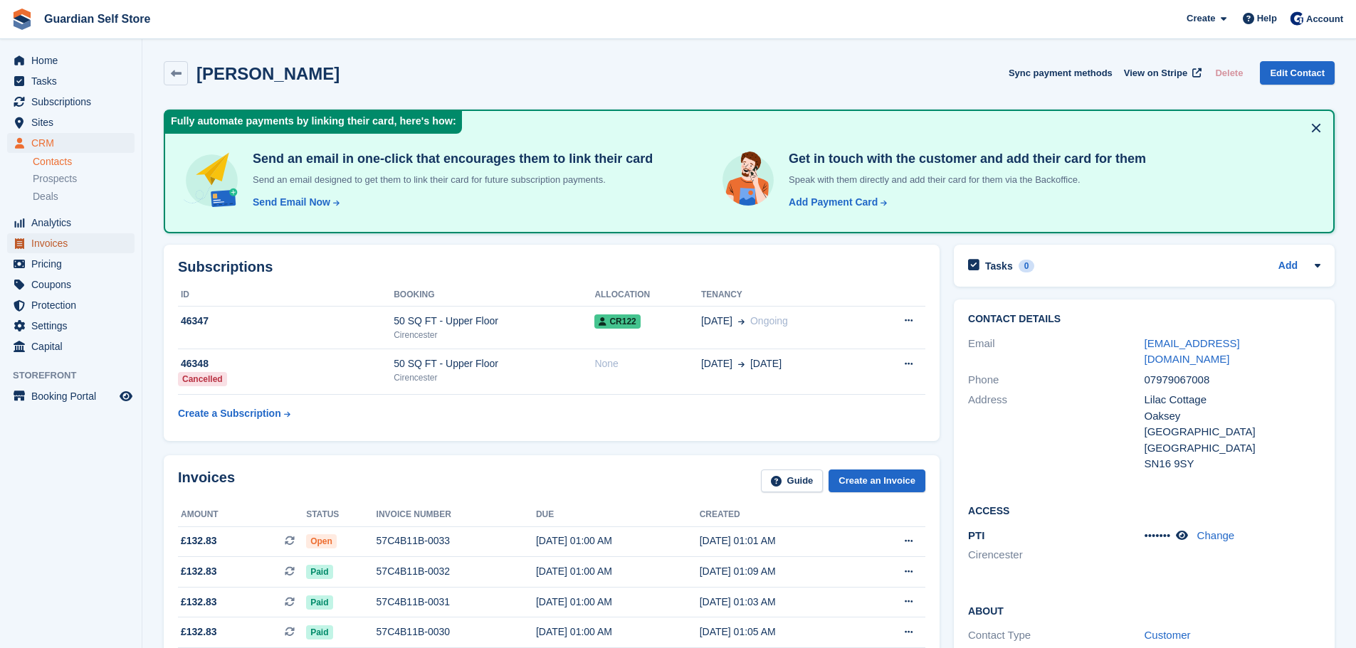
click at [60, 246] on span "Invoices" at bounding box center [73, 243] width 85 height 20
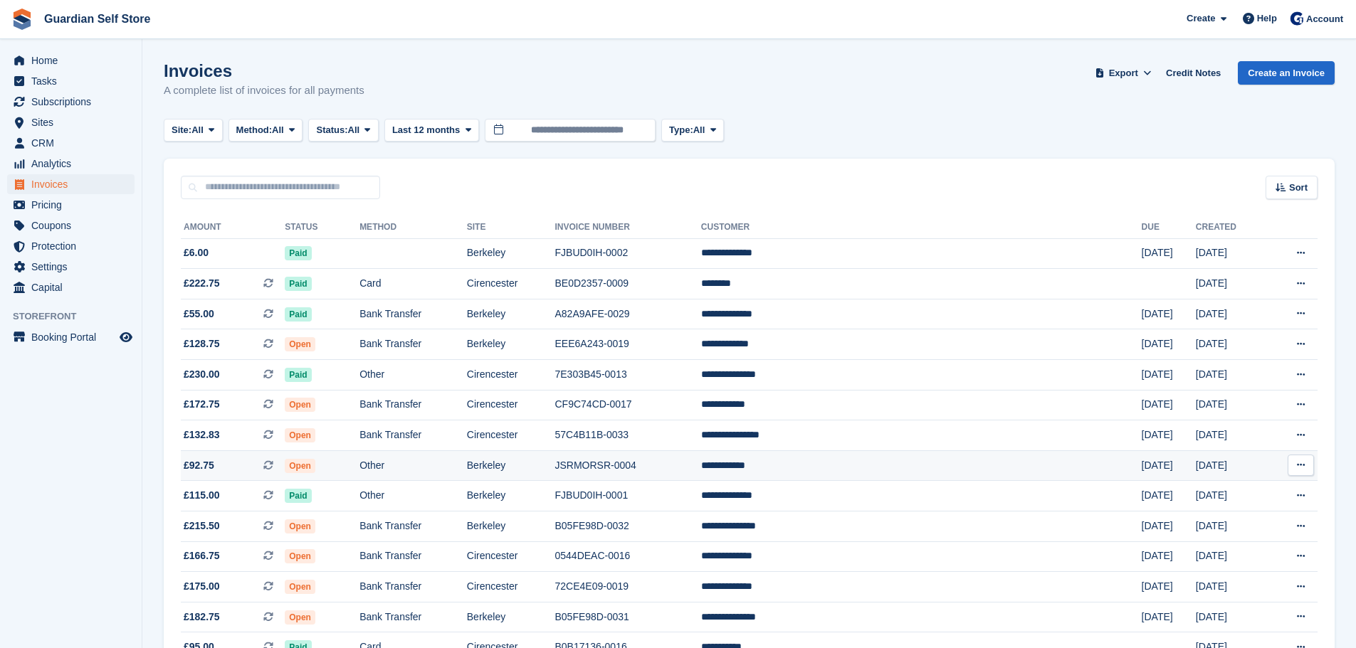
click at [467, 470] on td "Other" at bounding box center [412, 465] width 107 height 31
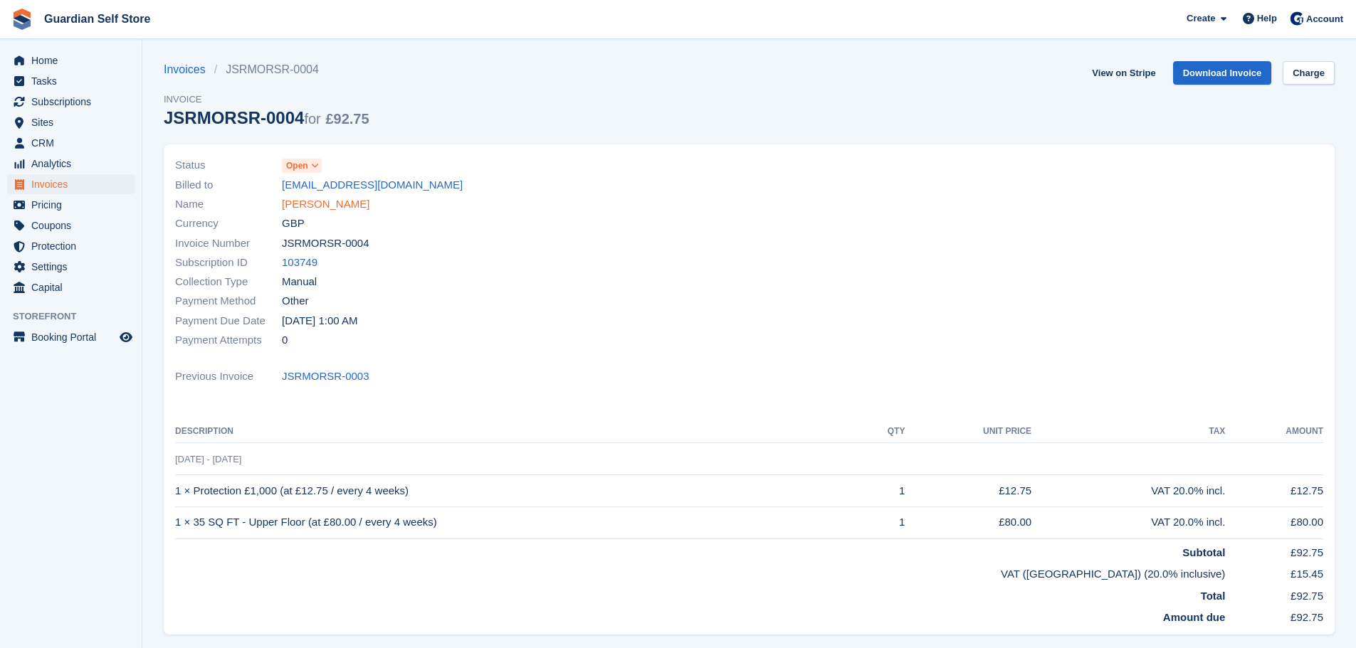
click at [310, 198] on link "Joanne Jones" at bounding box center [326, 204] width 88 height 16
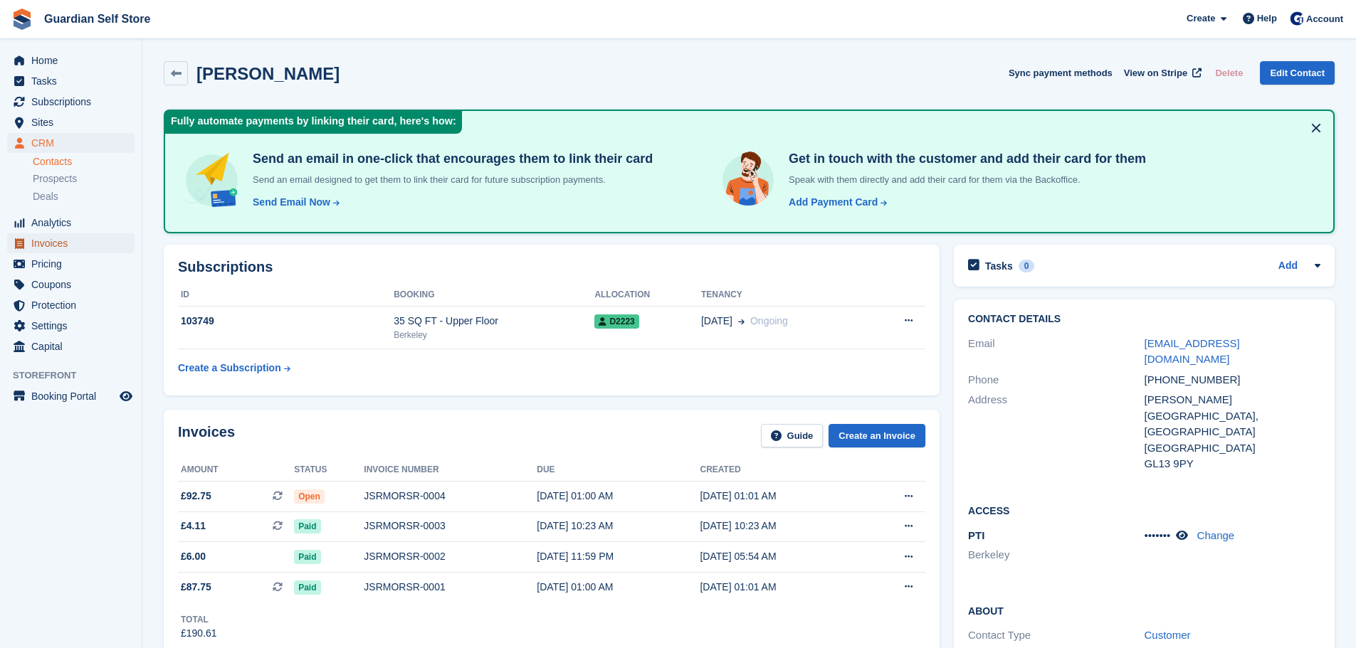
click at [63, 240] on span "Invoices" at bounding box center [73, 243] width 85 height 20
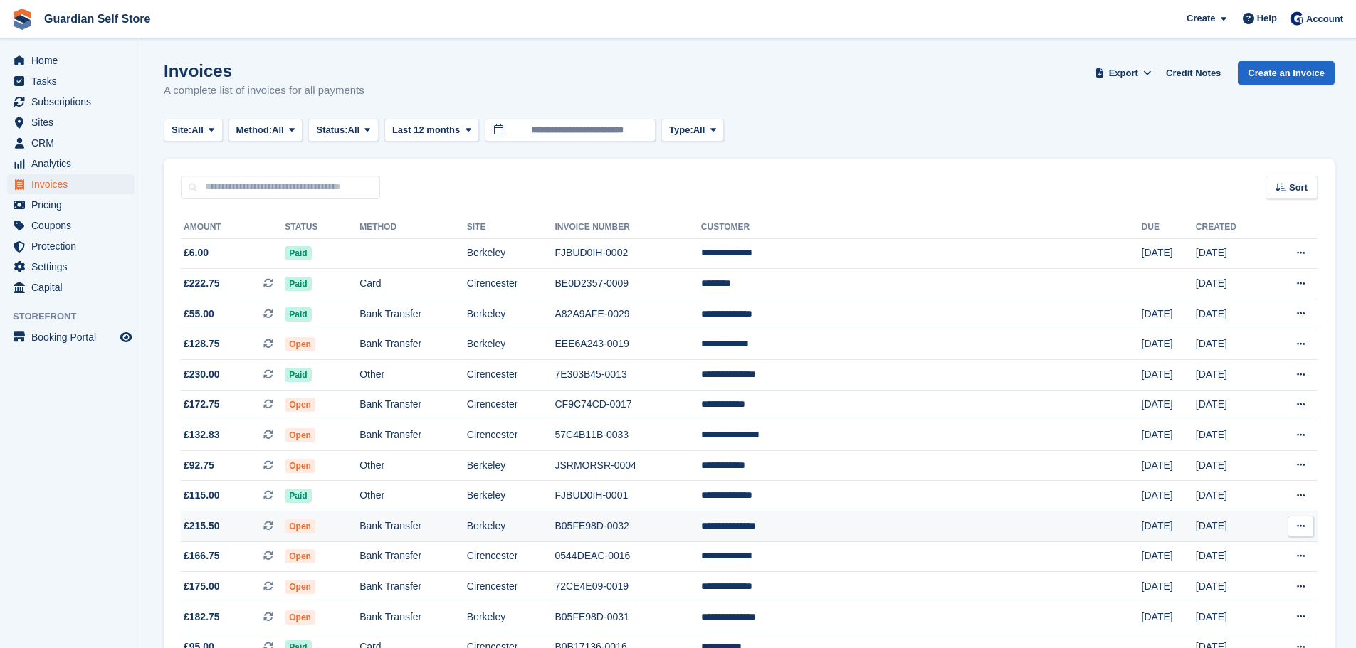
click at [436, 522] on td "Bank Transfer" at bounding box center [412, 527] width 107 height 31
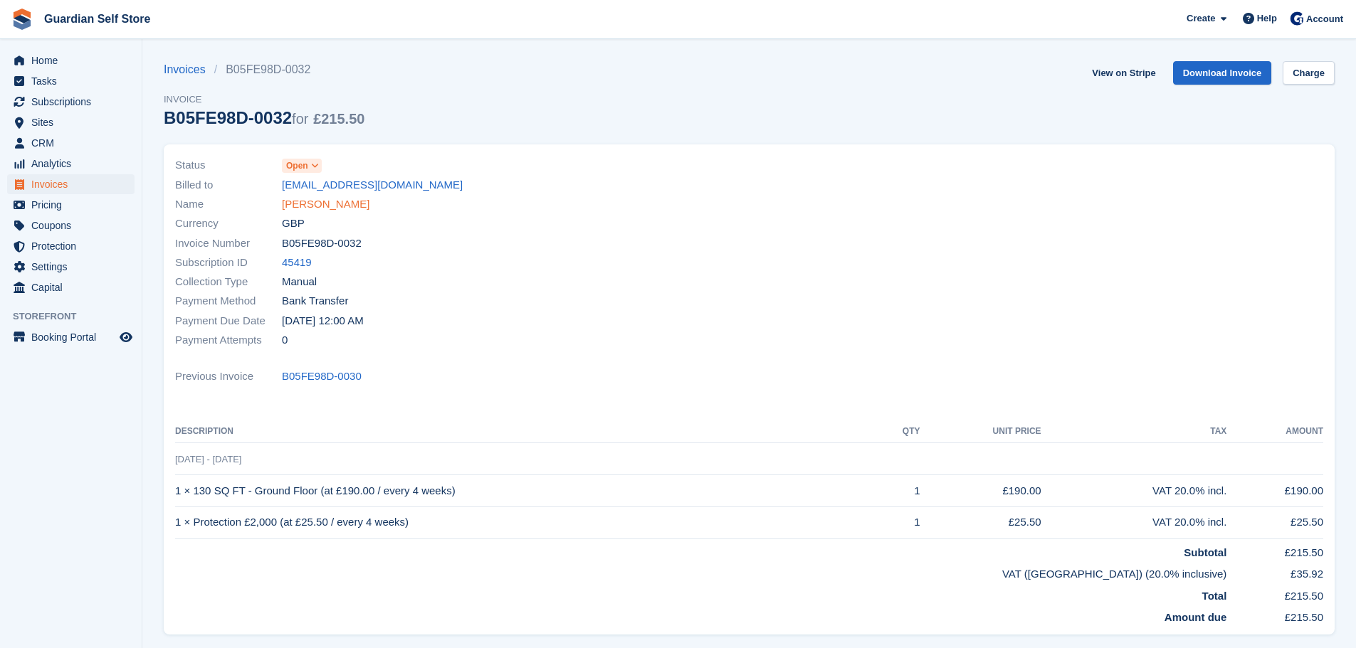
click at [321, 201] on link "[PERSON_NAME]" at bounding box center [326, 204] width 88 height 16
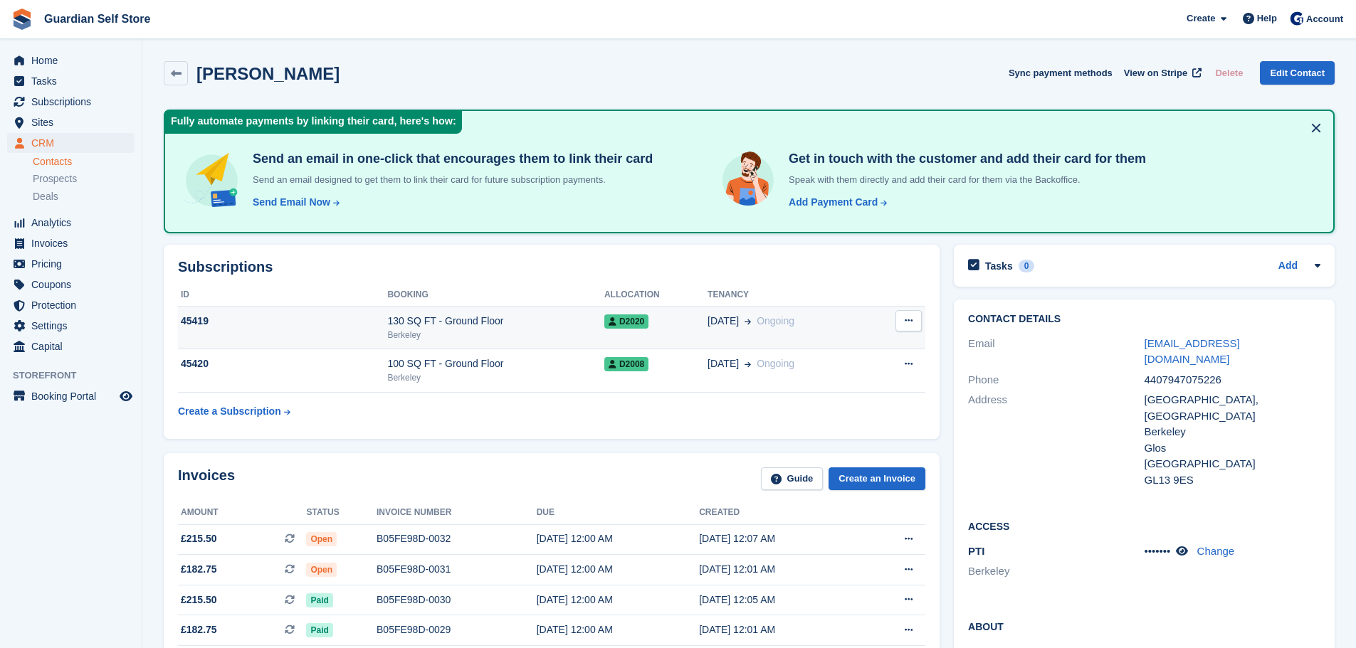
click at [445, 320] on div "130 SQ FT - Ground Floor" at bounding box center [495, 321] width 217 height 15
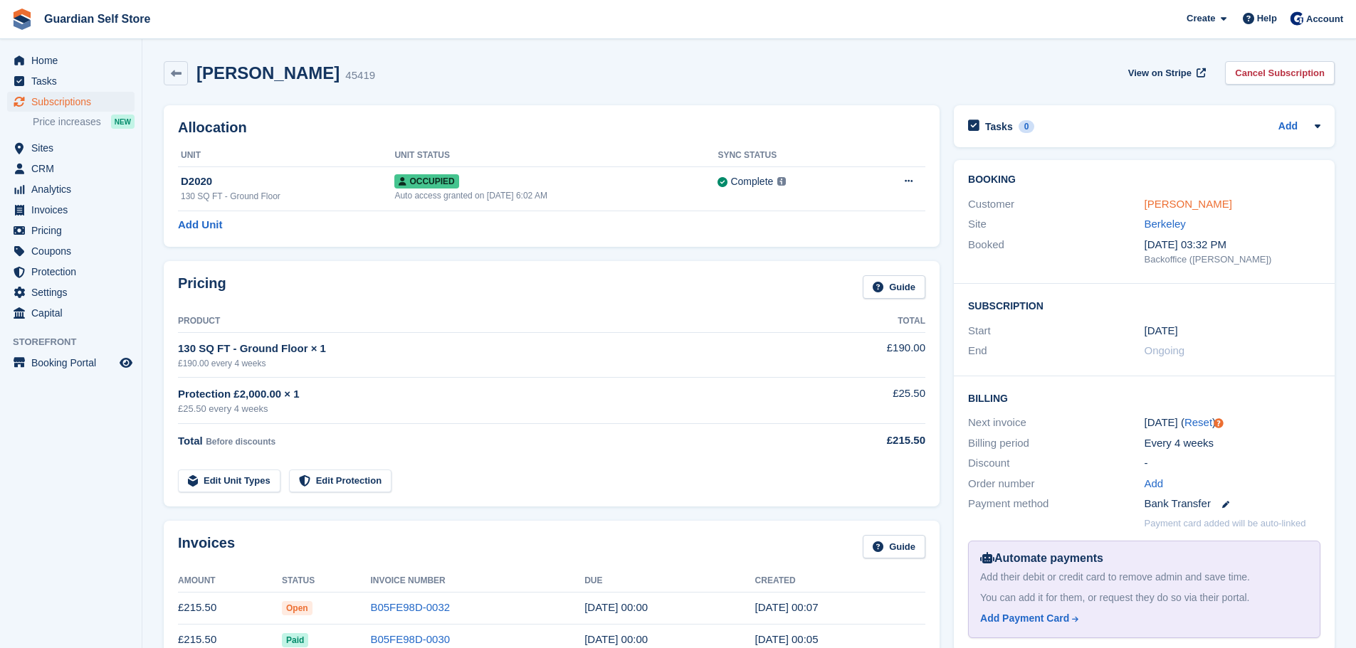
click at [1197, 210] on link "[PERSON_NAME]" at bounding box center [1188, 204] width 88 height 12
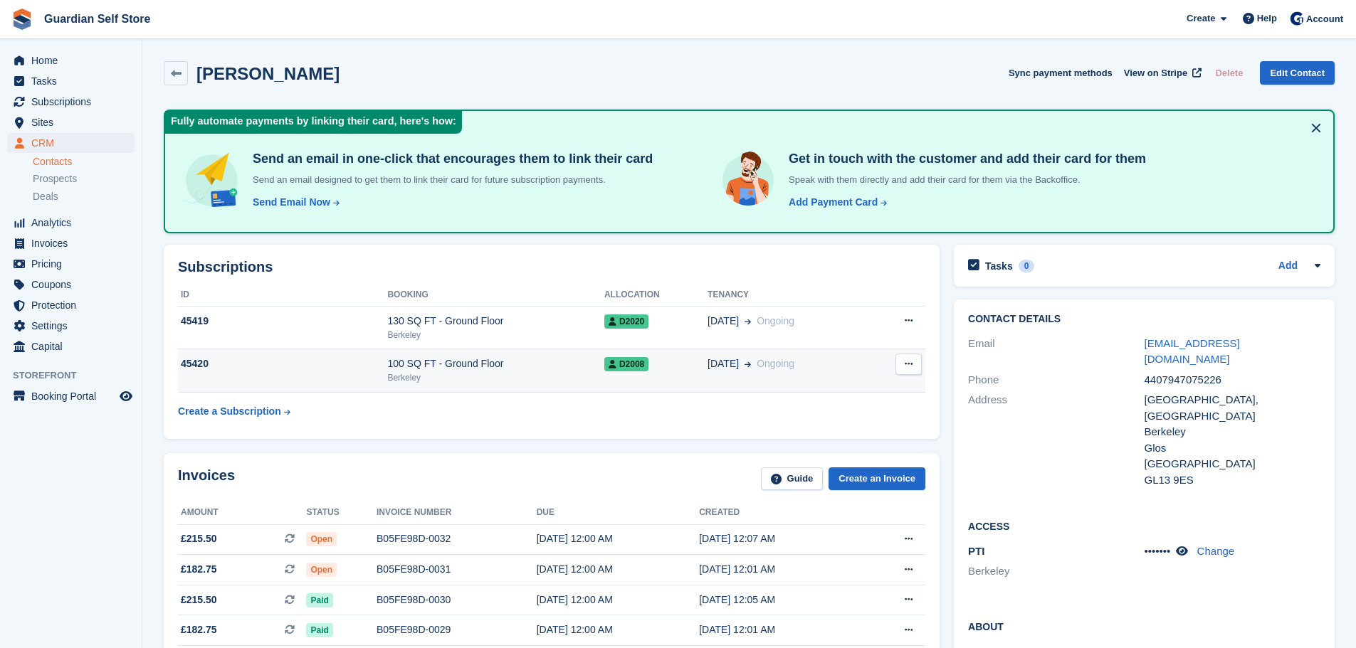
click at [388, 354] on td "100 SQ FT - Ground Floor Berkeley" at bounding box center [495, 370] width 217 height 43
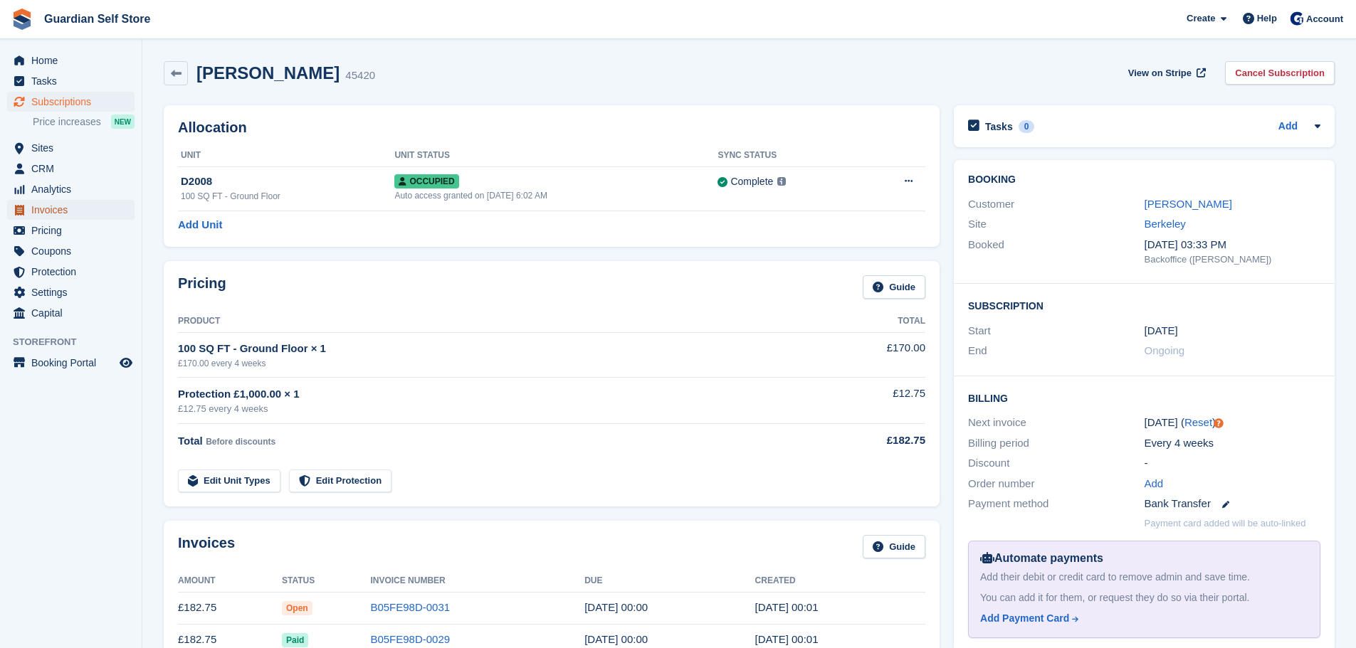
click at [43, 213] on span "Invoices" at bounding box center [73, 210] width 85 height 20
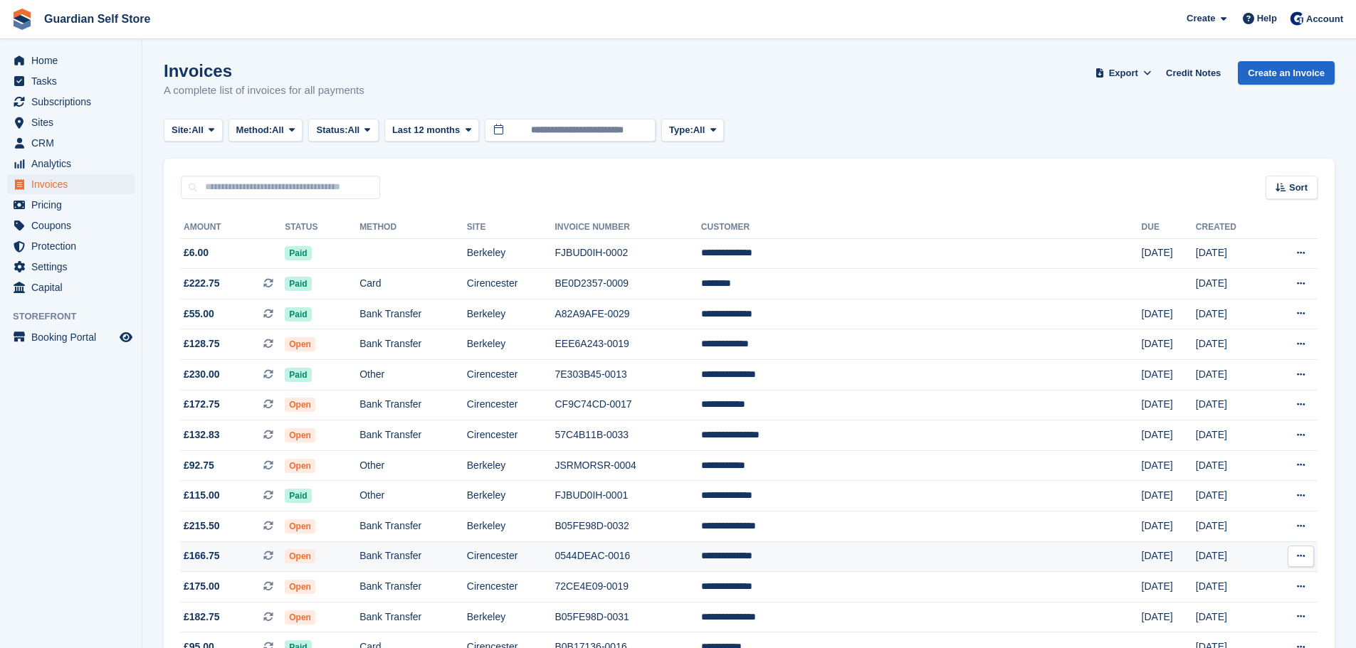
click at [555, 565] on td "Cirencester" at bounding box center [511, 557] width 88 height 31
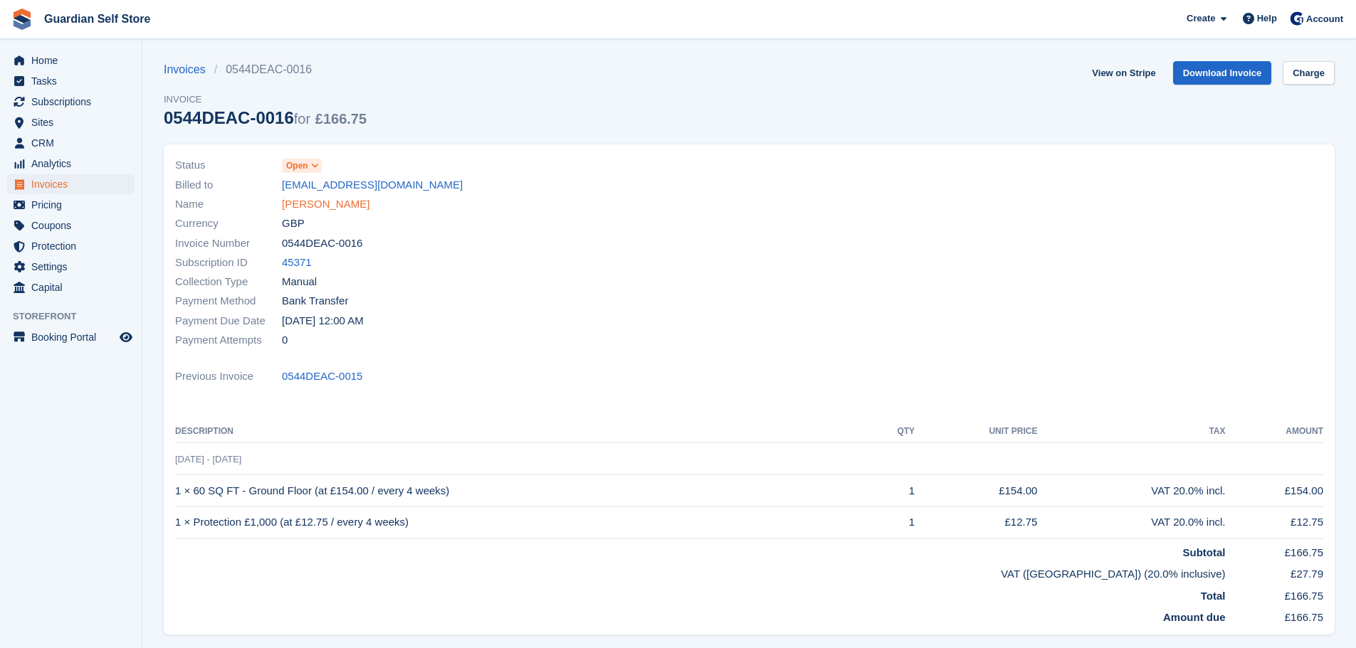
click at [329, 204] on link "Darran Clayton" at bounding box center [326, 204] width 88 height 16
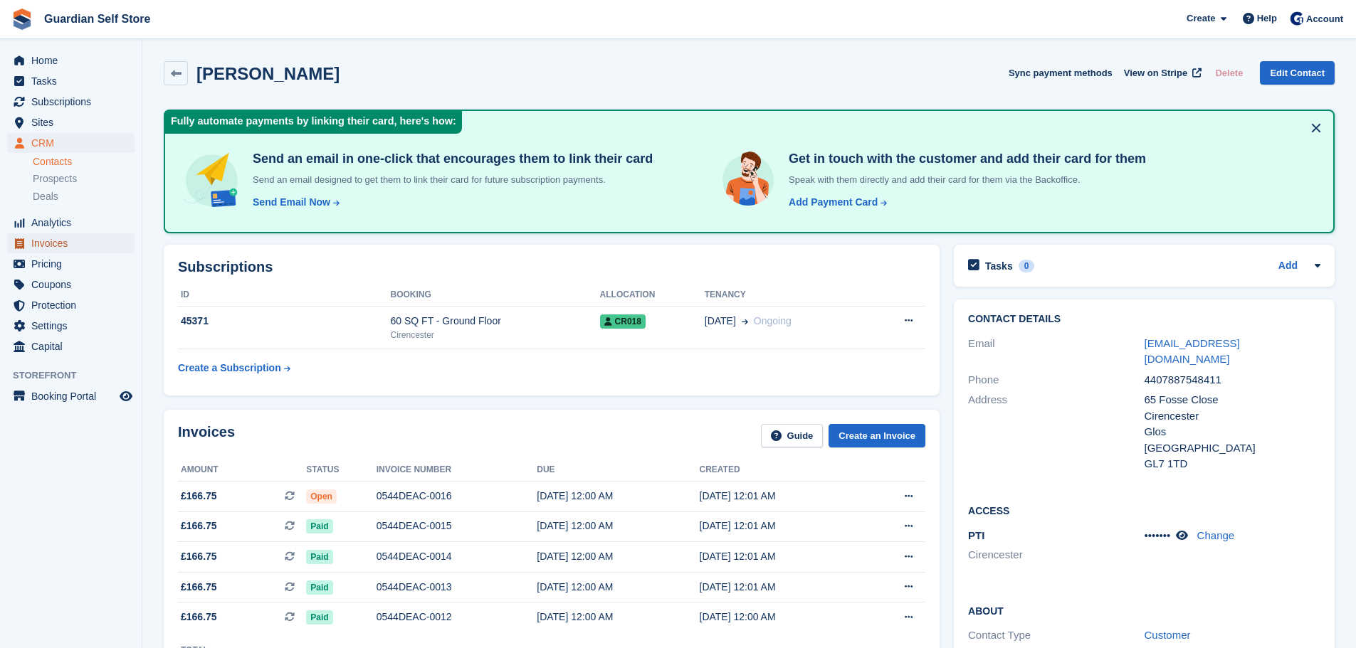
click at [73, 248] on span "Invoices" at bounding box center [73, 243] width 85 height 20
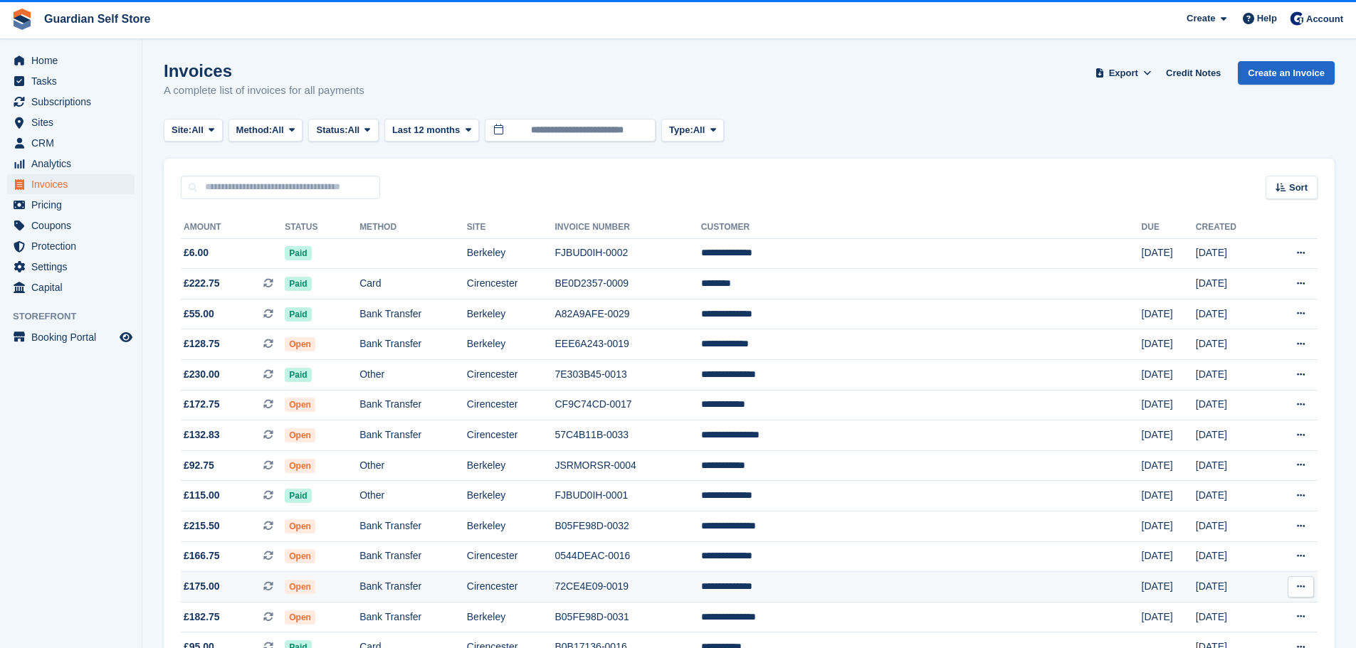
click at [701, 580] on td "72CE4E09-0019" at bounding box center [628, 587] width 146 height 31
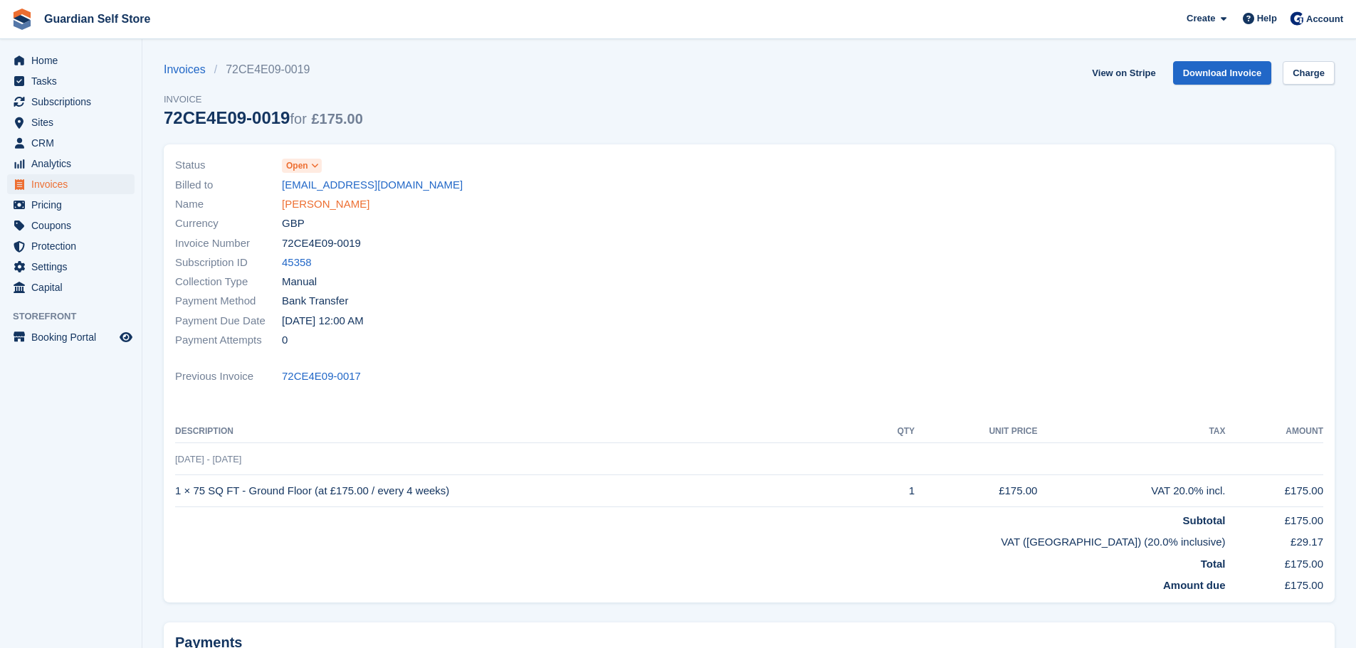
click at [352, 202] on link "[PERSON_NAME]" at bounding box center [326, 204] width 88 height 16
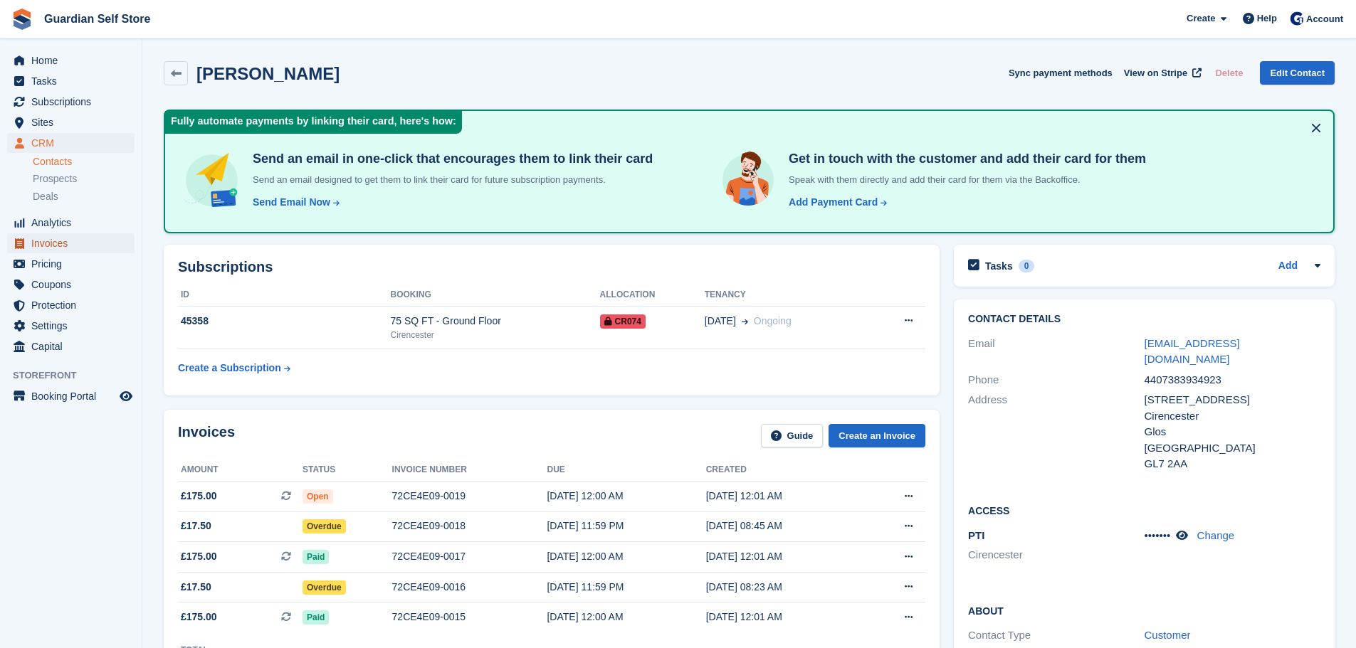
click at [40, 245] on span "Invoices" at bounding box center [73, 243] width 85 height 20
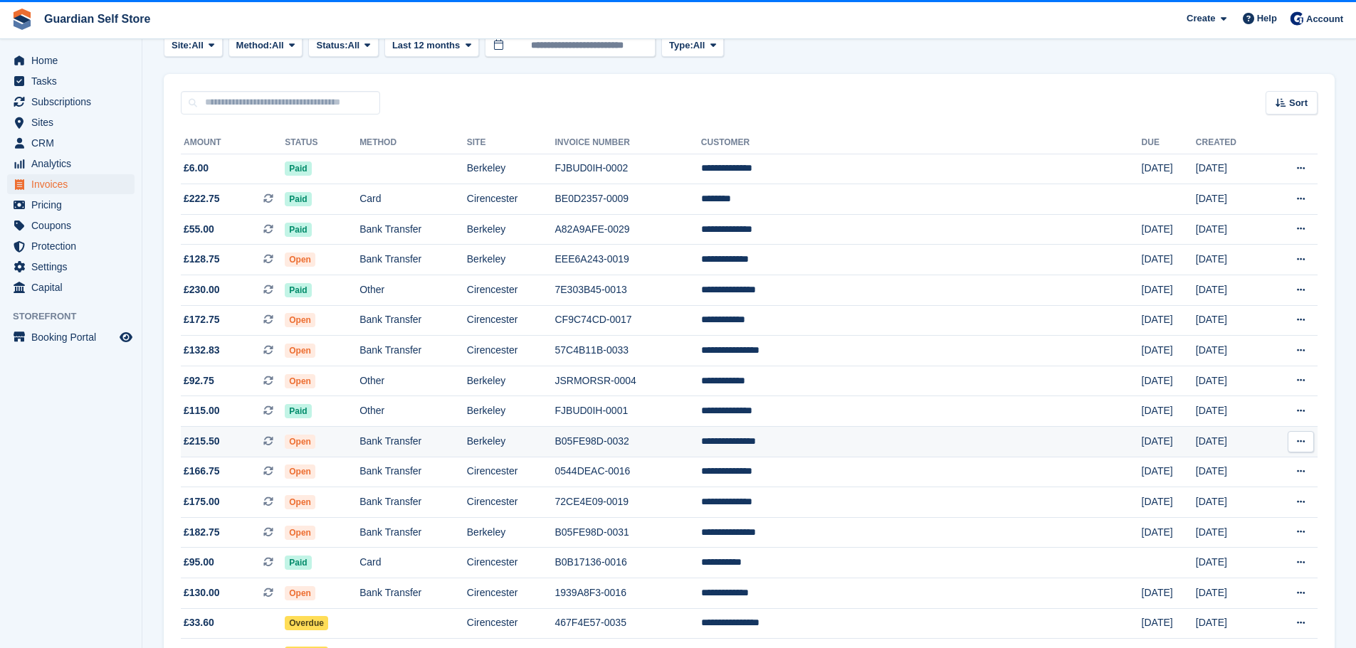
scroll to position [119, 0]
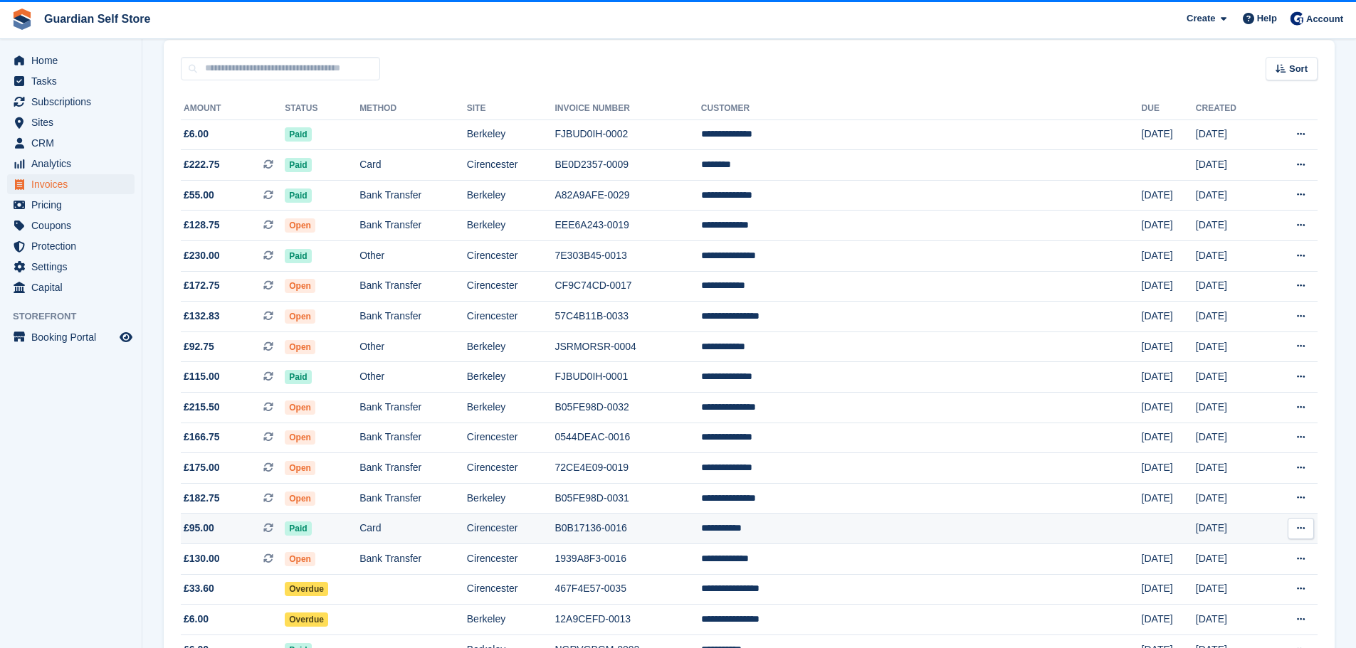
click at [467, 528] on td "Card" at bounding box center [412, 529] width 107 height 31
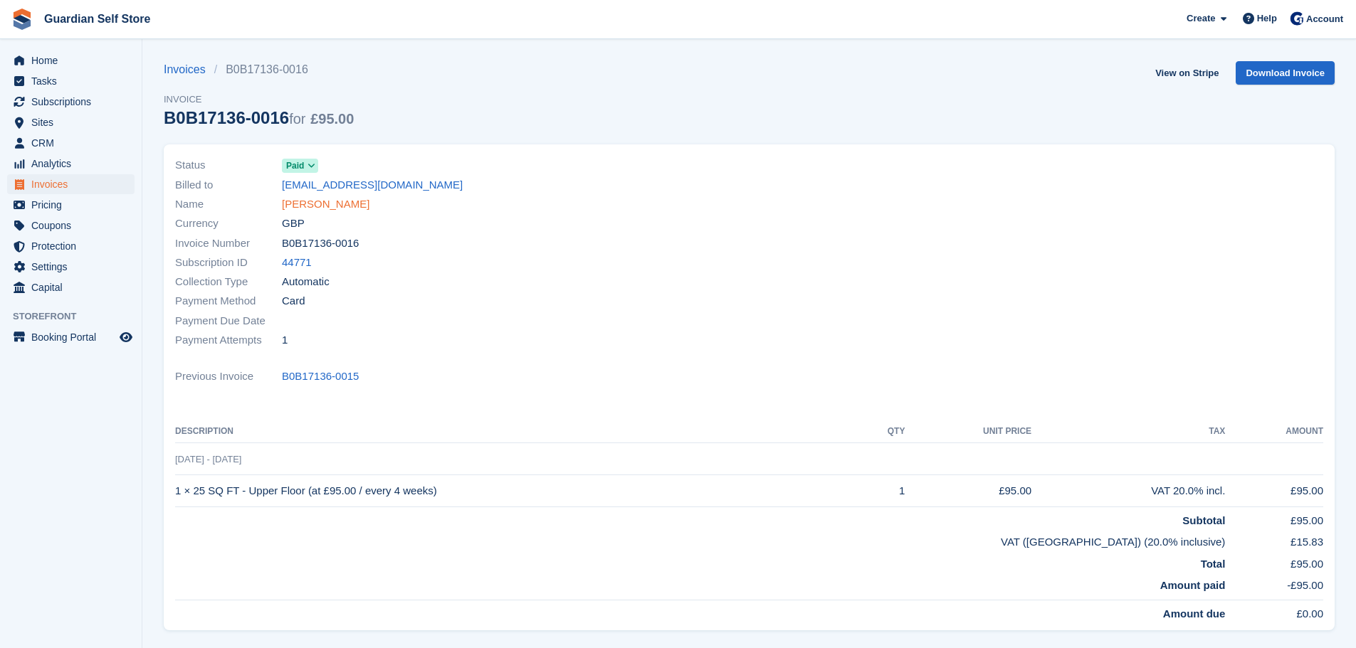
click at [310, 200] on link "[PERSON_NAME]" at bounding box center [326, 204] width 88 height 16
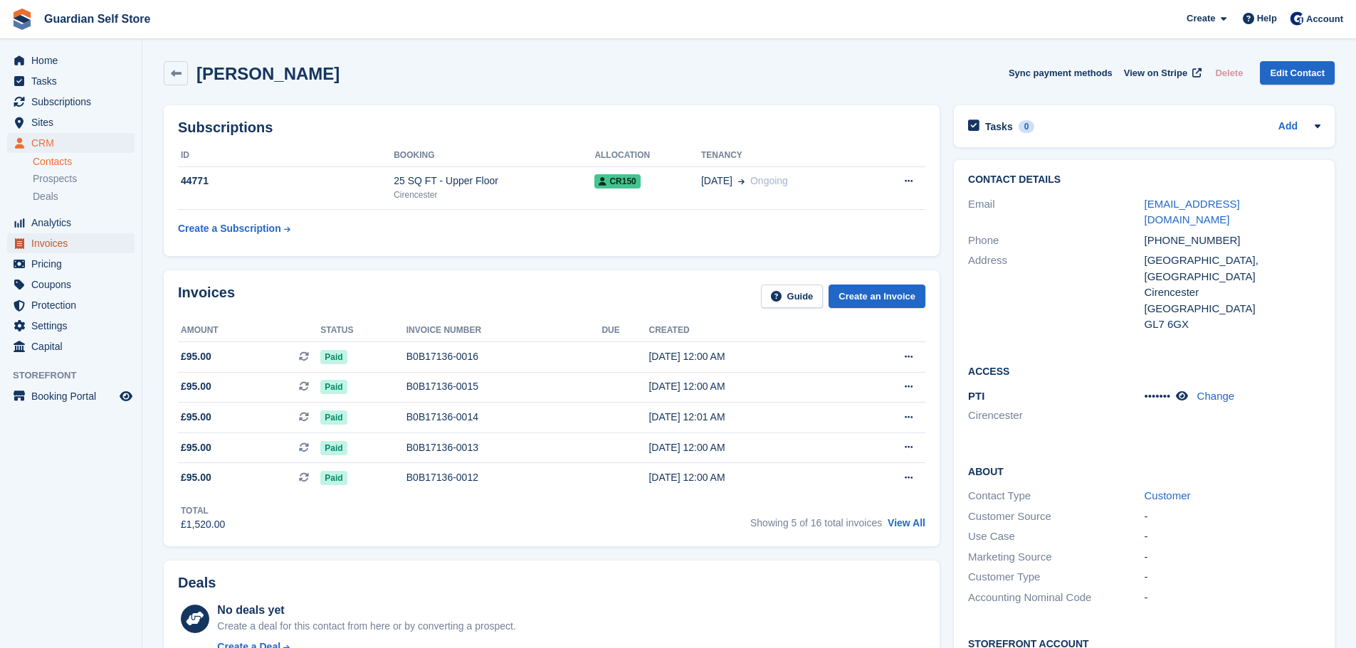
click at [61, 242] on span "Invoices" at bounding box center [73, 243] width 85 height 20
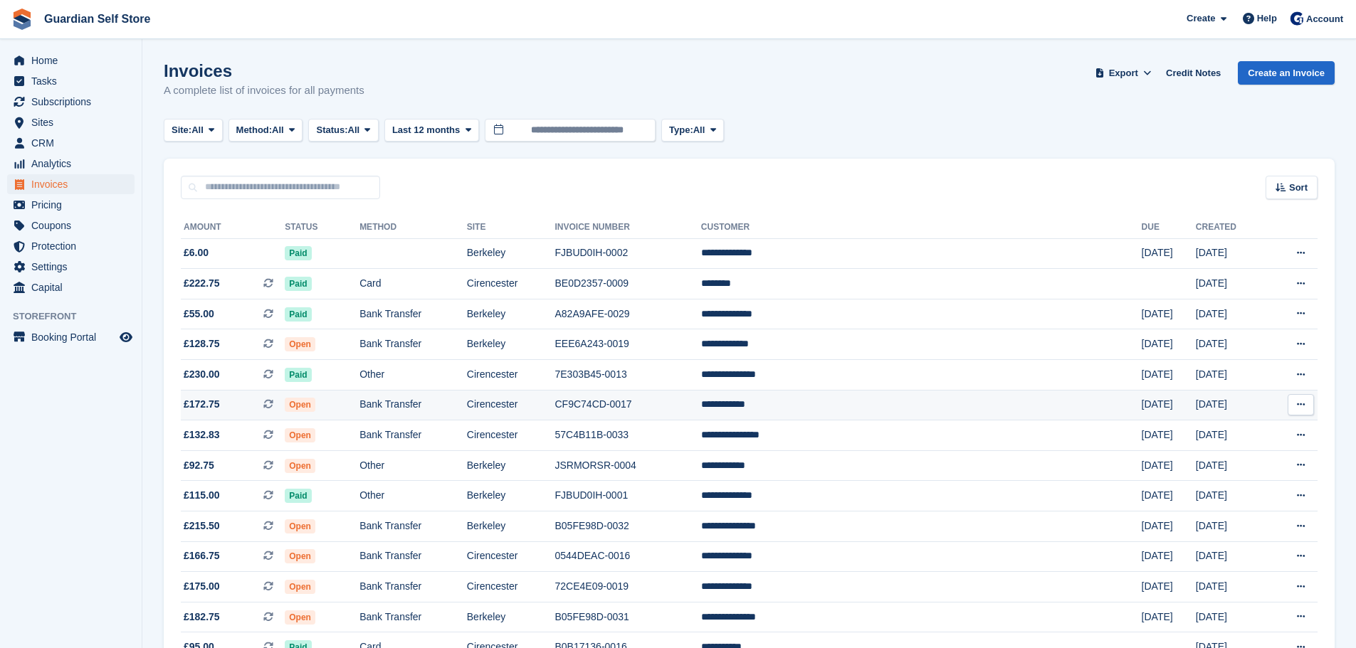
scroll to position [119, 0]
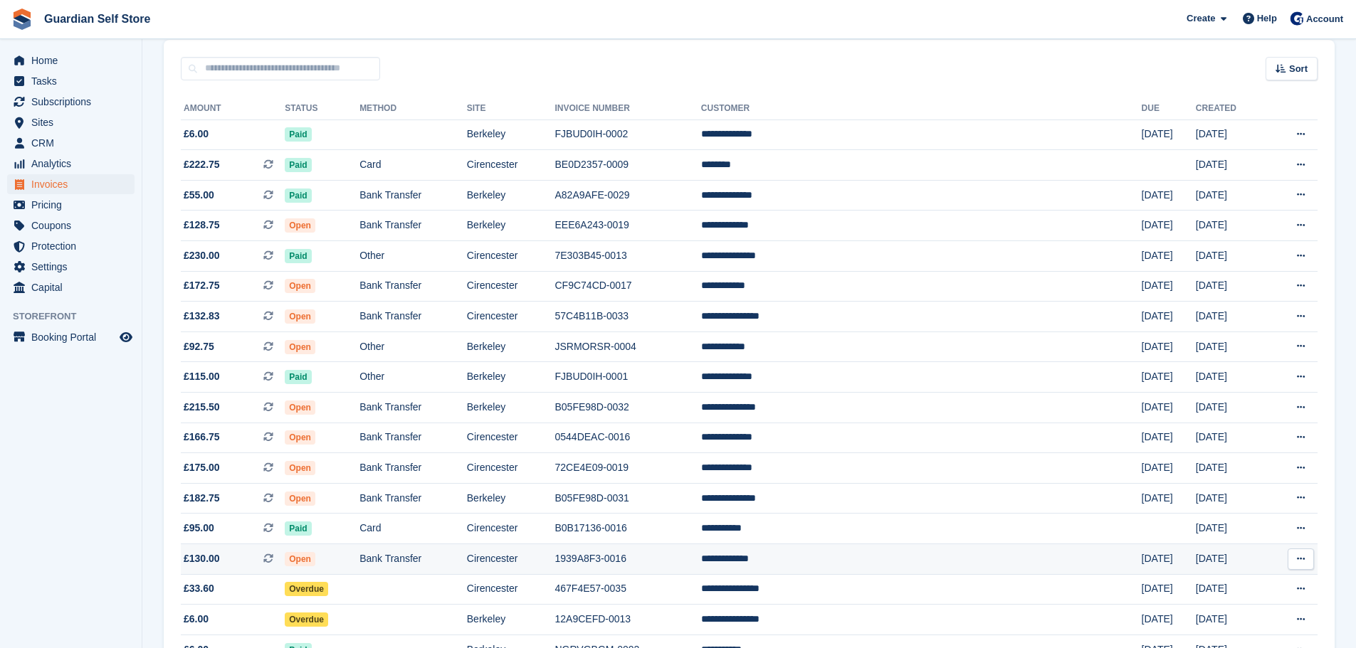
click at [553, 564] on td "Cirencester" at bounding box center [511, 559] width 88 height 31
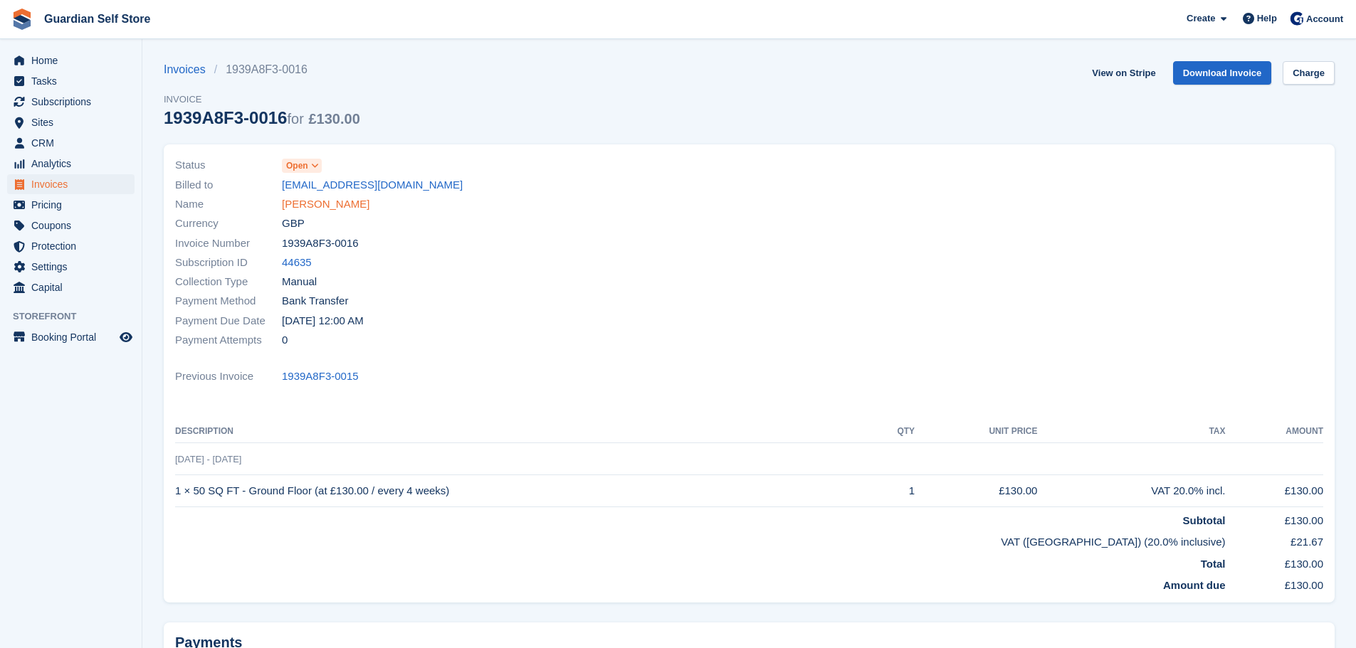
click at [312, 205] on link "Graham Farrer" at bounding box center [326, 204] width 88 height 16
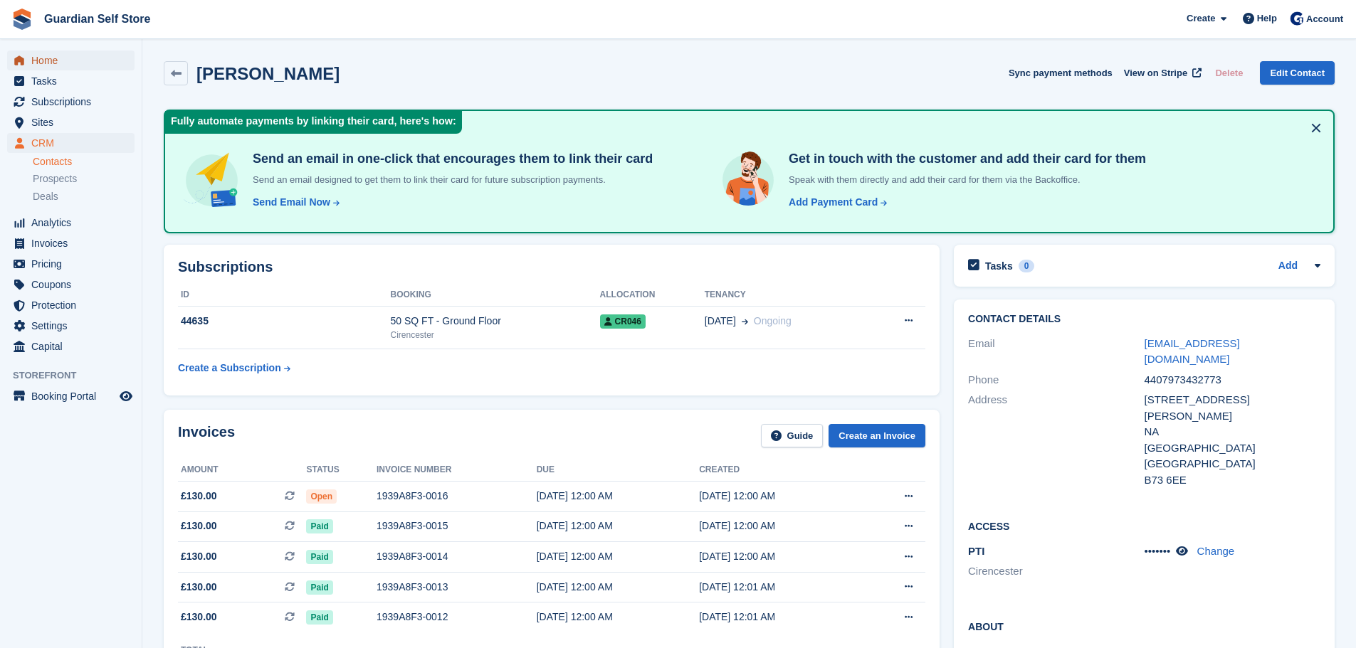
drag, startPoint x: 47, startPoint y: 55, endPoint x: 60, endPoint y: 44, distance: 16.7
click at [47, 55] on span "Home" at bounding box center [73, 61] width 85 height 20
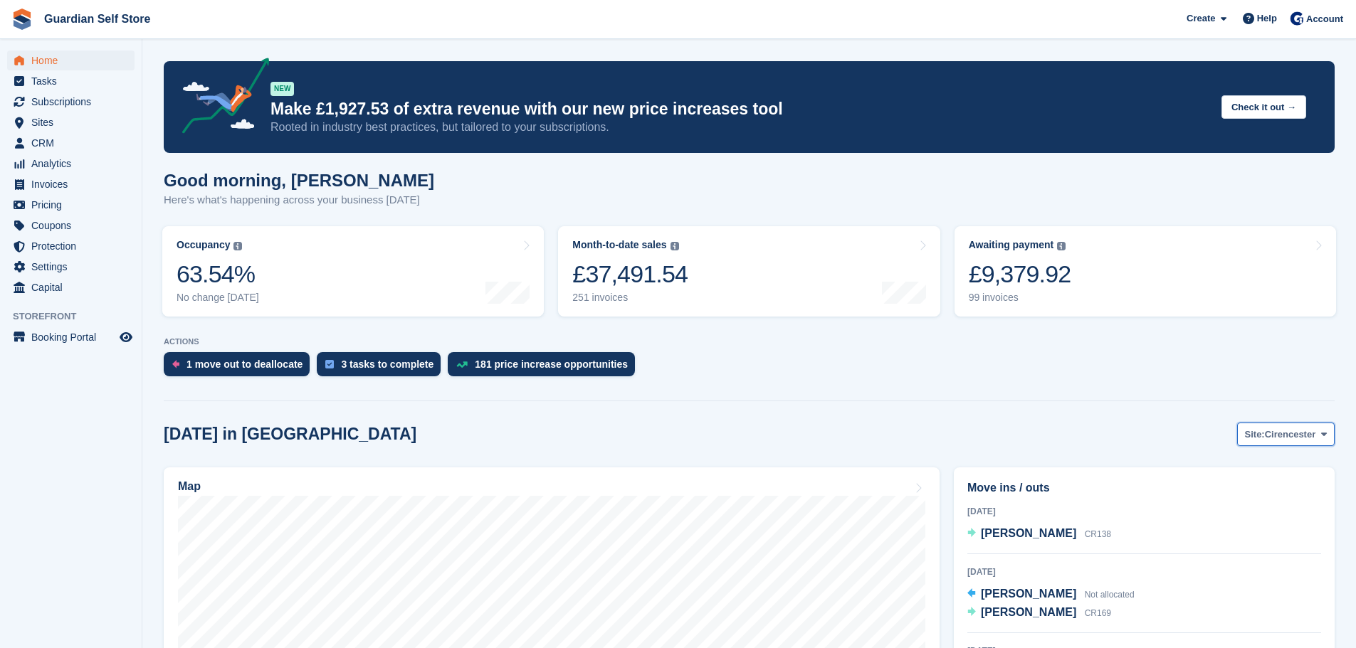
click at [1306, 441] on span "Cirencester" at bounding box center [1289, 435] width 51 height 14
click at [1230, 487] on link "Berkeley" at bounding box center [1266, 494] width 124 height 26
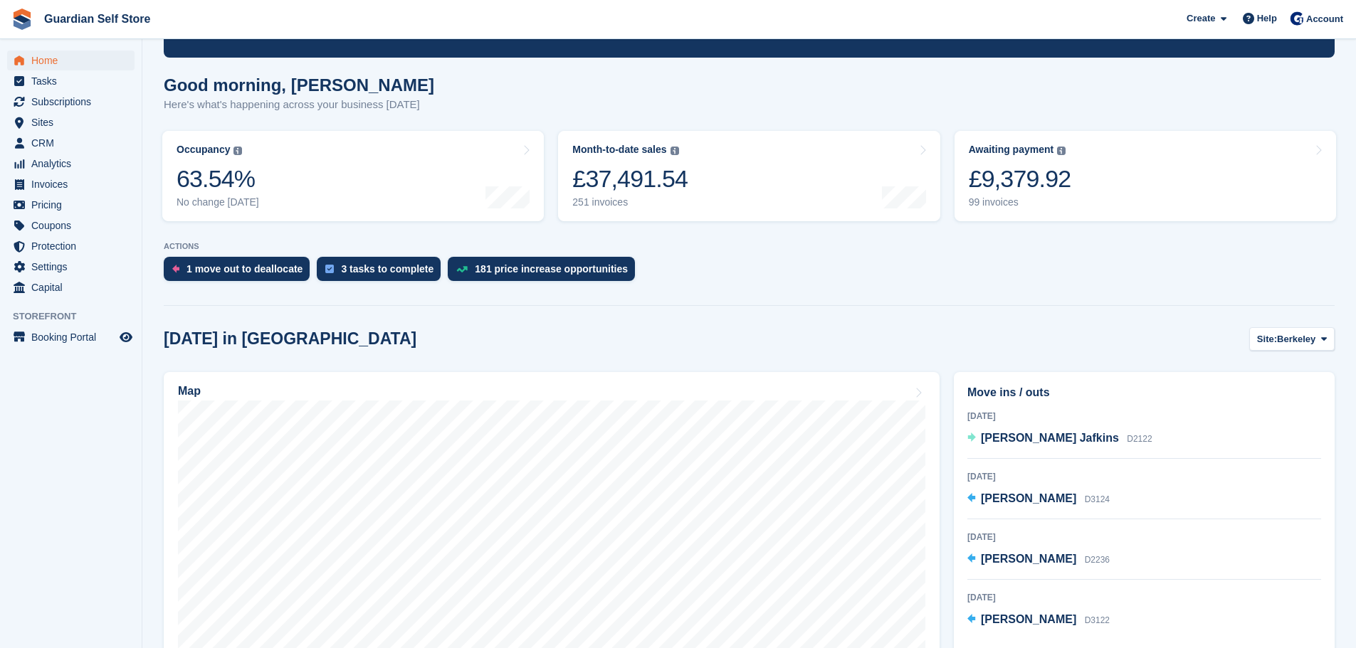
scroll to position [237, 0]
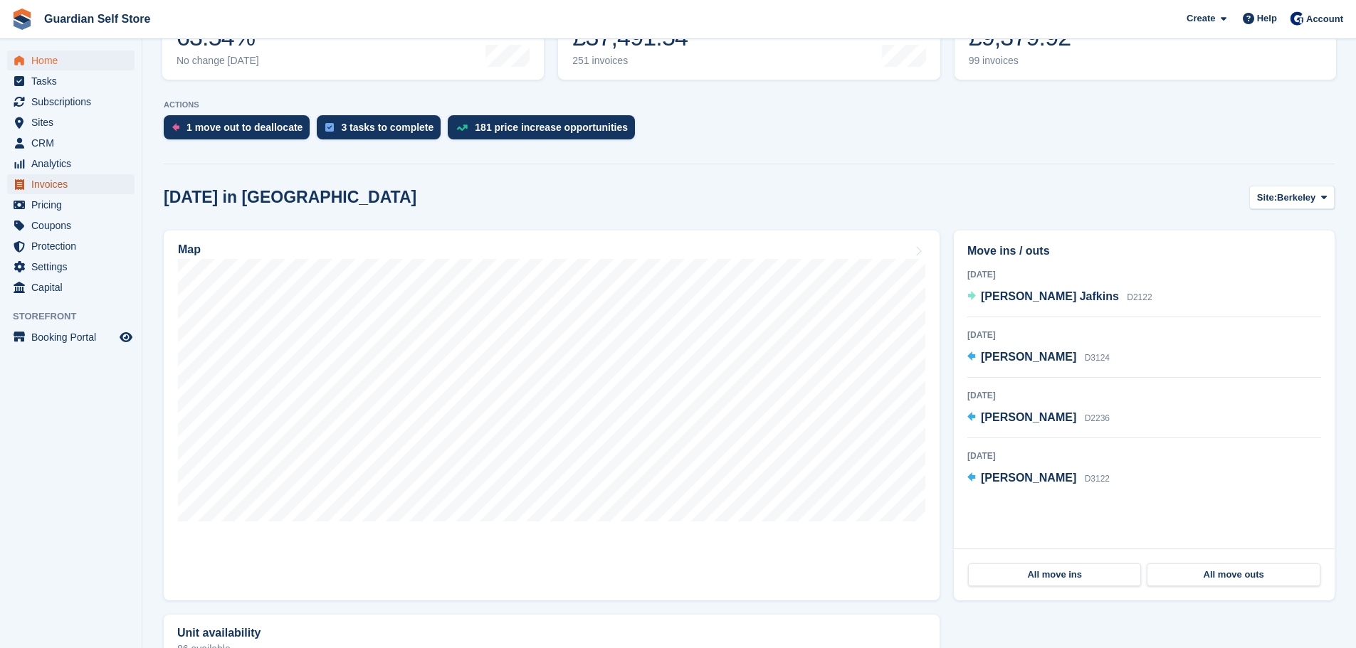
click at [68, 189] on span "Invoices" at bounding box center [73, 184] width 85 height 20
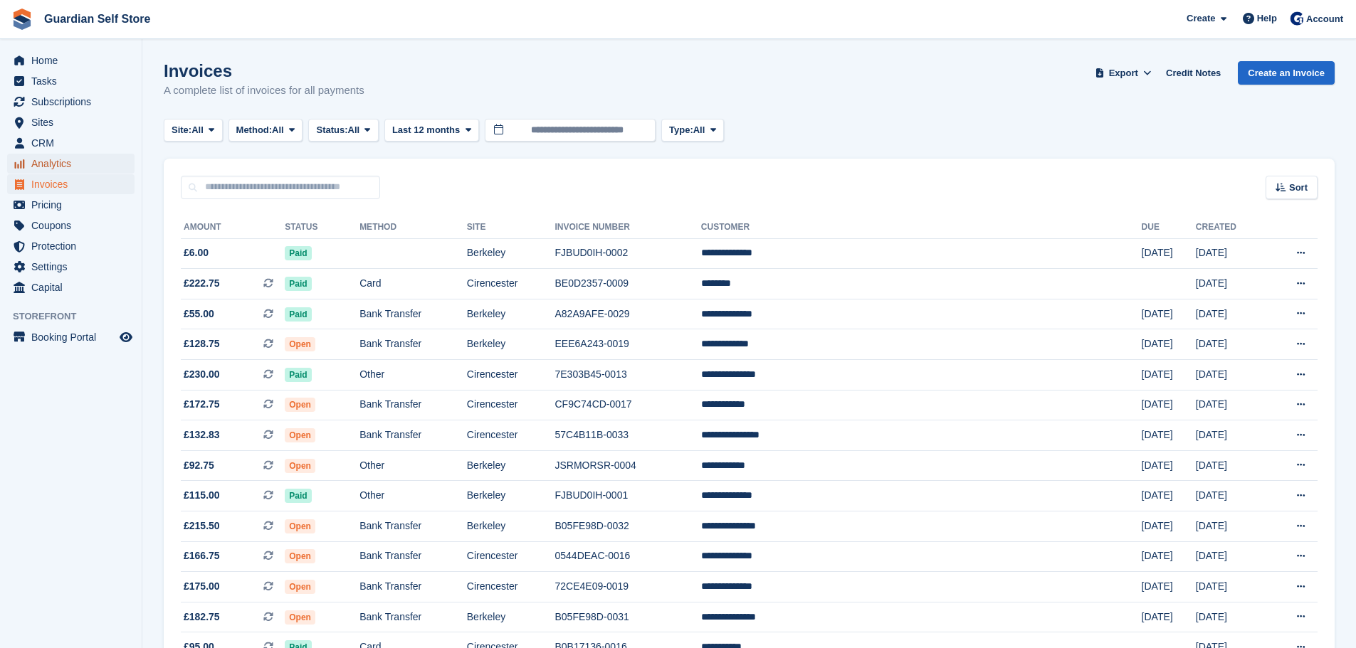
drag, startPoint x: 58, startPoint y: 162, endPoint x: 65, endPoint y: 161, distance: 7.2
click at [58, 162] on span "Analytics" at bounding box center [73, 164] width 85 height 20
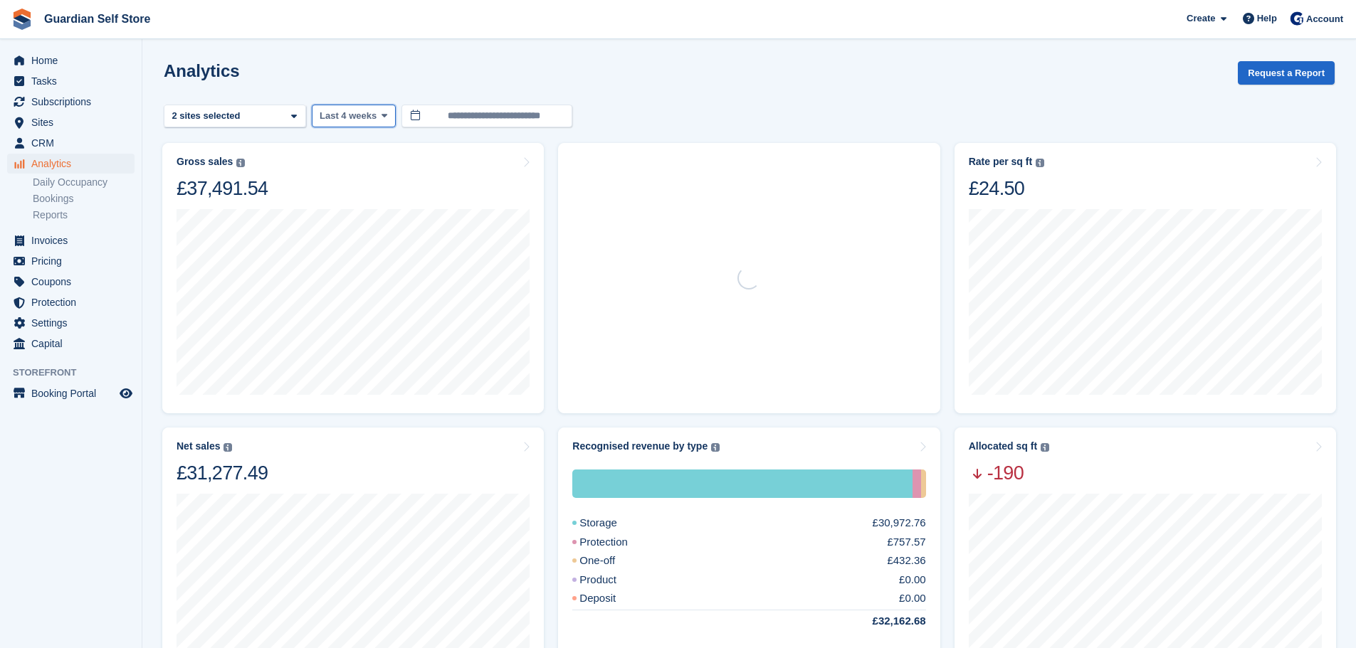
click at [373, 120] on button "Last 4 weeks" at bounding box center [354, 116] width 84 height 23
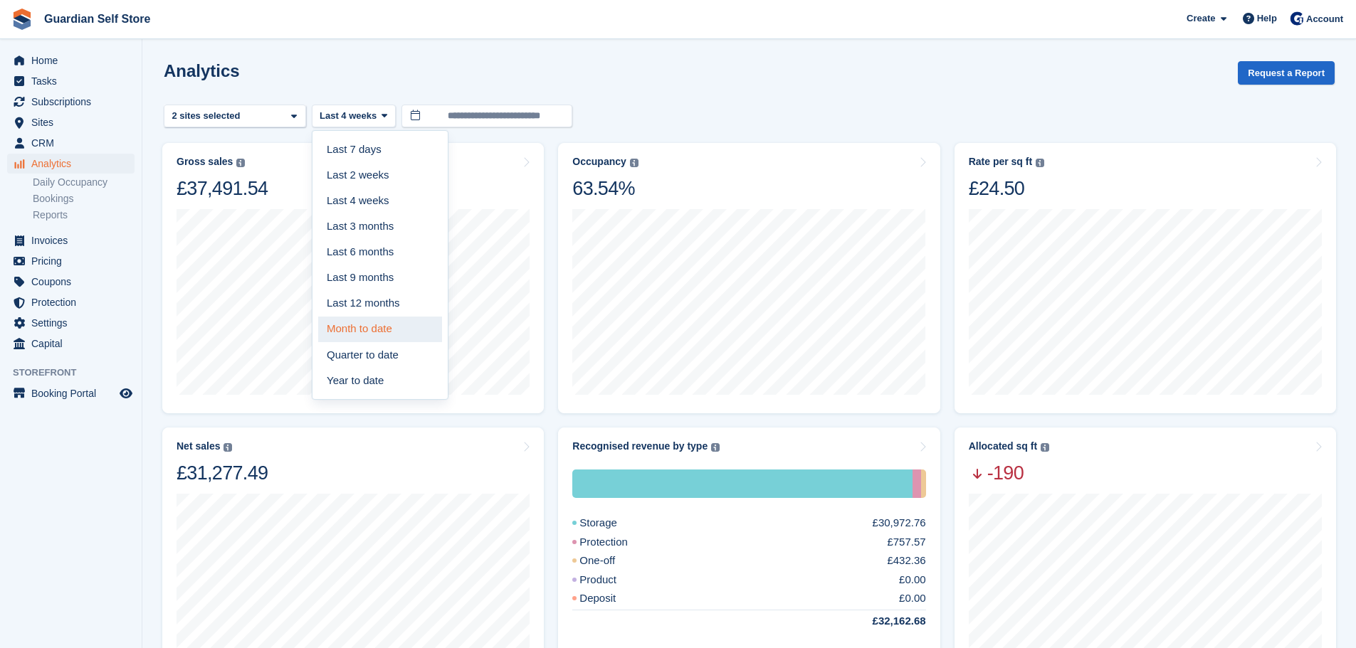
click at [364, 329] on link "Month to date" at bounding box center [380, 330] width 124 height 26
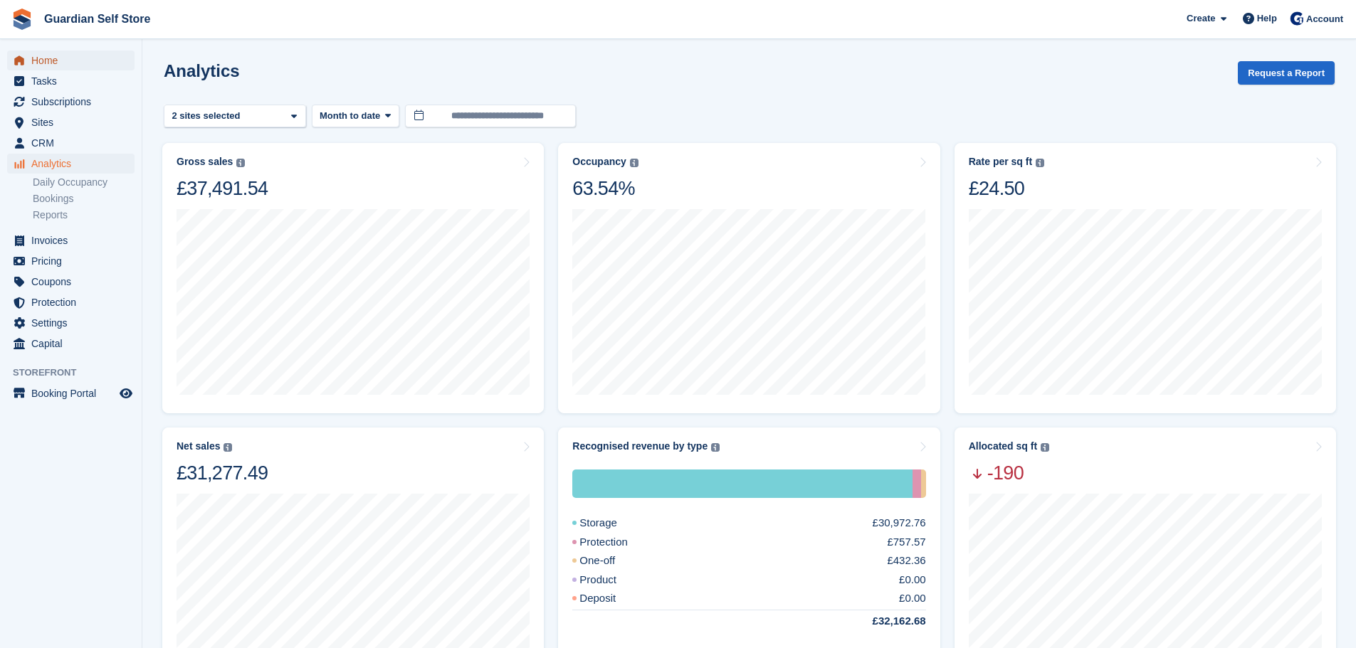
click at [69, 56] on span "Home" at bounding box center [73, 61] width 85 height 20
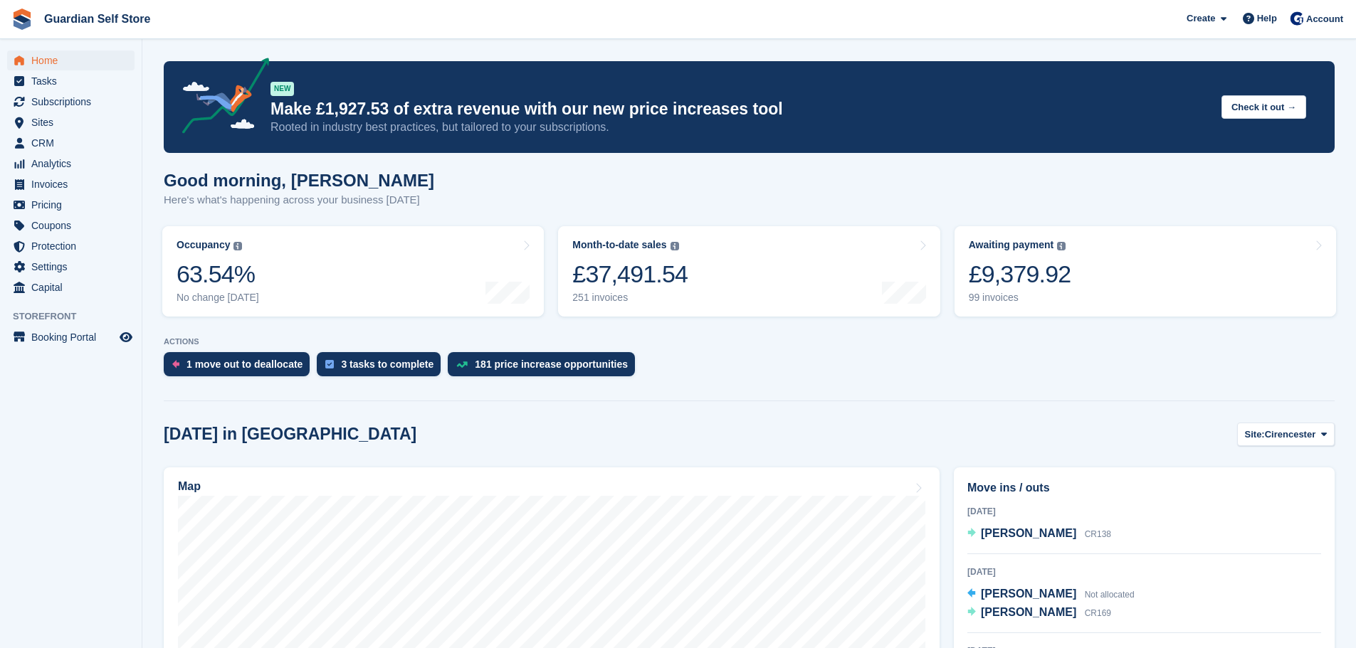
click at [59, 174] on ul "Analytics Analytics" at bounding box center [71, 164] width 142 height 21
click at [46, 194] on span "Invoices" at bounding box center [73, 184] width 85 height 20
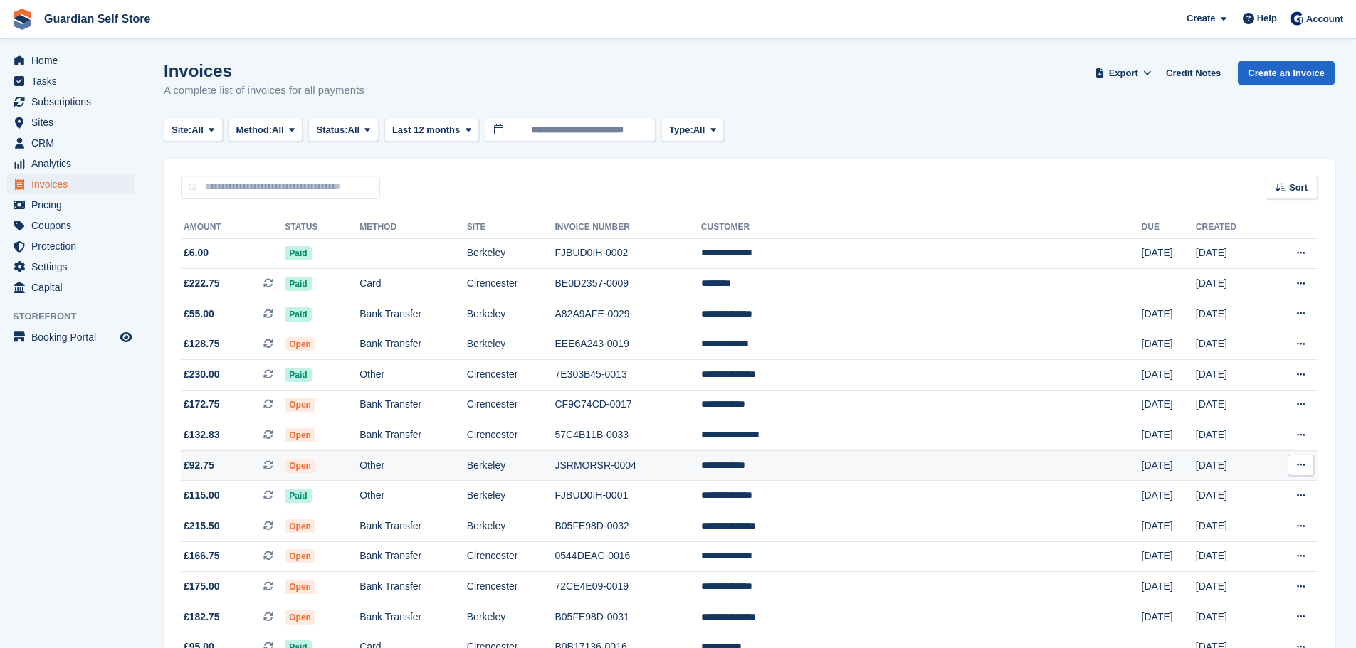
click at [555, 458] on td "Berkeley" at bounding box center [511, 465] width 88 height 31
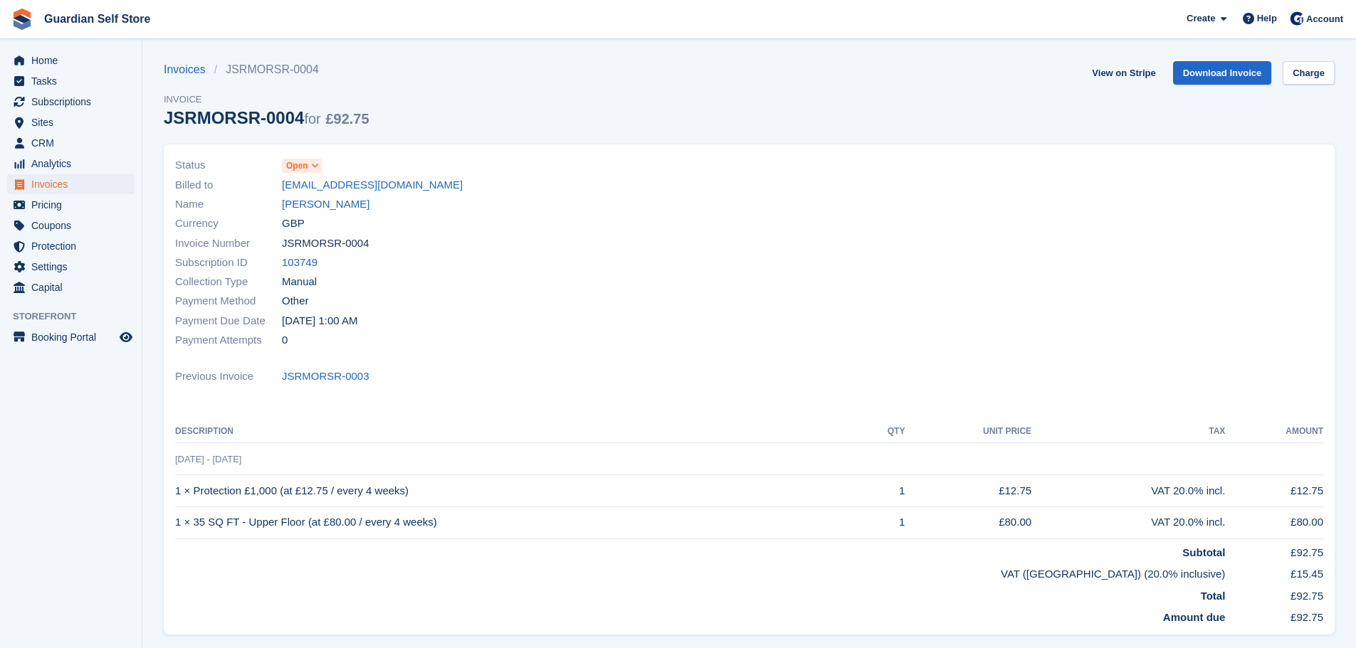
click at [307, 163] on span "Open" at bounding box center [297, 165] width 22 height 13
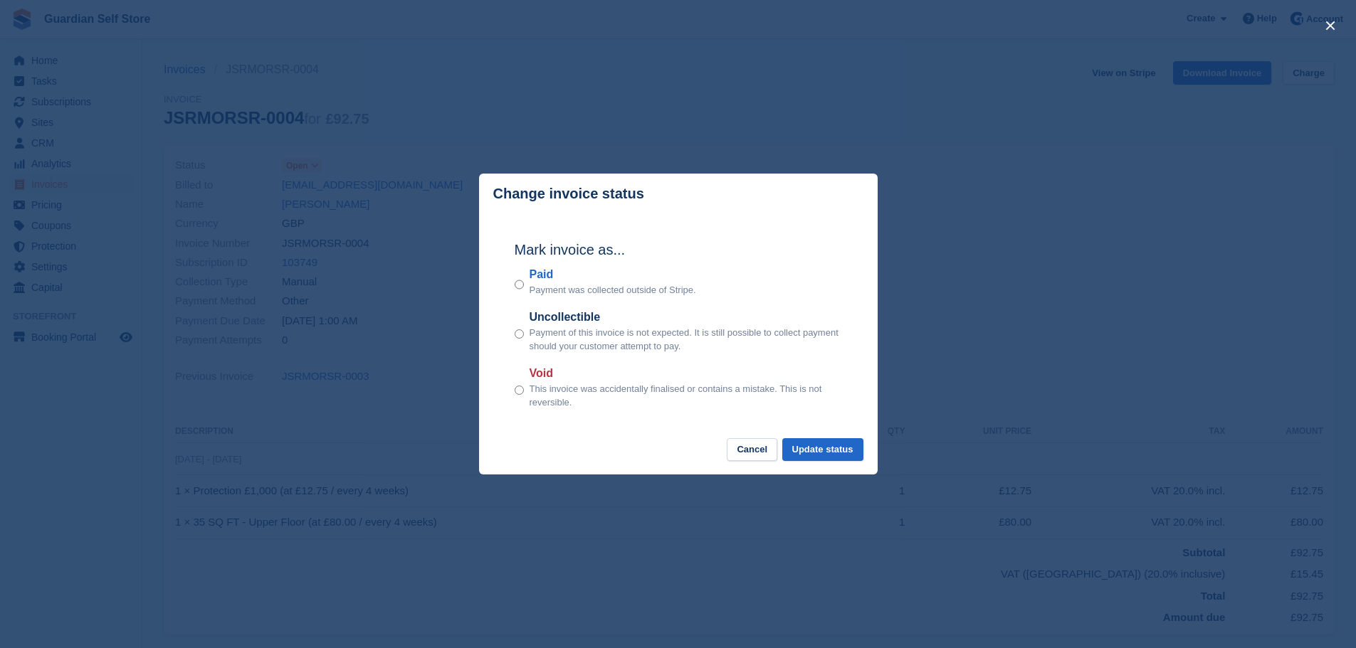
click at [544, 276] on label "Paid" at bounding box center [612, 274] width 167 height 17
click at [808, 443] on button "Update status" at bounding box center [822, 449] width 81 height 23
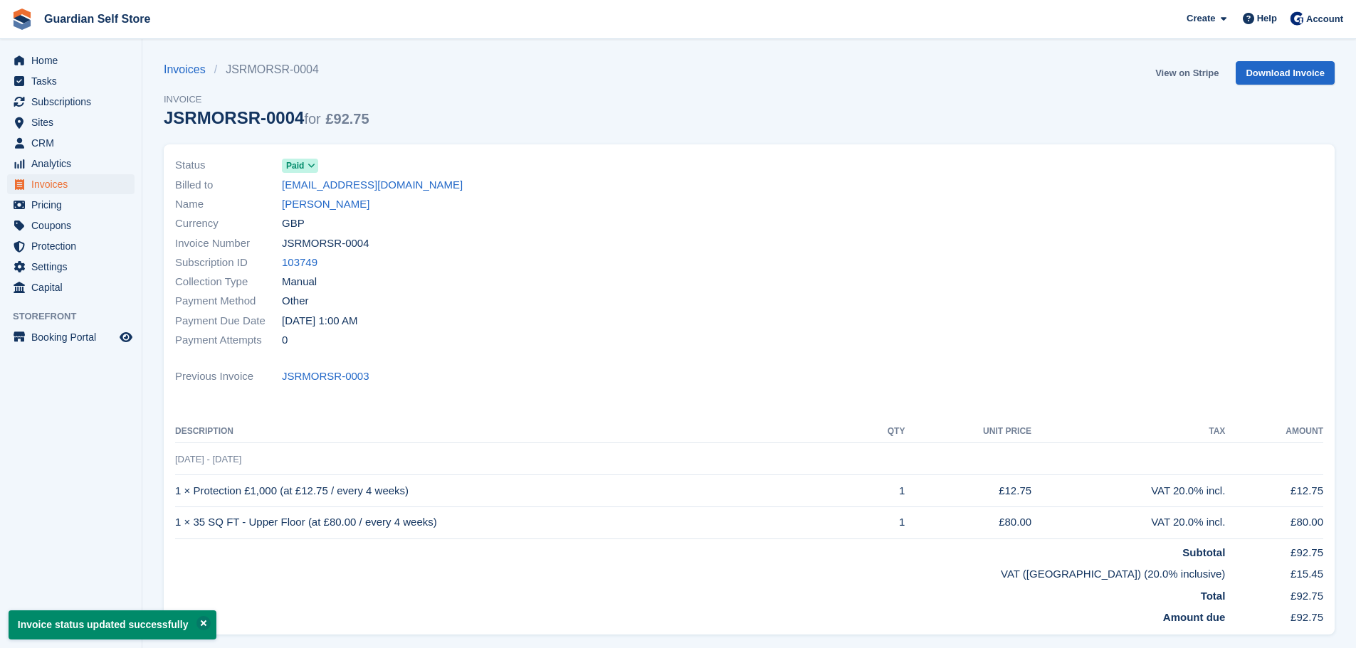
click at [1166, 72] on link "View on Stripe" at bounding box center [1186, 72] width 75 height 23
click at [93, 63] on span "Home" at bounding box center [73, 61] width 85 height 20
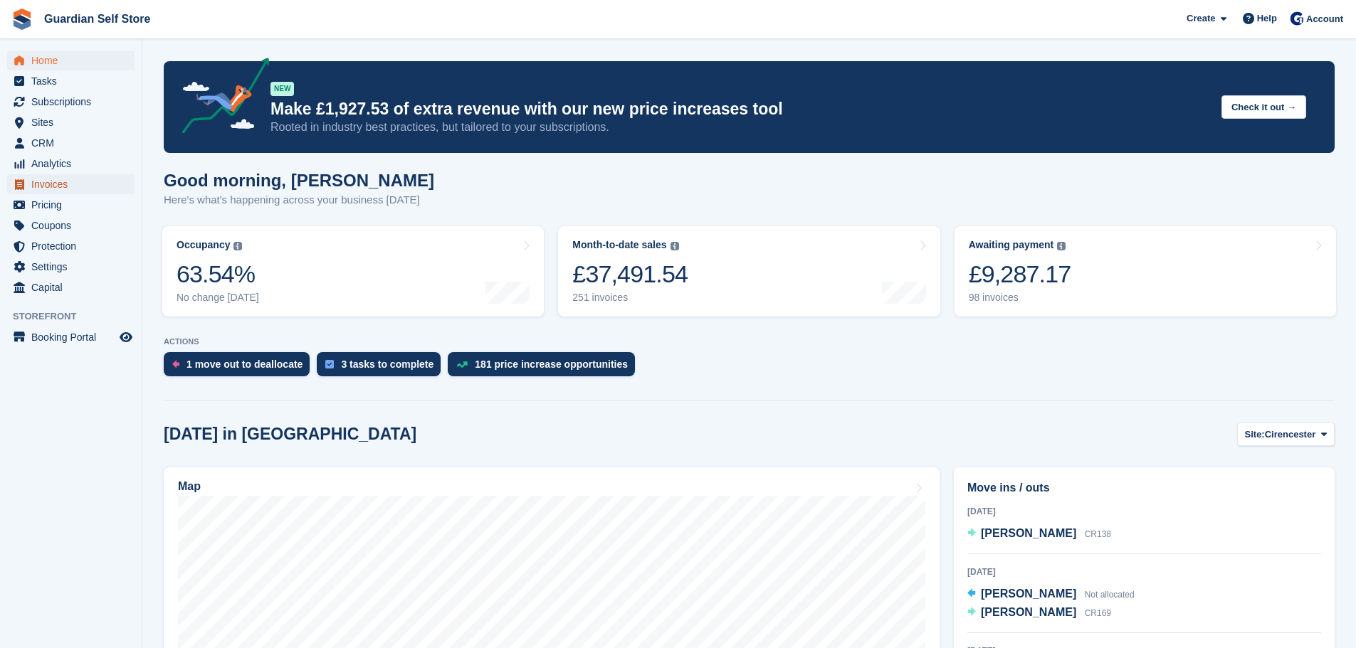
click at [75, 188] on span "Invoices" at bounding box center [73, 184] width 85 height 20
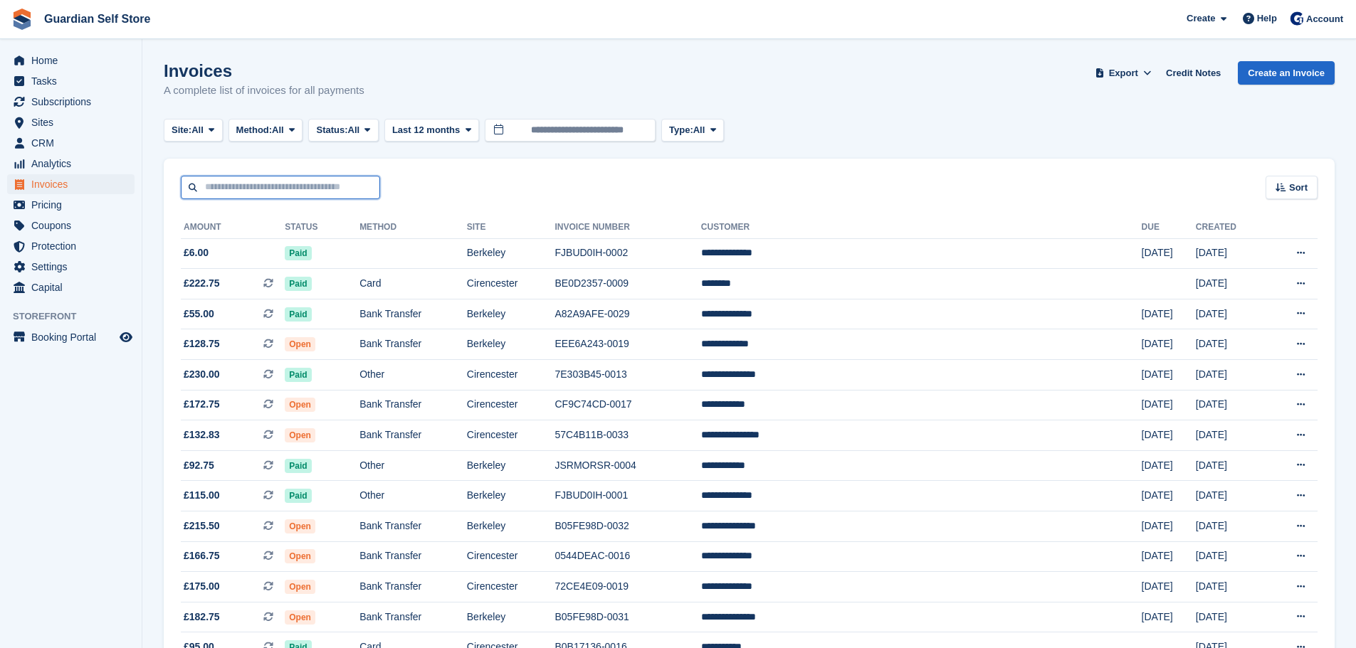
click at [248, 194] on input "text" at bounding box center [280, 187] width 199 height 23
type input "*****"
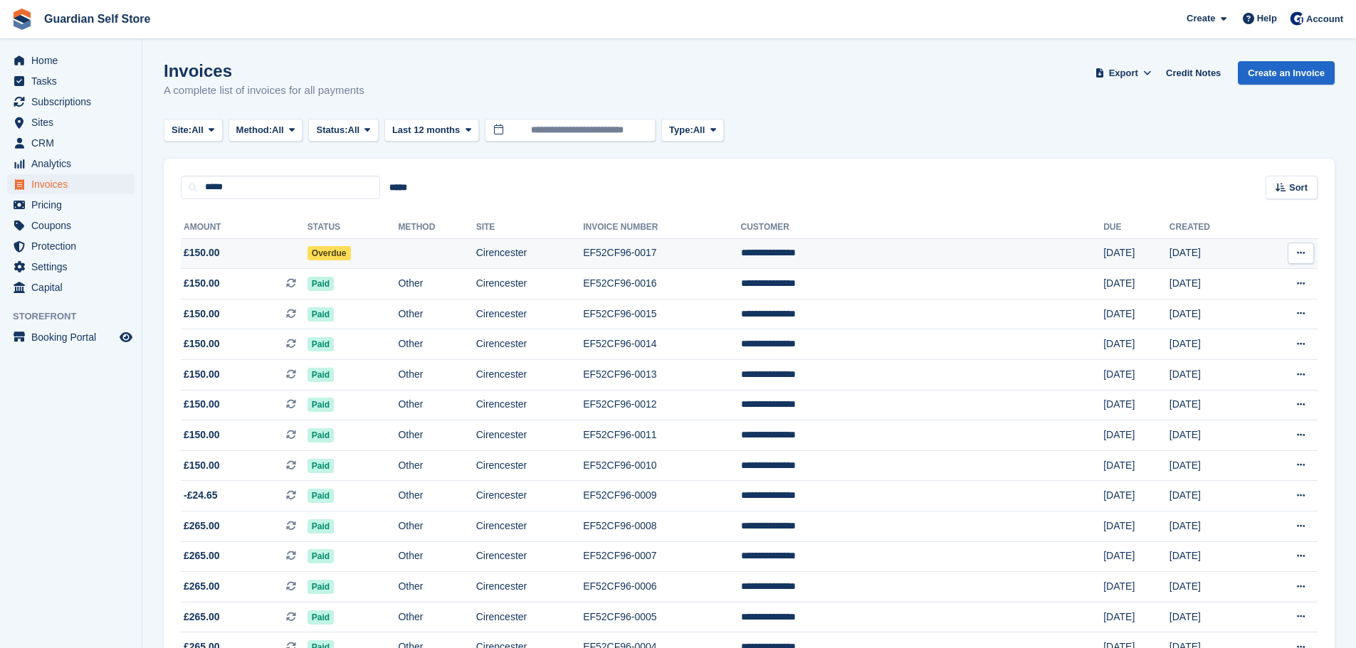
click at [260, 248] on span "£150.00" at bounding box center [244, 252] width 127 height 15
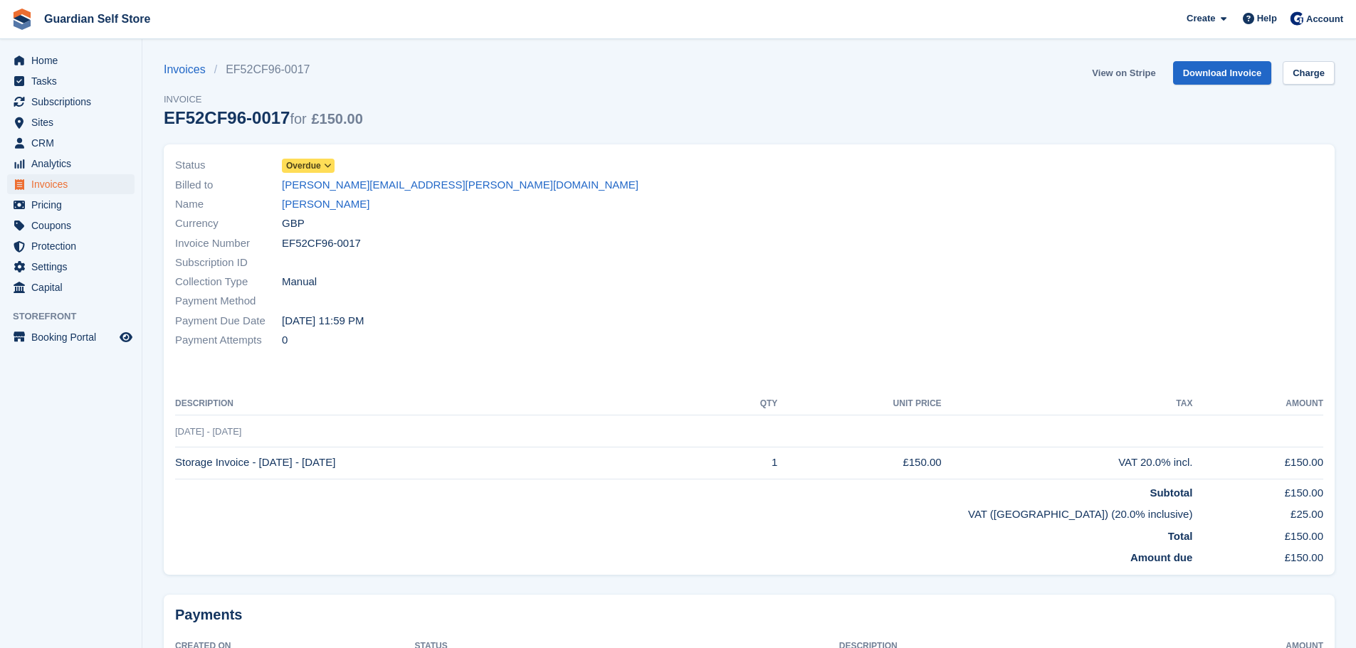
click at [1136, 65] on link "View on Stripe" at bounding box center [1123, 72] width 75 height 23
click at [1196, 69] on link "Download Invoice" at bounding box center [1222, 72] width 99 height 23
click at [97, 64] on span "Home" at bounding box center [73, 61] width 85 height 20
